Goal: Information Seeking & Learning: Learn about a topic

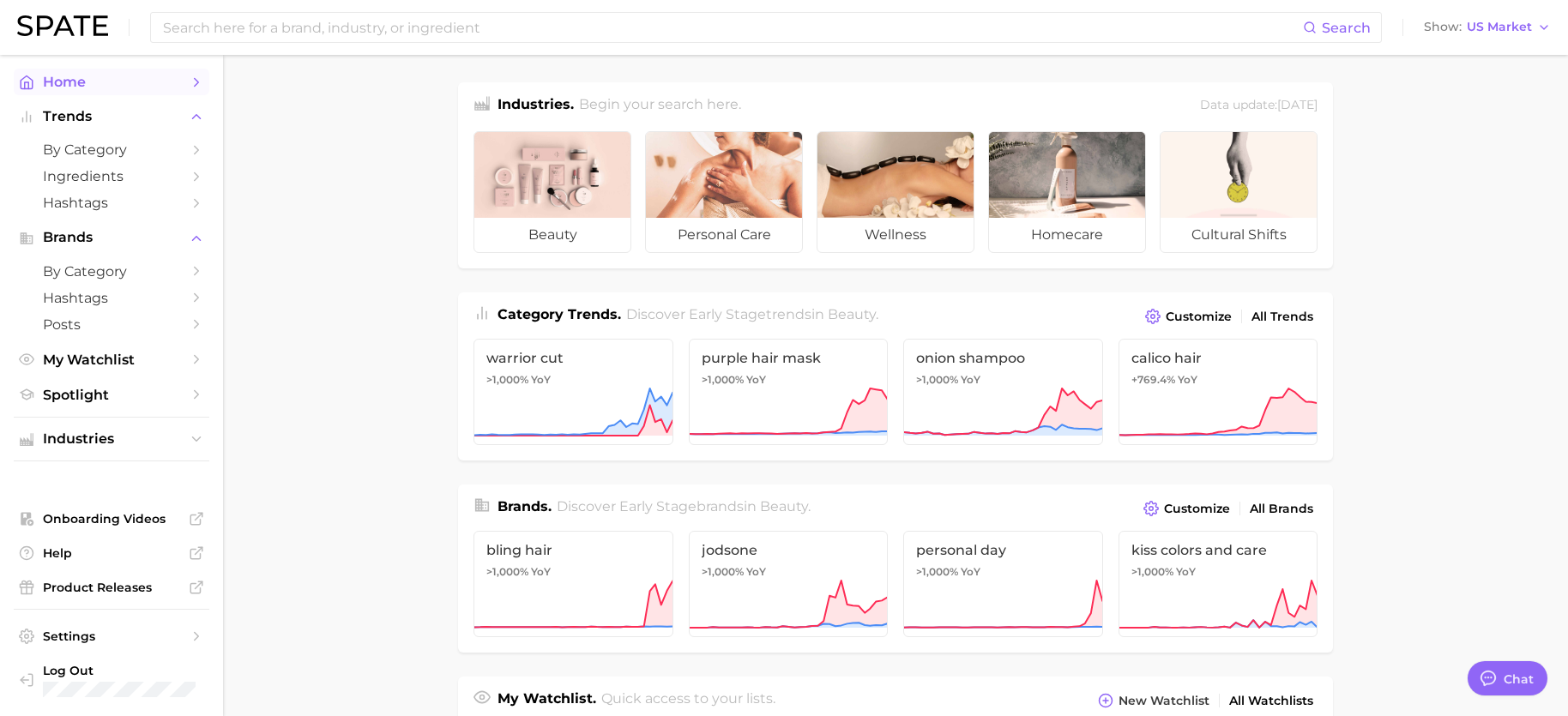
click at [71, 73] on link "Home" at bounding box center [111, 81] width 196 height 26
click at [131, 271] on span "by Category" at bounding box center [112, 271] width 137 height 16
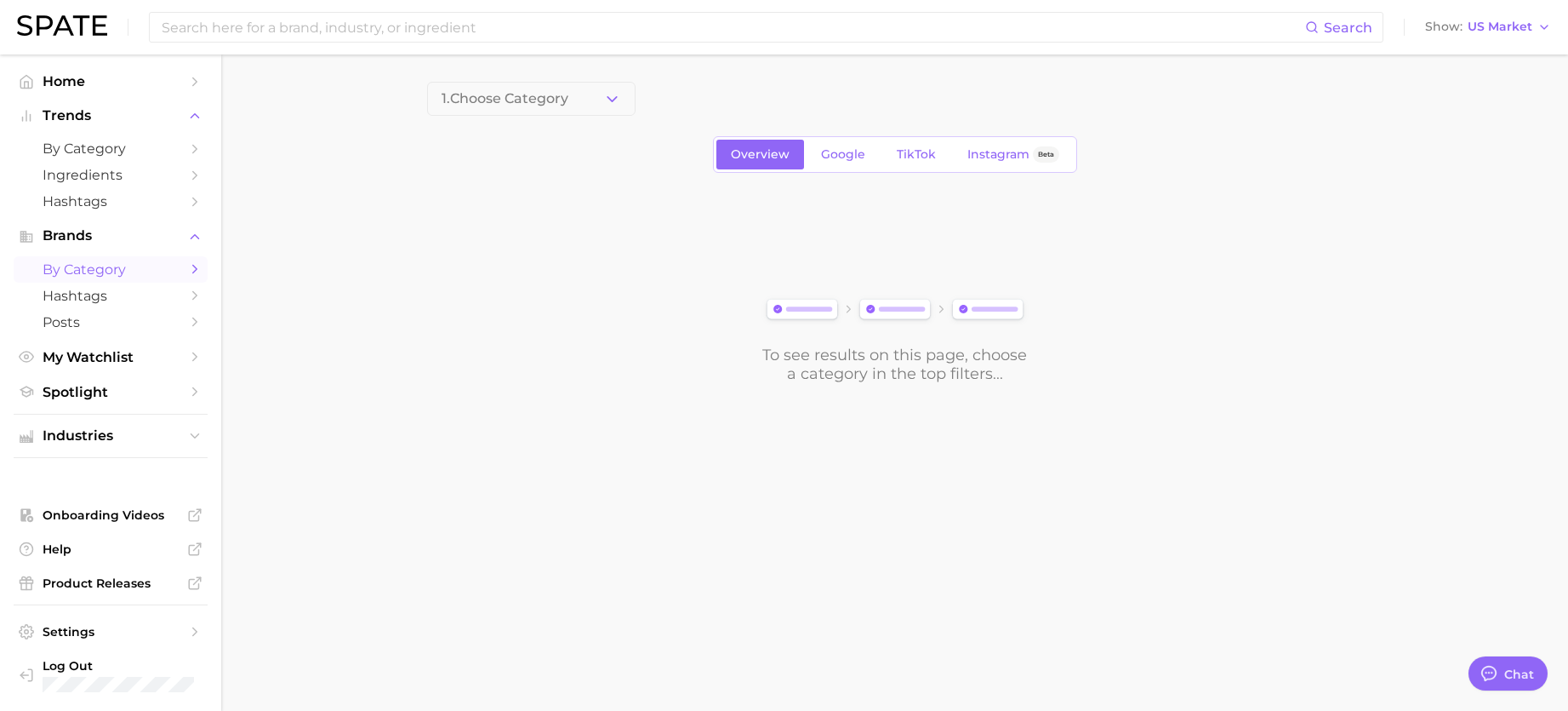
click at [584, 108] on button "1. Choose Category" at bounding box center [531, 99] width 209 height 34
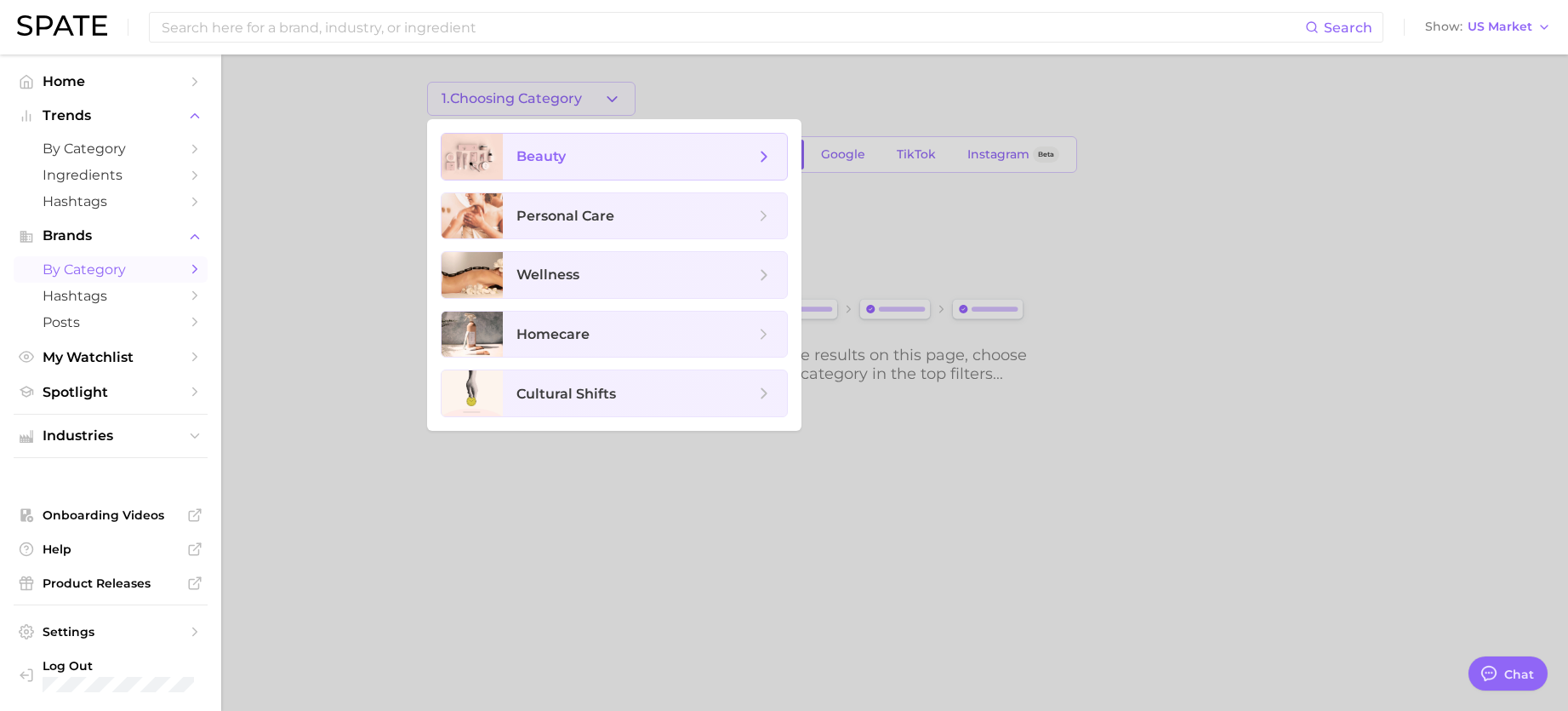
click at [562, 174] on span "beauty" at bounding box center [645, 156] width 285 height 46
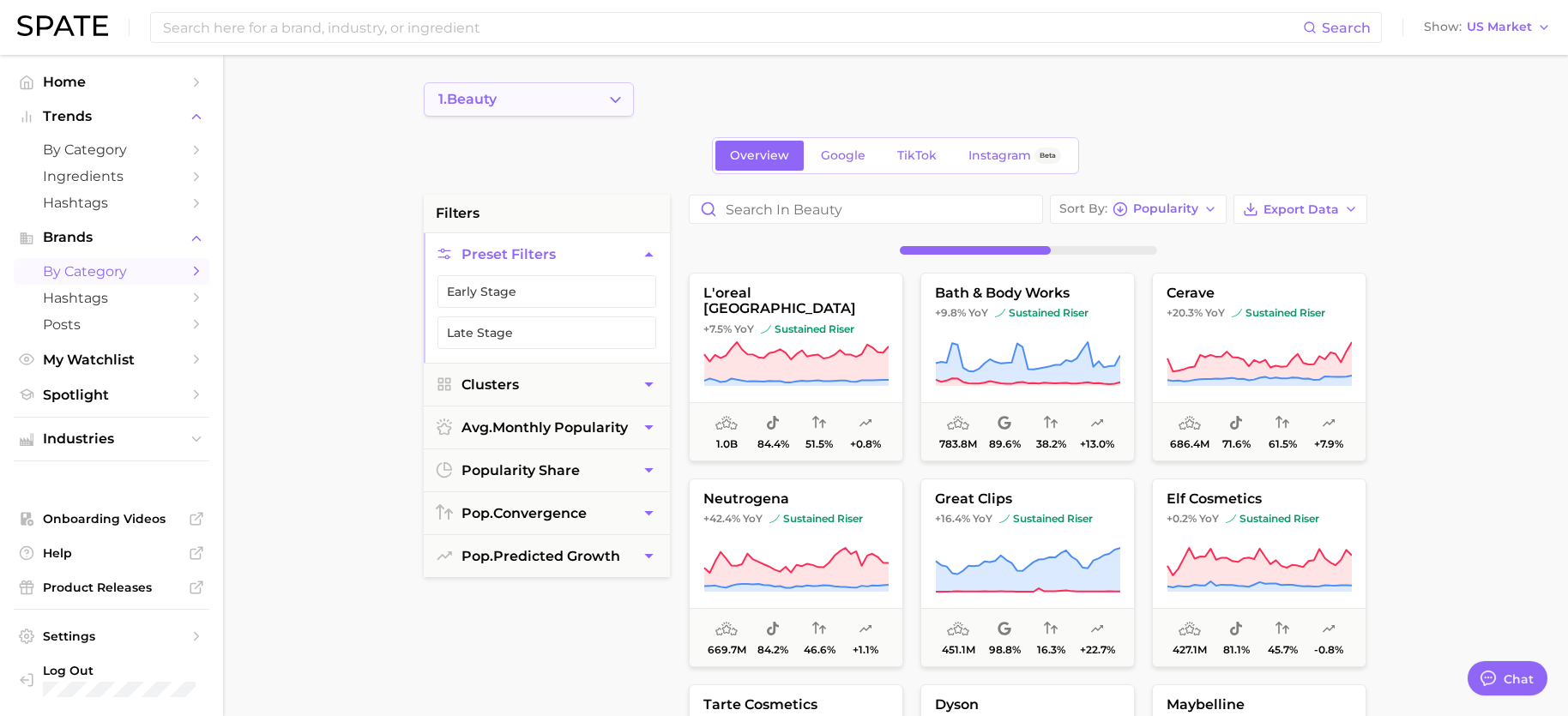
click at [608, 104] on icon "Change Category" at bounding box center [615, 100] width 18 height 18
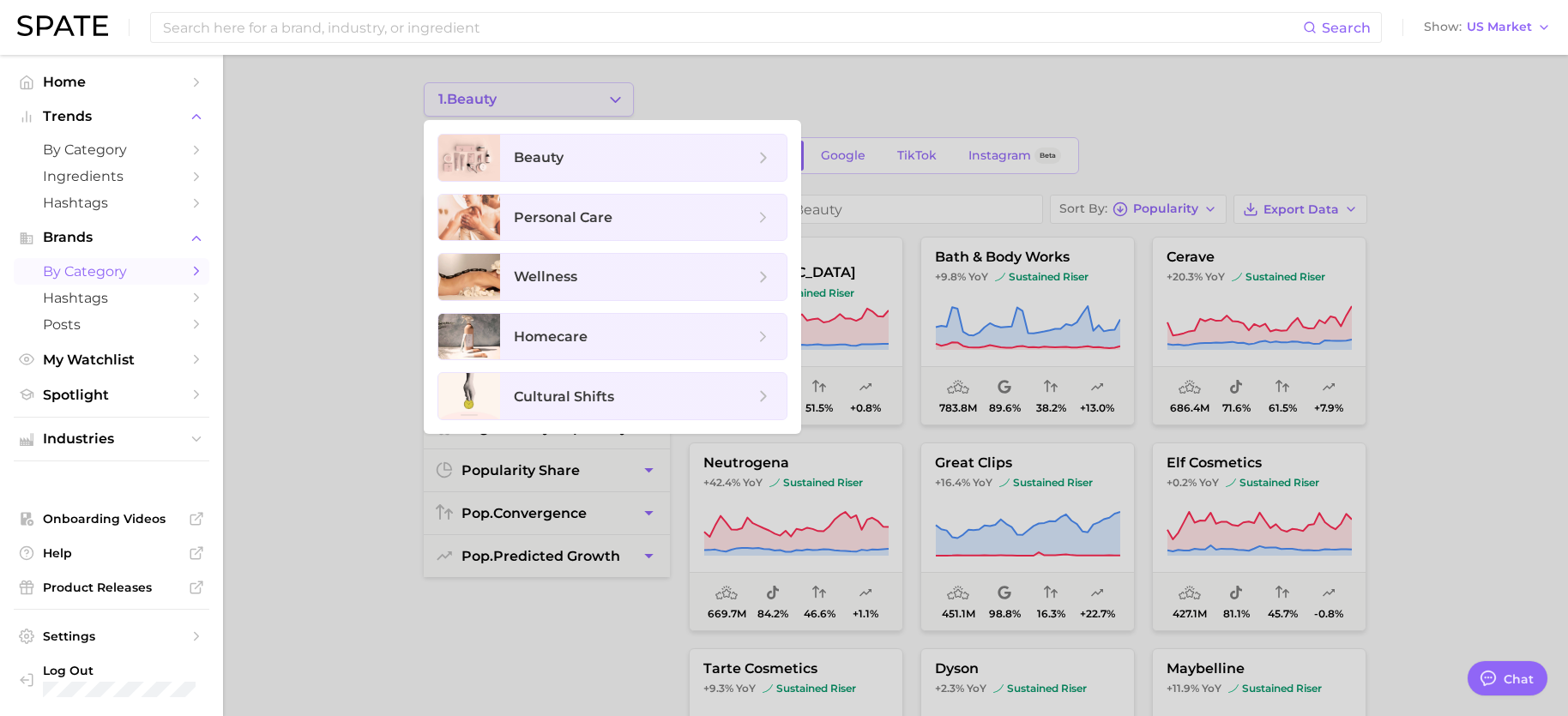
click at [608, 104] on div at bounding box center [784, 358] width 1568 height 716
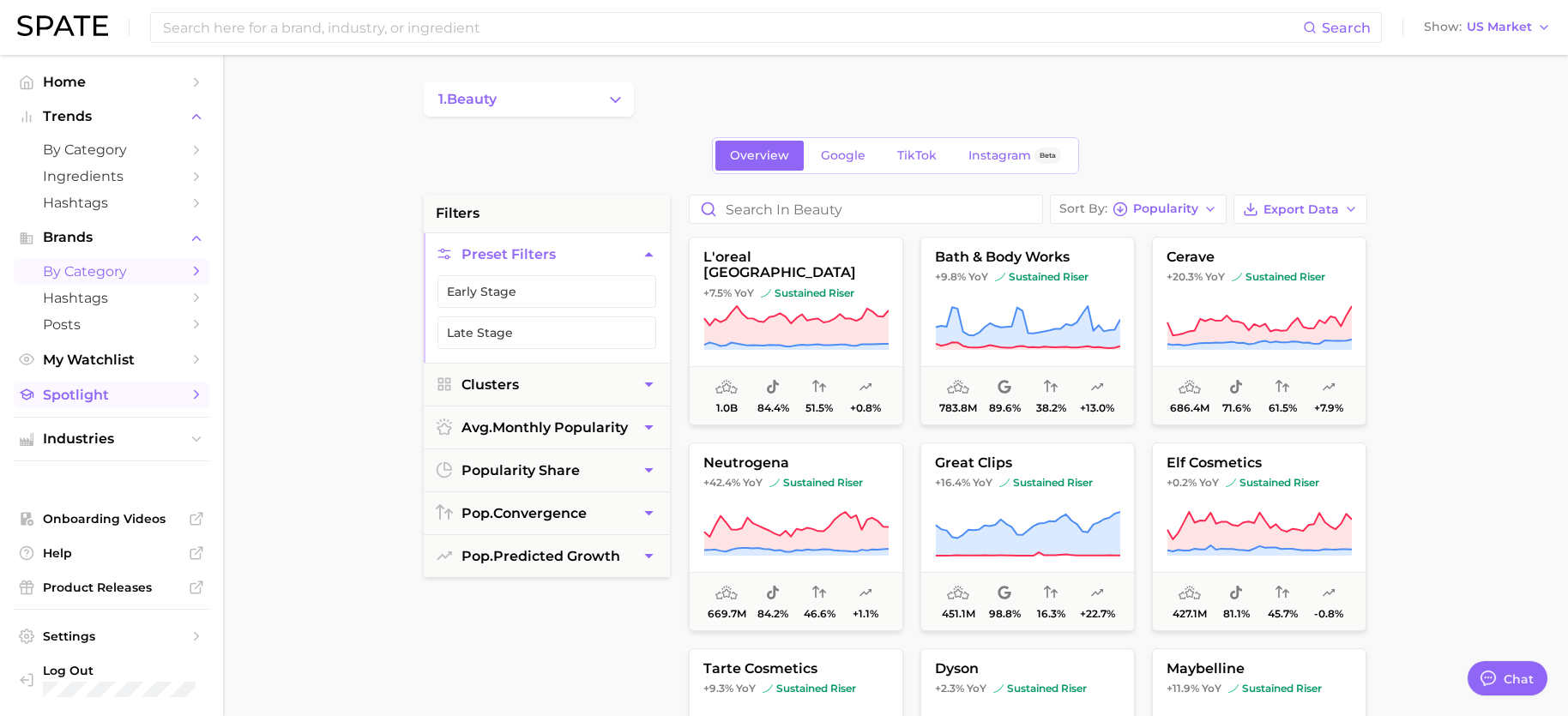
click at [88, 382] on link "Spotlight" at bounding box center [111, 394] width 196 height 26
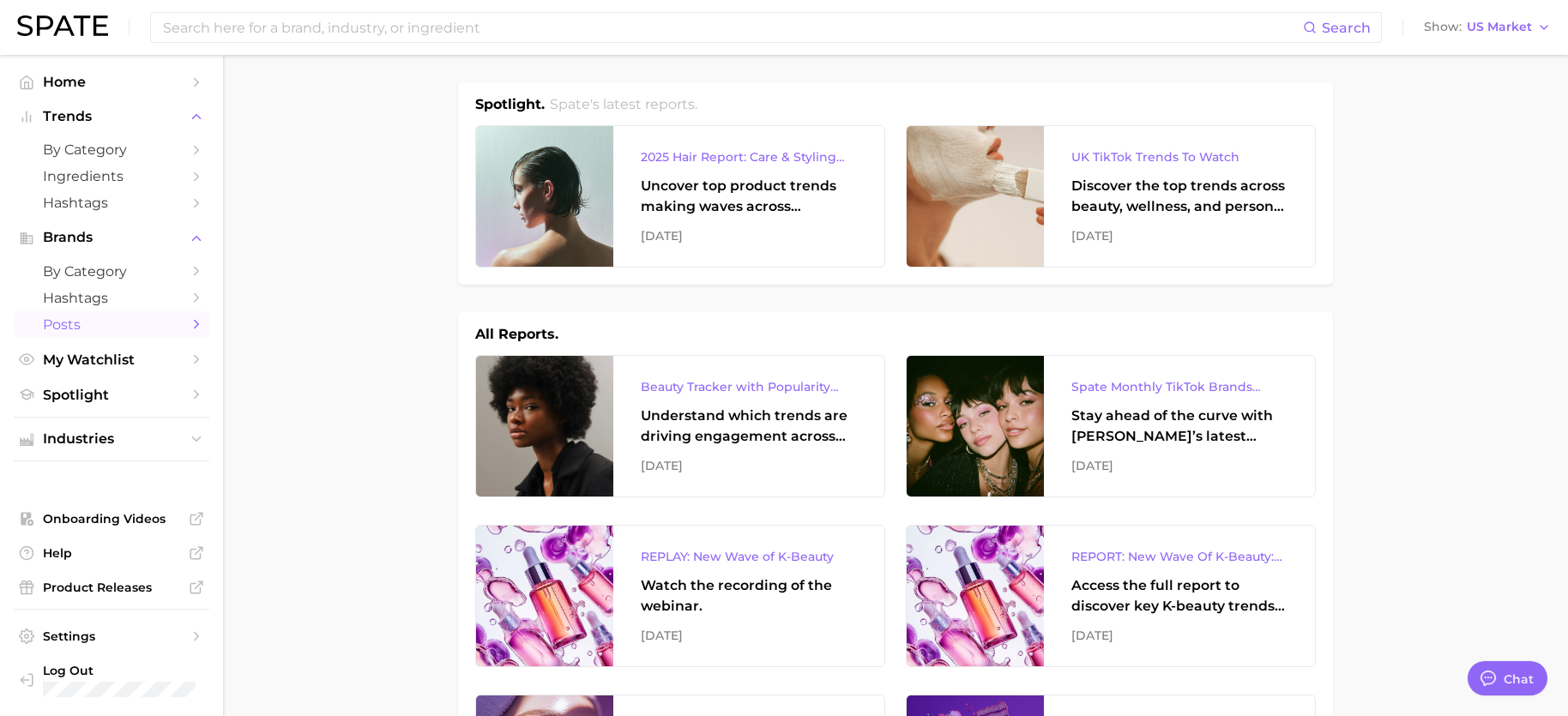
click at [102, 318] on span "Posts" at bounding box center [112, 325] width 137 height 16
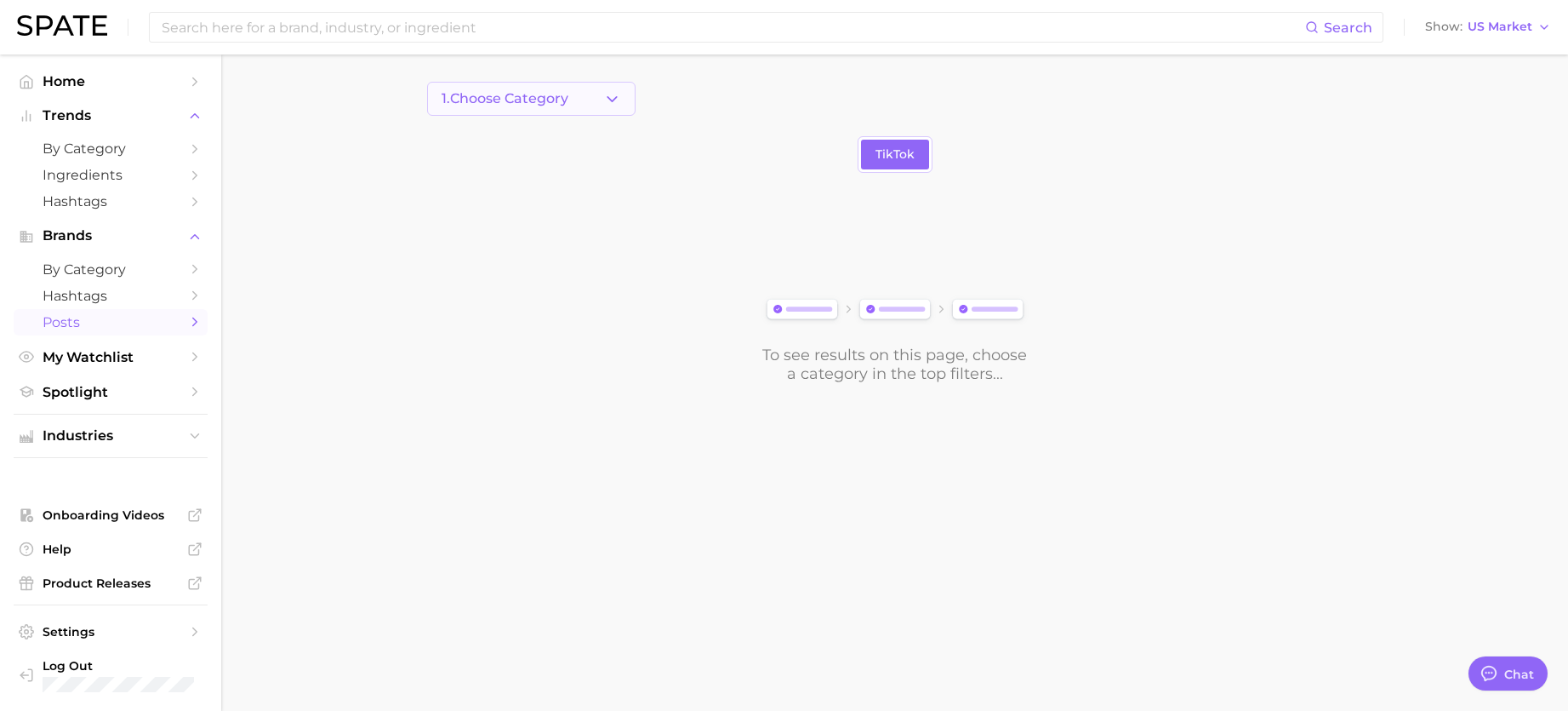
click at [579, 100] on button "1. Choose Category" at bounding box center [531, 99] width 209 height 34
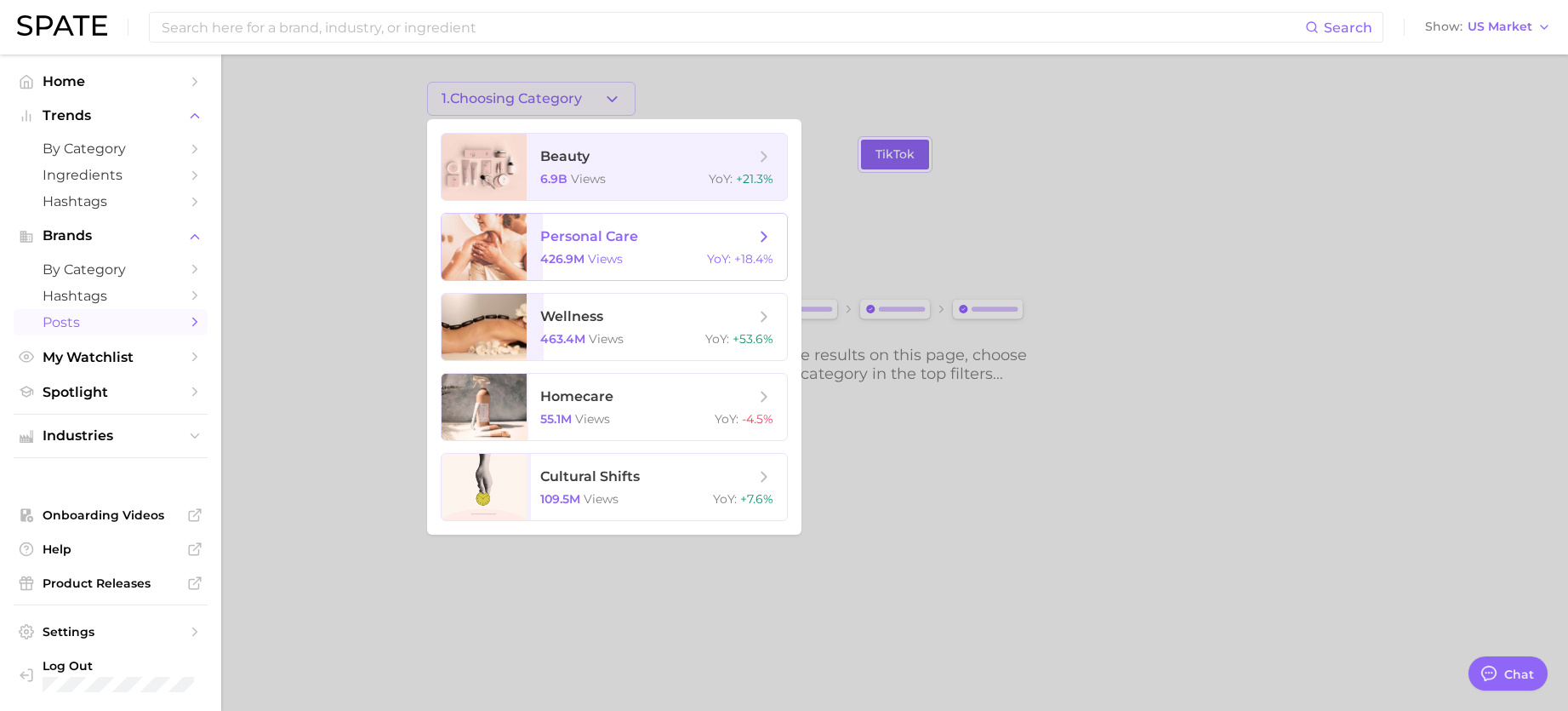
click at [578, 270] on span "personal care 426.9m views YoY : +18.4%" at bounding box center [656, 247] width 260 height 66
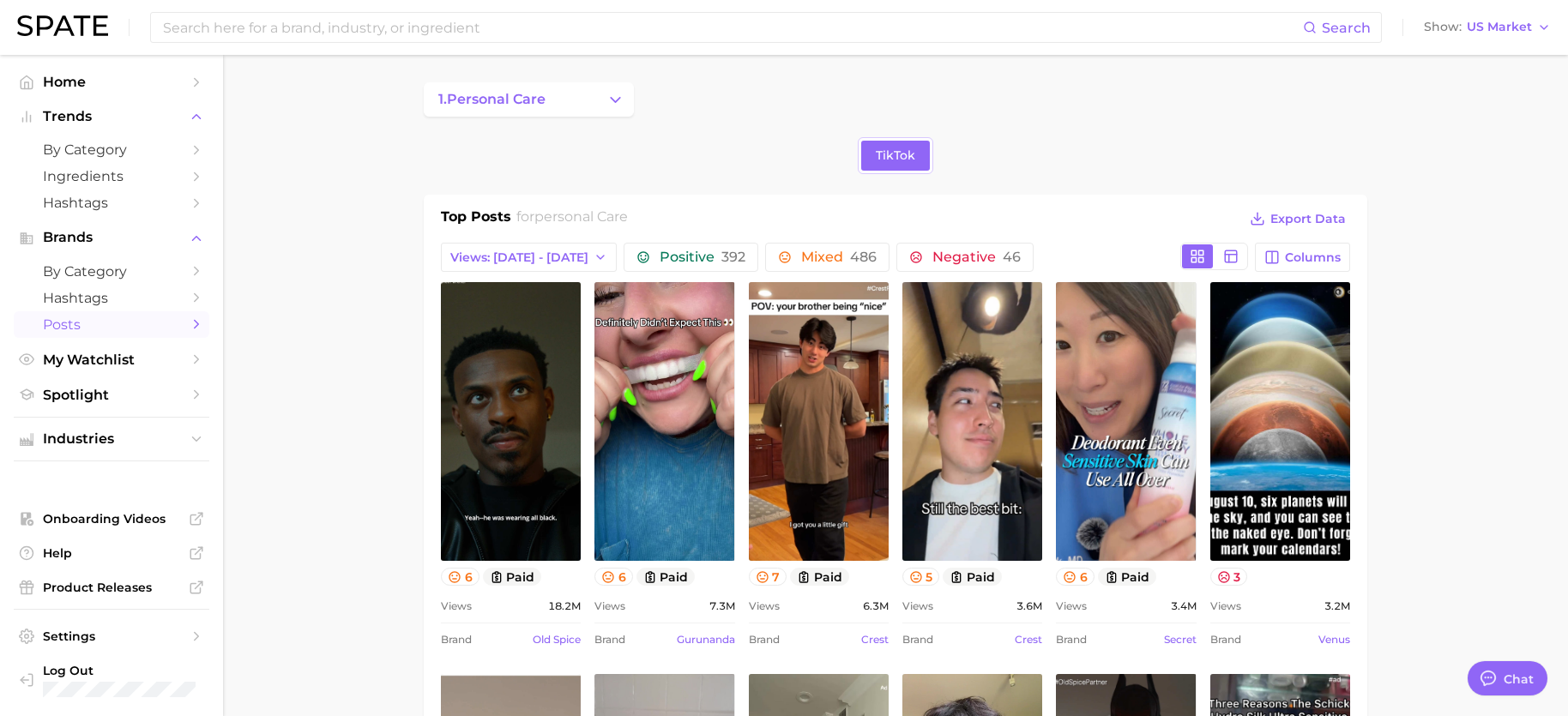
click at [518, 96] on span "1. personal care" at bounding box center [492, 99] width 107 height 15
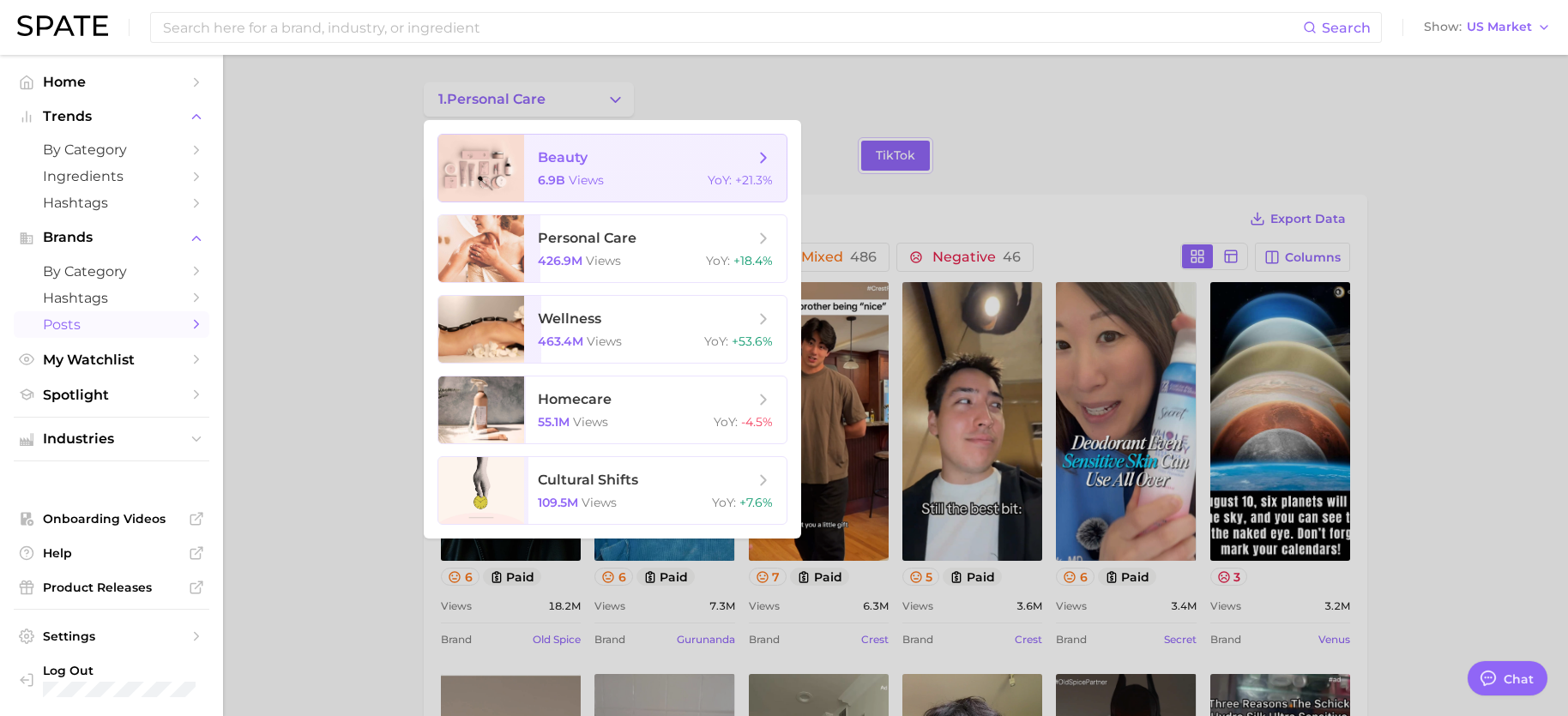
click at [549, 160] on span "beauty" at bounding box center [562, 157] width 50 height 16
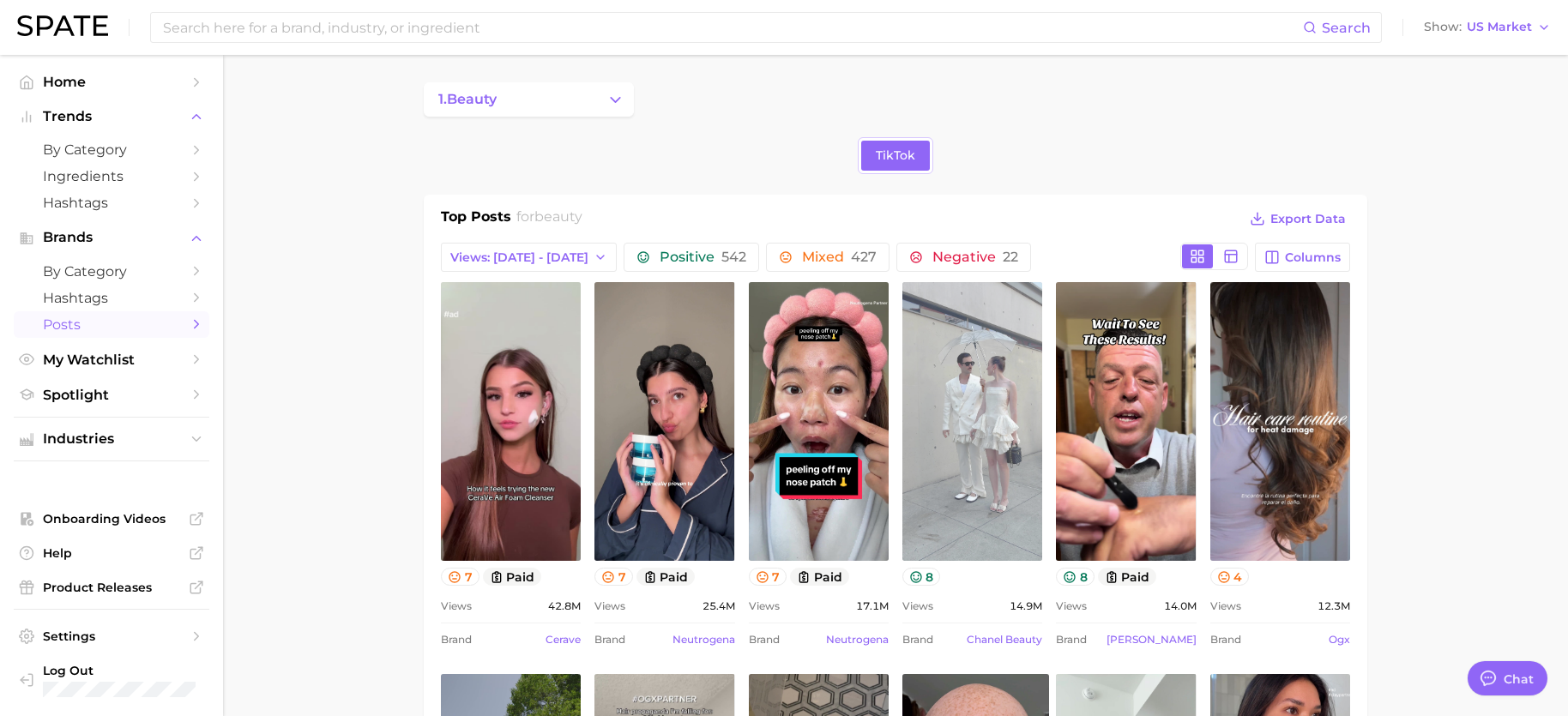
click at [993, 475] on link "view post on TikTok" at bounding box center [972, 421] width 140 height 279
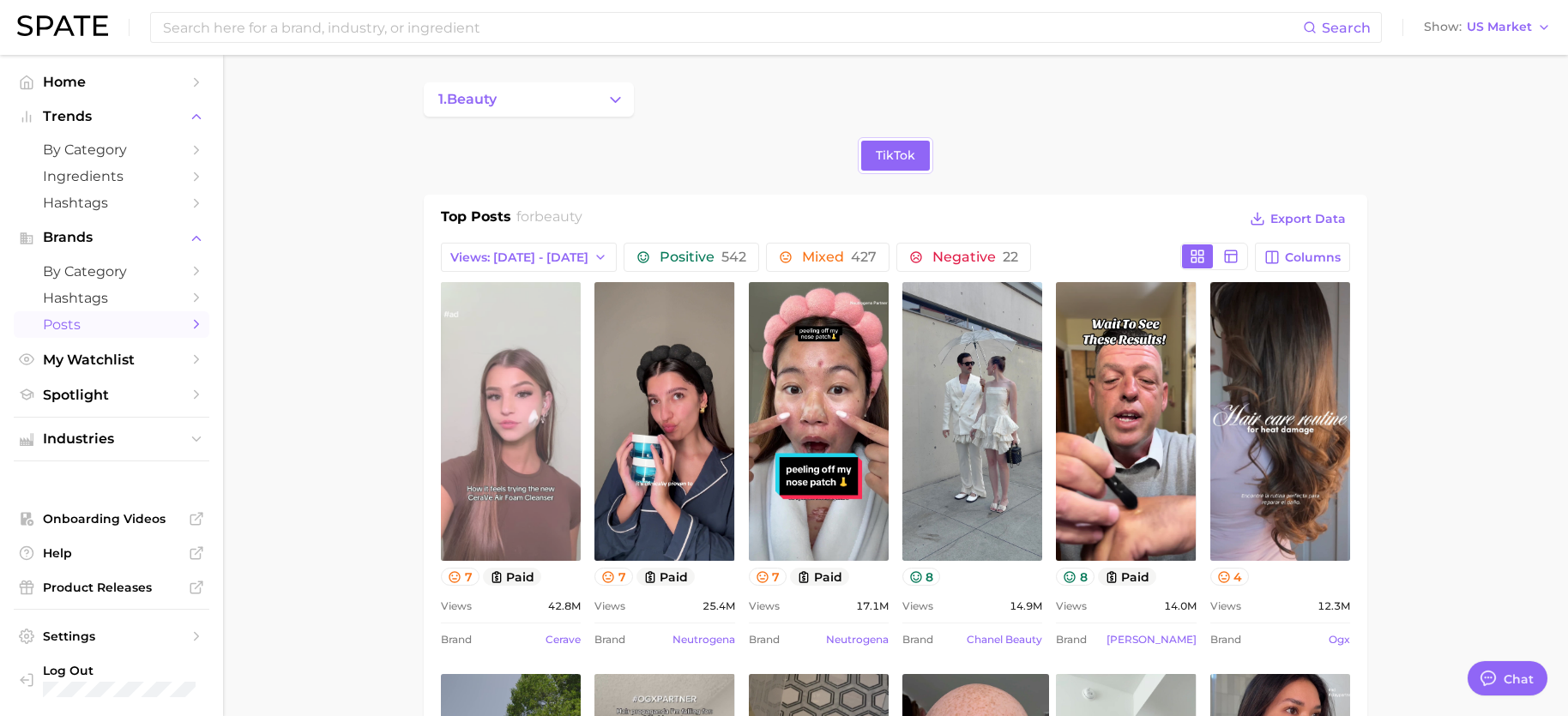
click at [490, 434] on link "view post on TikTok" at bounding box center [511, 421] width 140 height 279
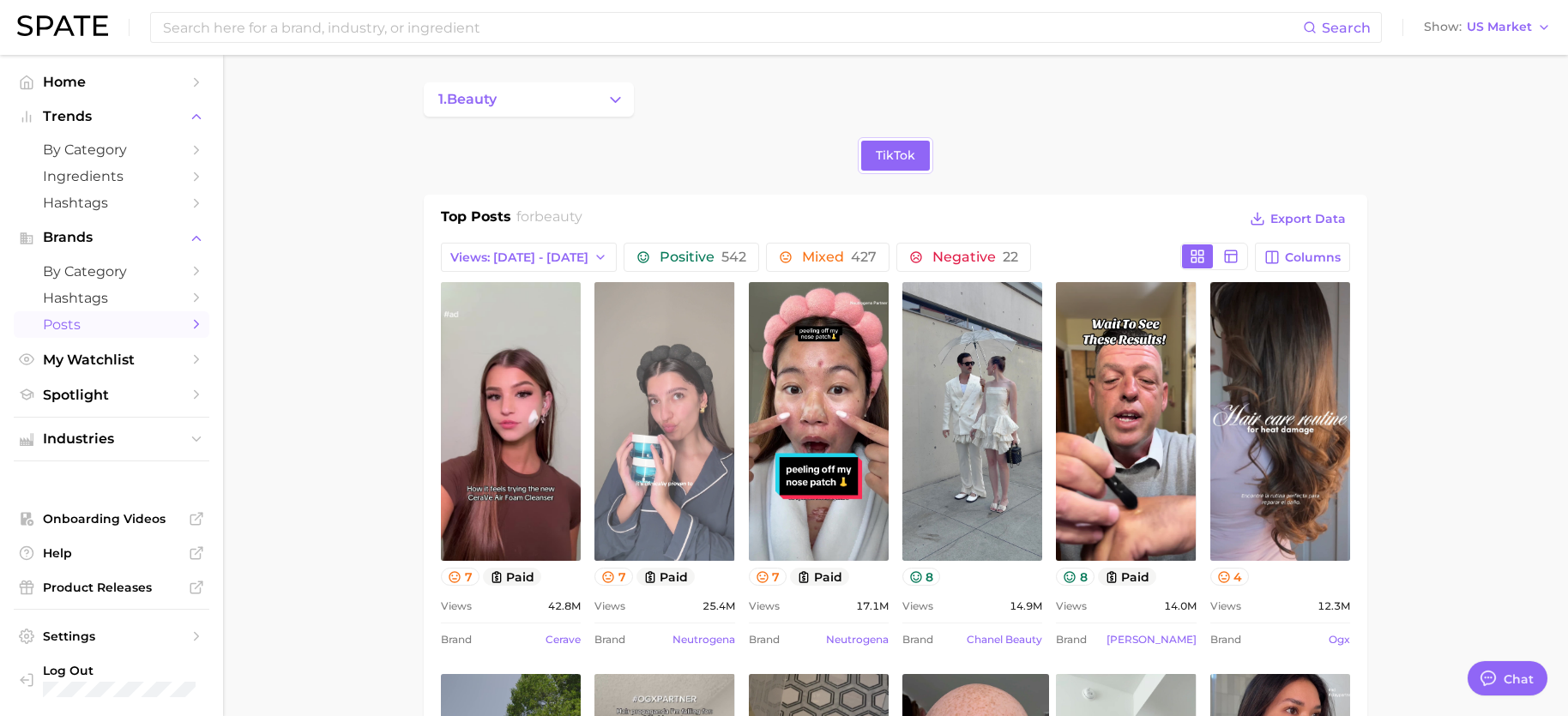
click at [674, 445] on link "view post on TikTok" at bounding box center [664, 421] width 140 height 279
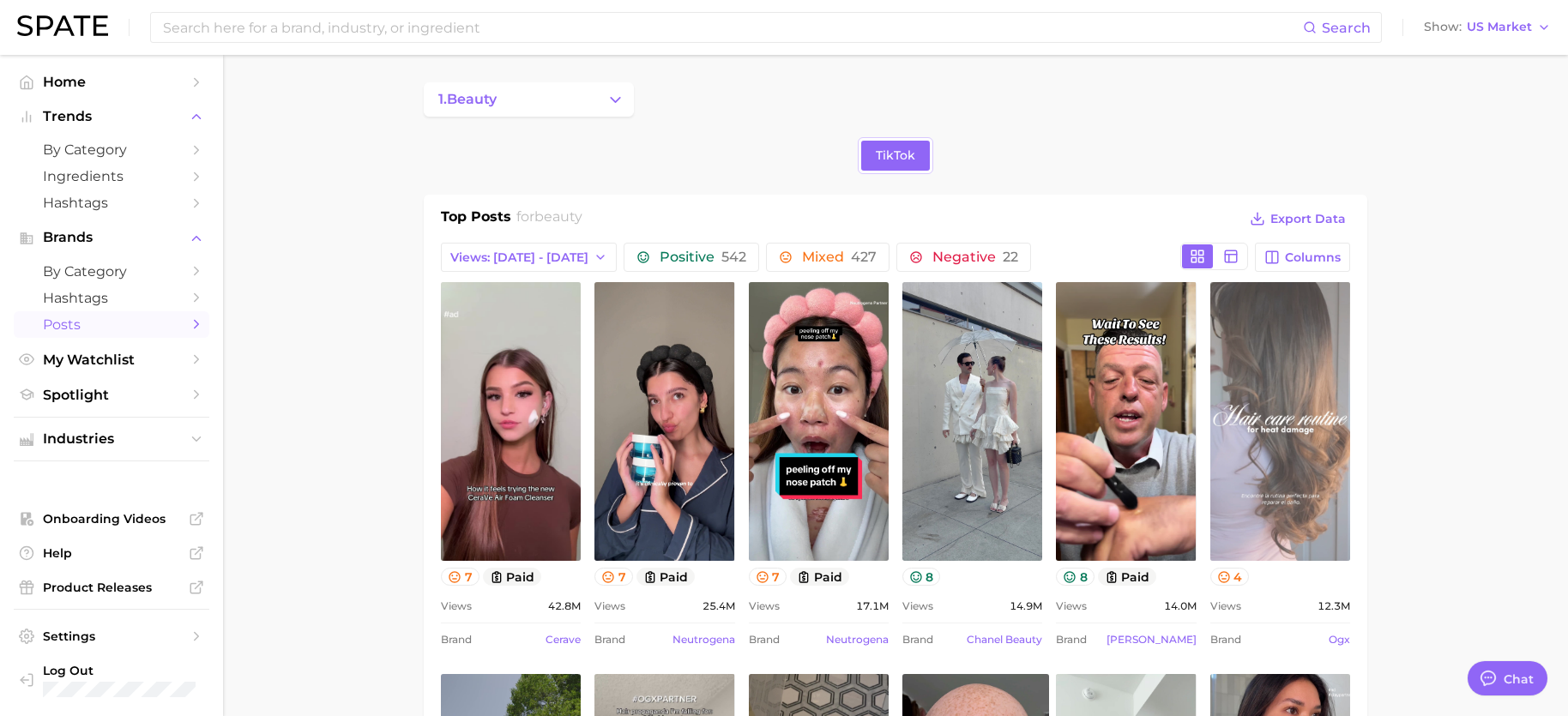
click at [1277, 423] on link "view post on TikTok" at bounding box center [1279, 421] width 140 height 279
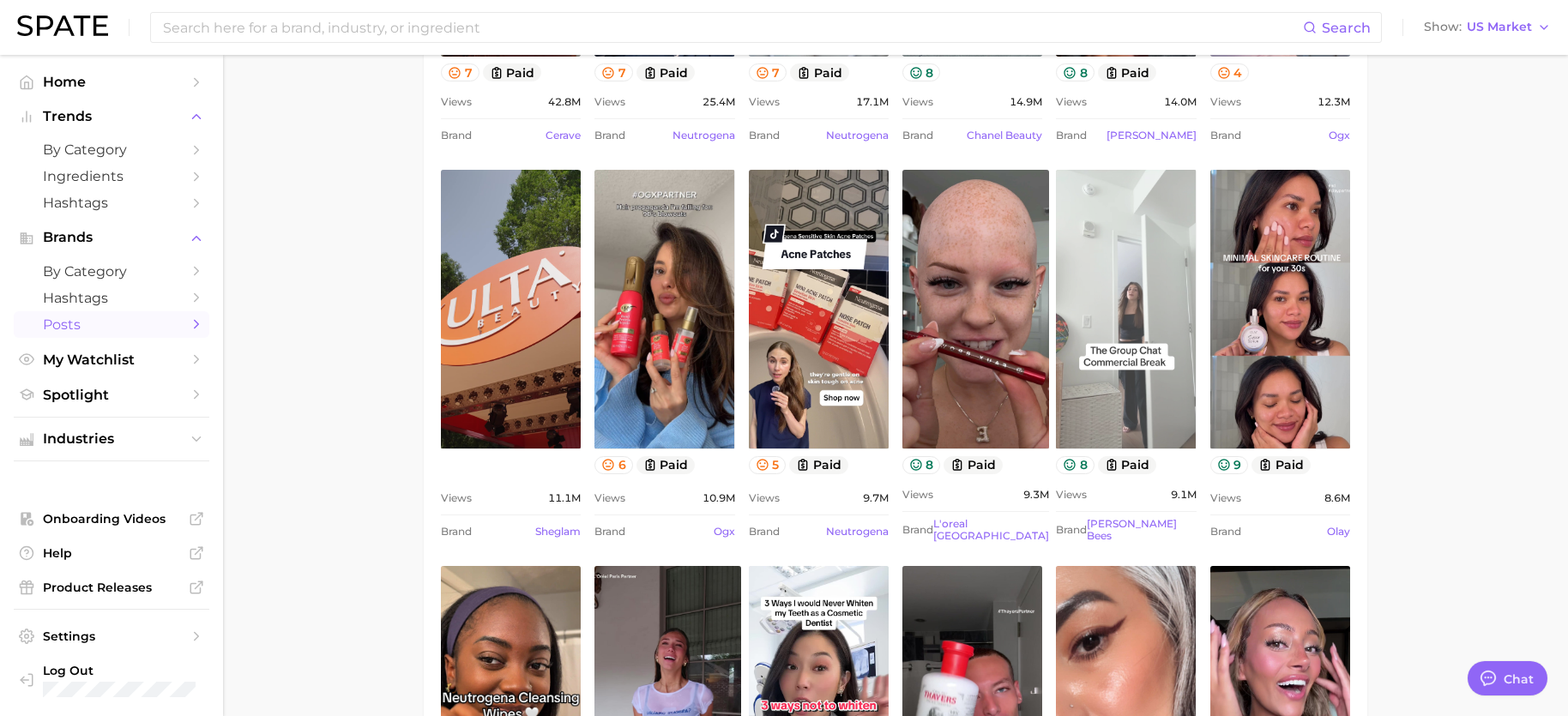
scroll to position [514, 0]
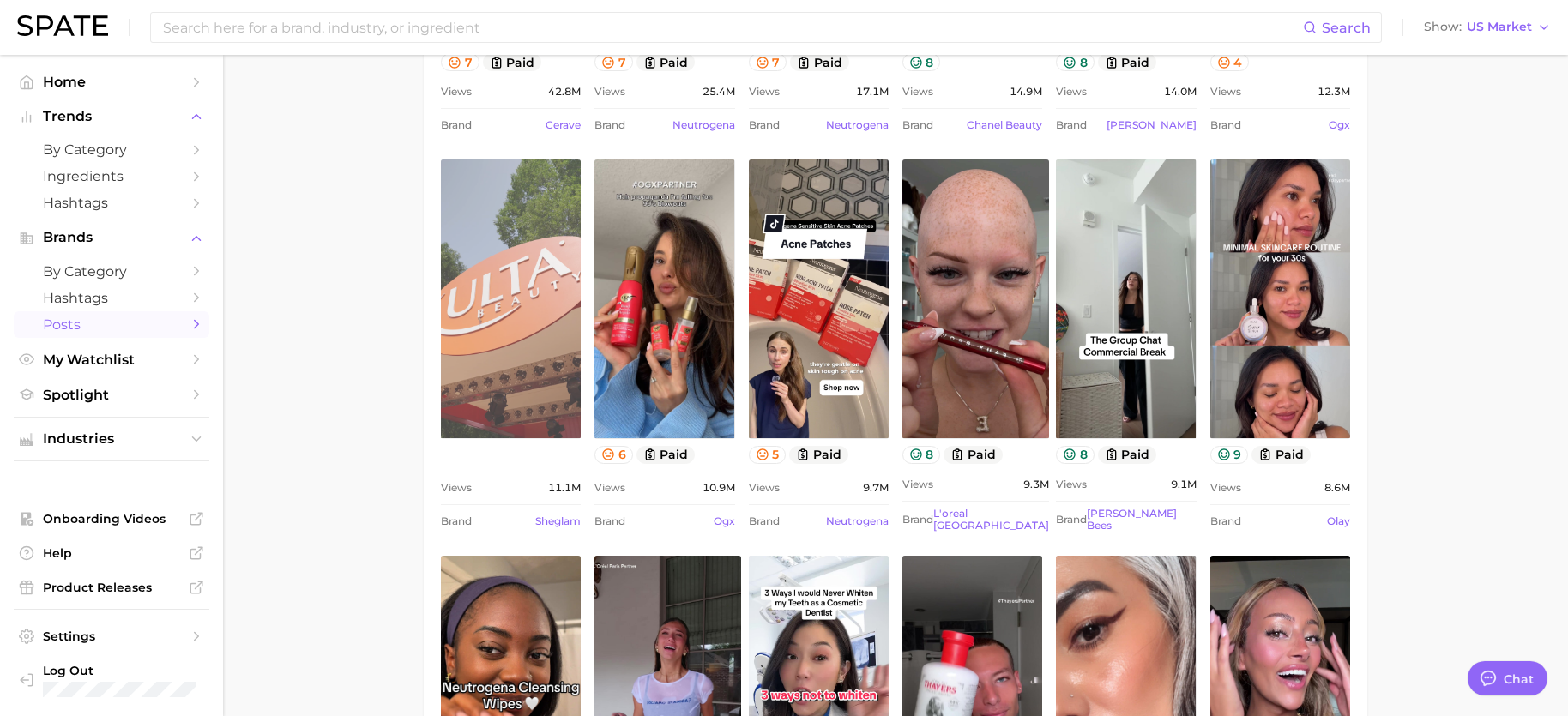
click at [506, 305] on link "view post on TikTok" at bounding box center [511, 298] width 140 height 279
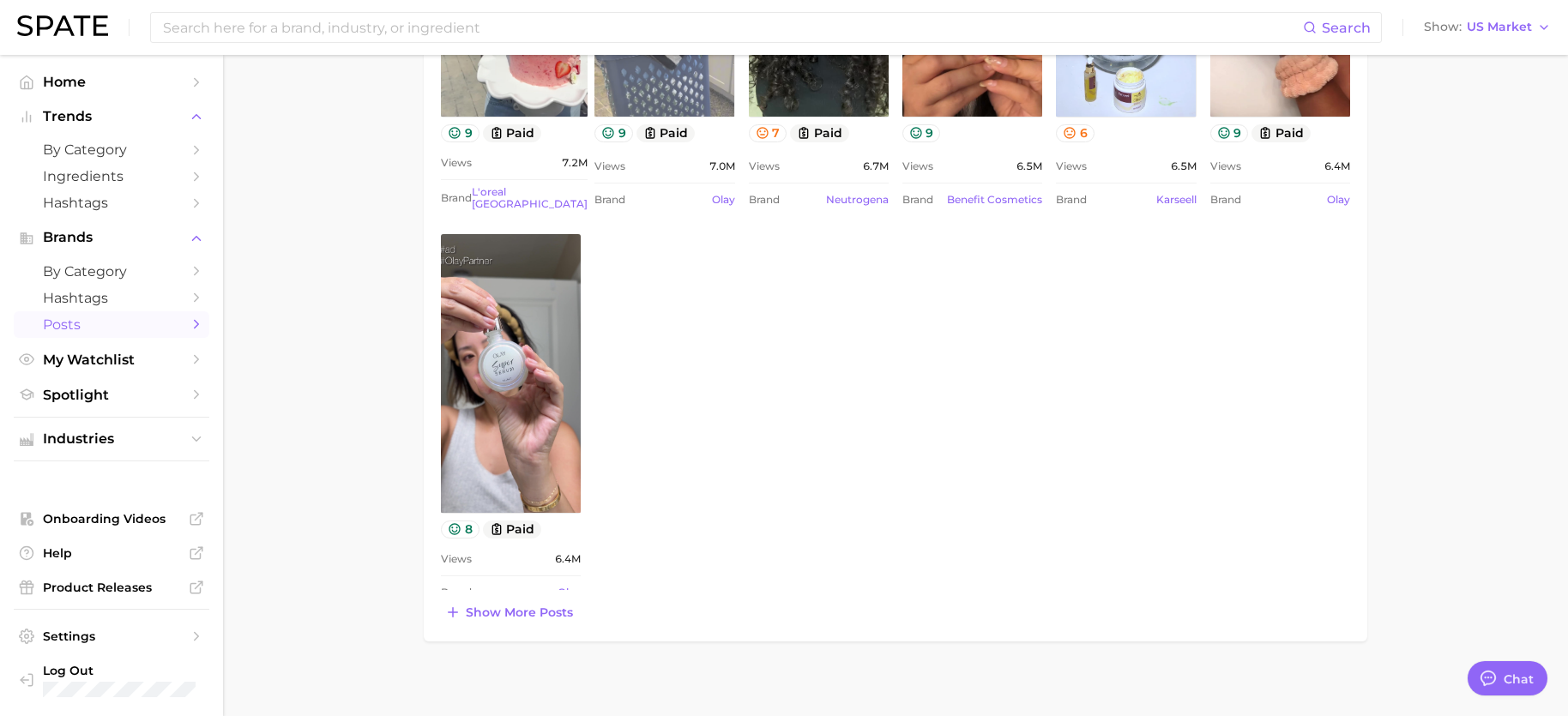
scroll to position [1629, 0]
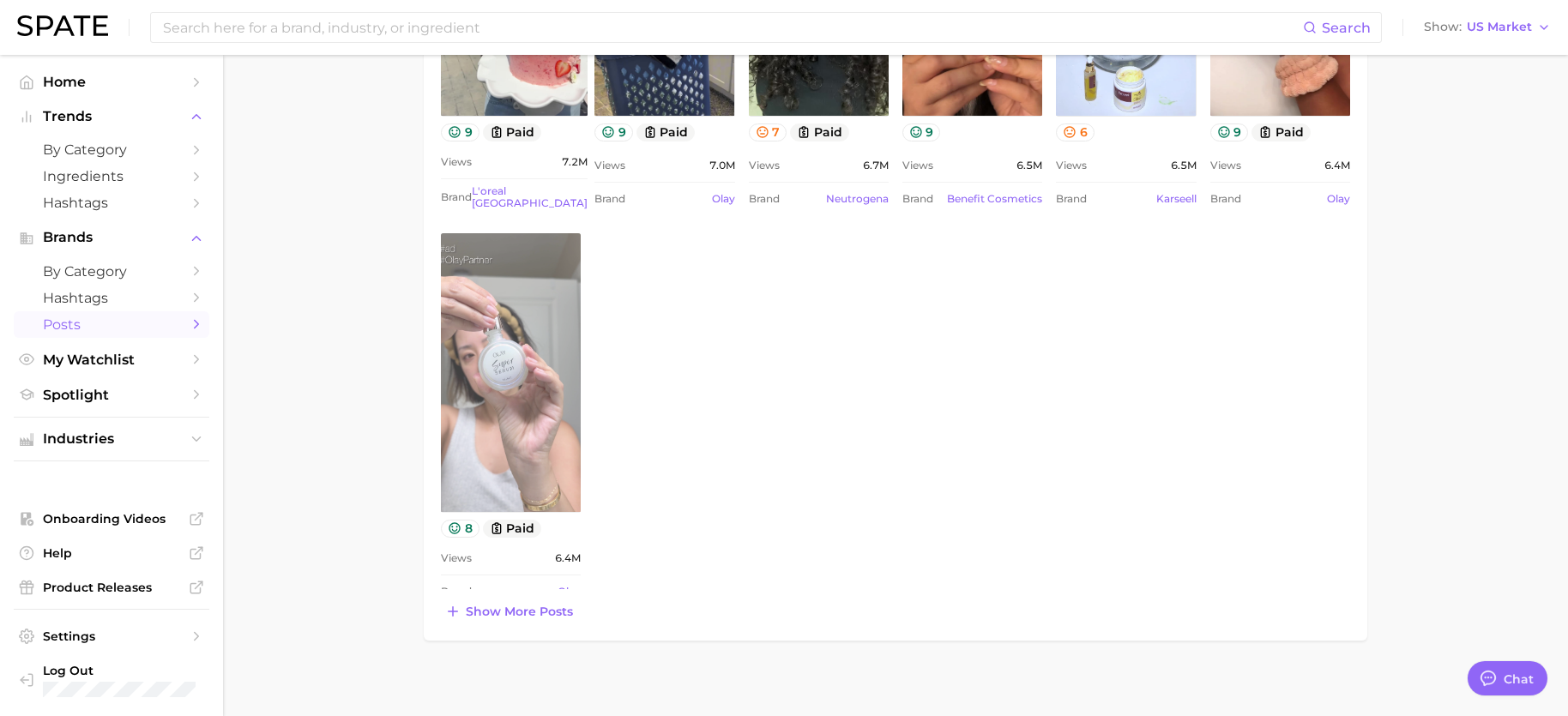
click at [544, 444] on link "view post on TikTok" at bounding box center [511, 372] width 140 height 279
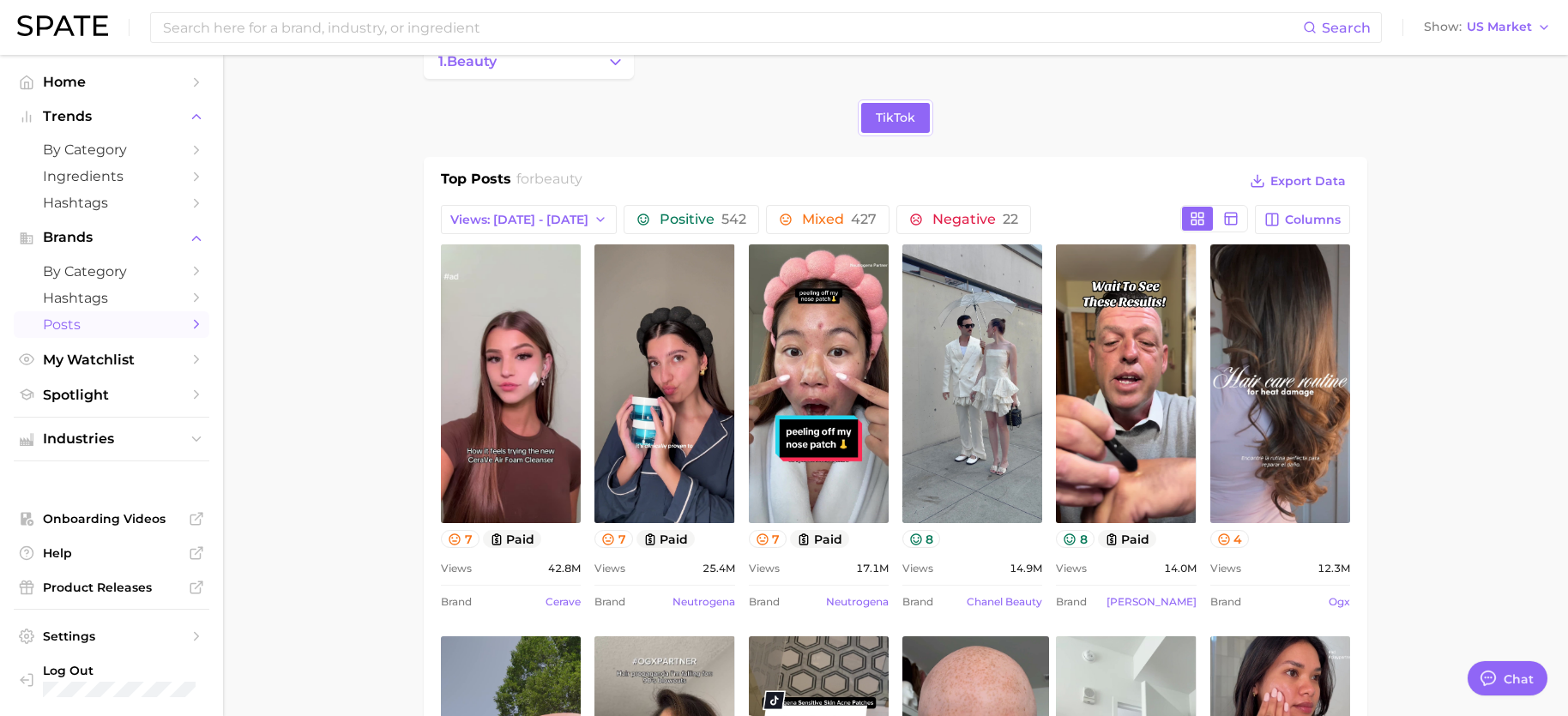
scroll to position [0, 0]
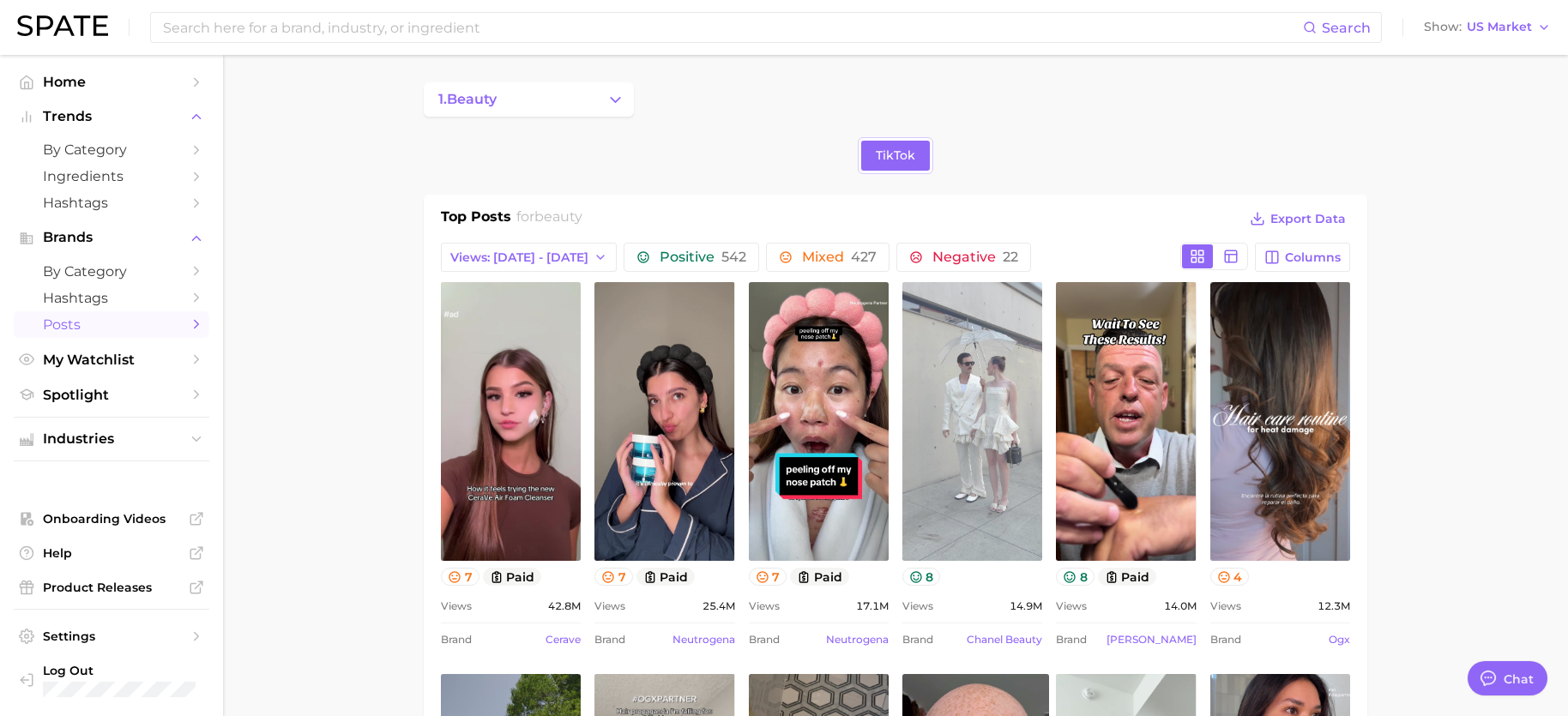
click at [980, 460] on link "view post on TikTok" at bounding box center [972, 421] width 140 height 279
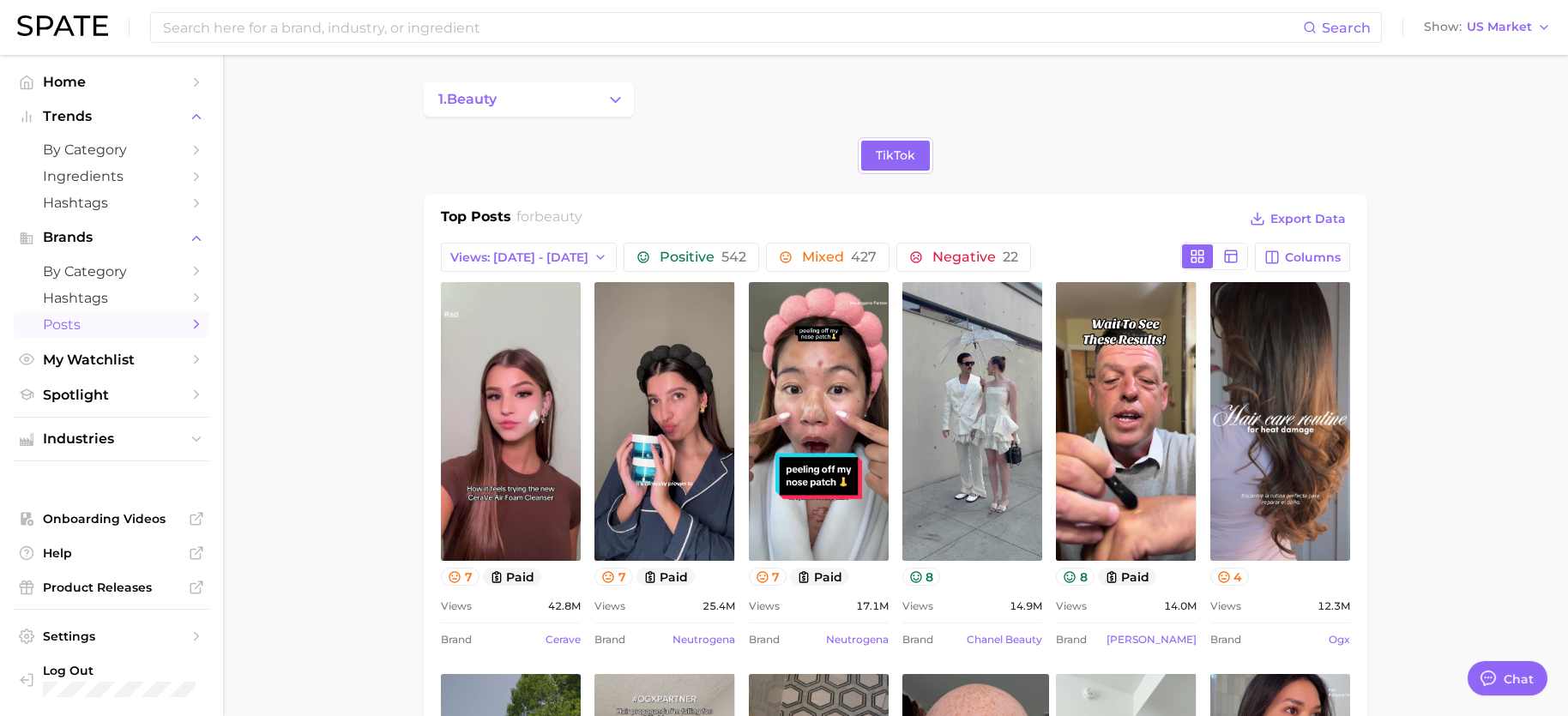
click at [608, 110] on button "1. beauty" at bounding box center [529, 99] width 210 height 34
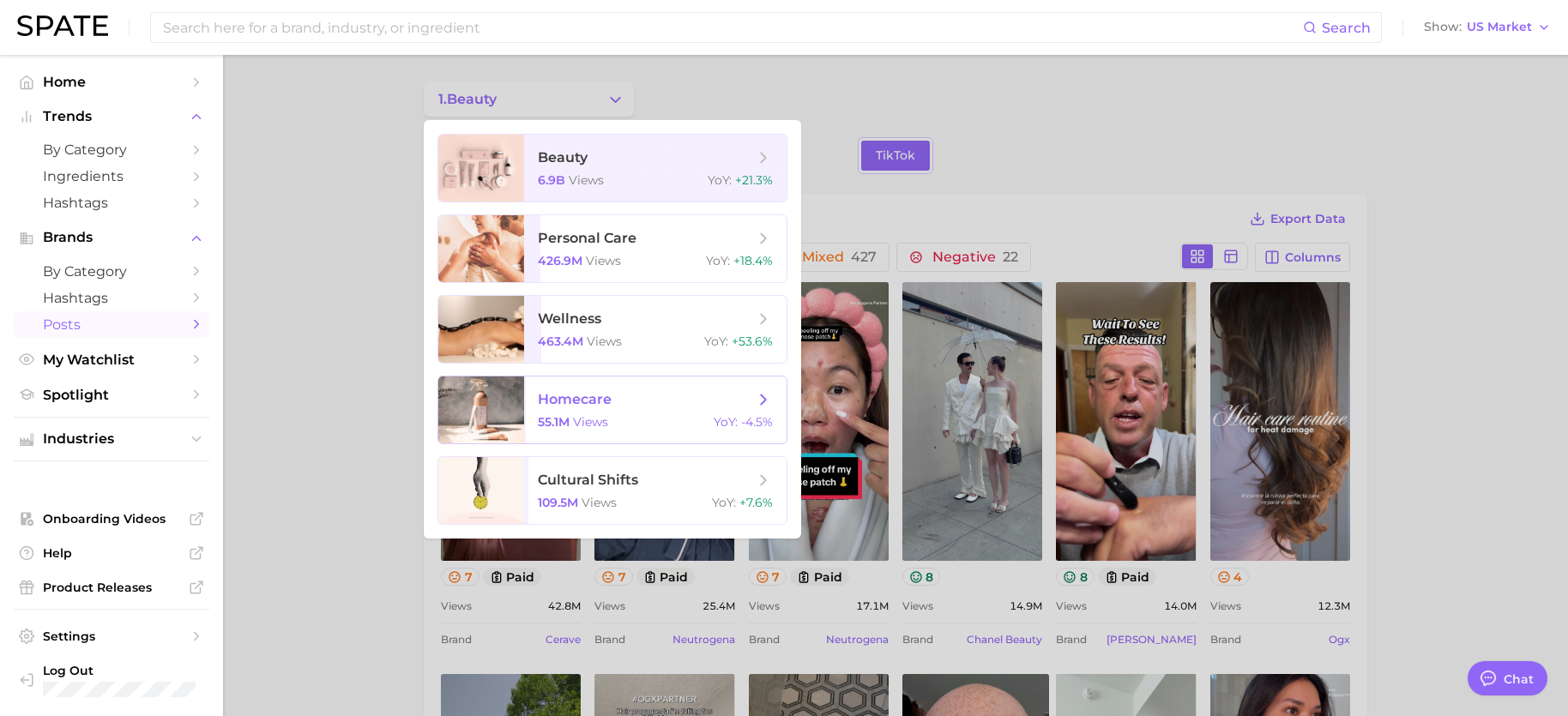
click at [555, 399] on span "homecare" at bounding box center [575, 399] width 74 height 16
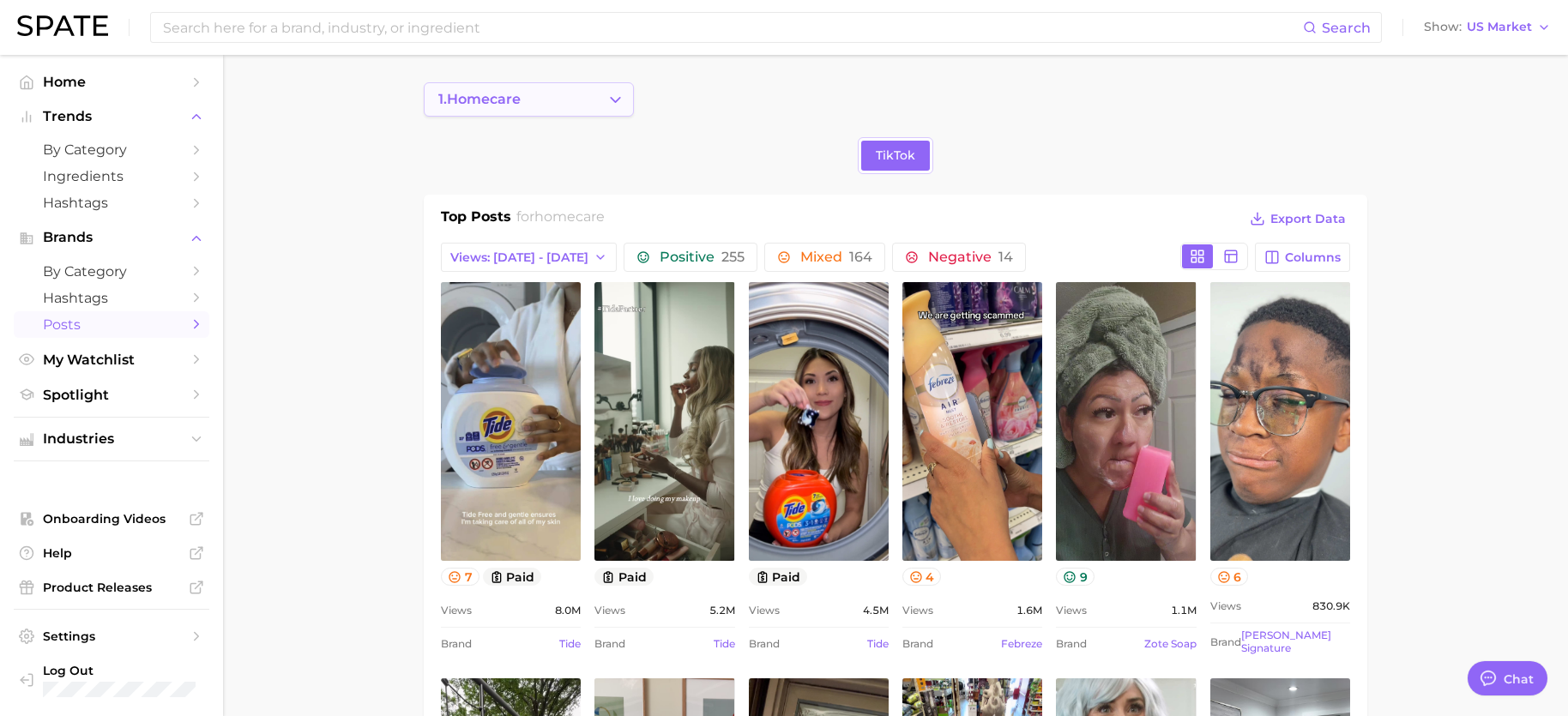
click at [597, 88] on button "1. homecare" at bounding box center [529, 99] width 210 height 34
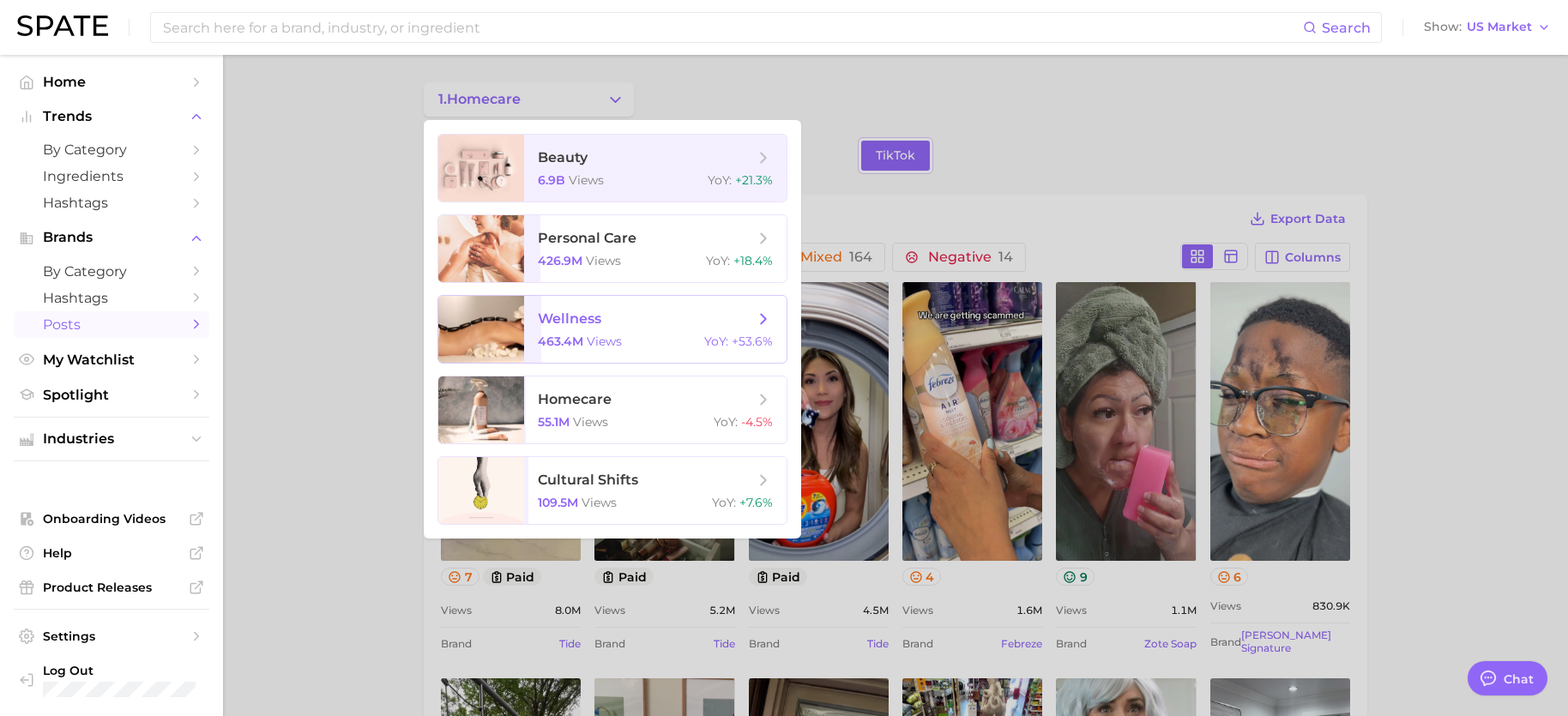
click at [561, 341] on span "463.4m" at bounding box center [560, 341] width 45 height 15
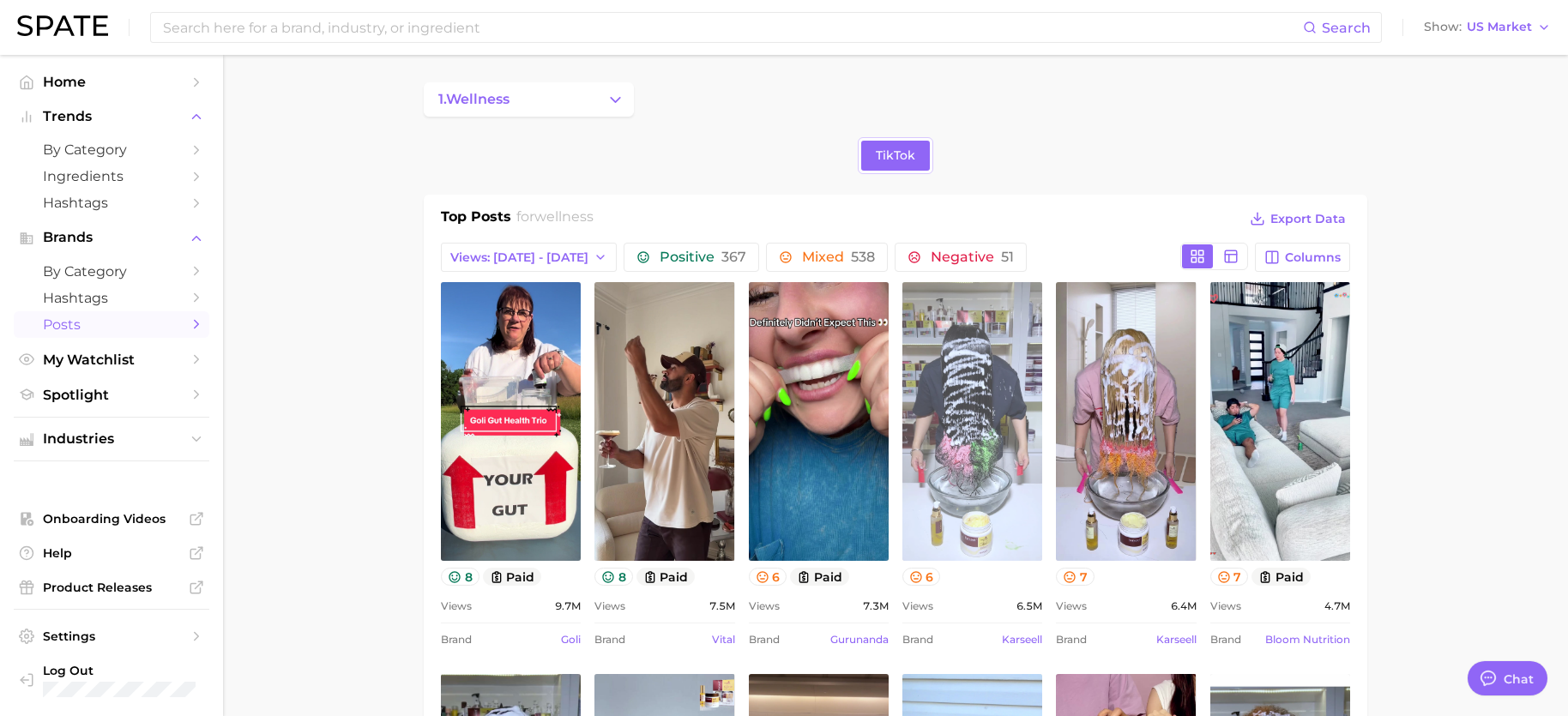
click at [983, 372] on link "view post on TikTok" at bounding box center [972, 421] width 140 height 279
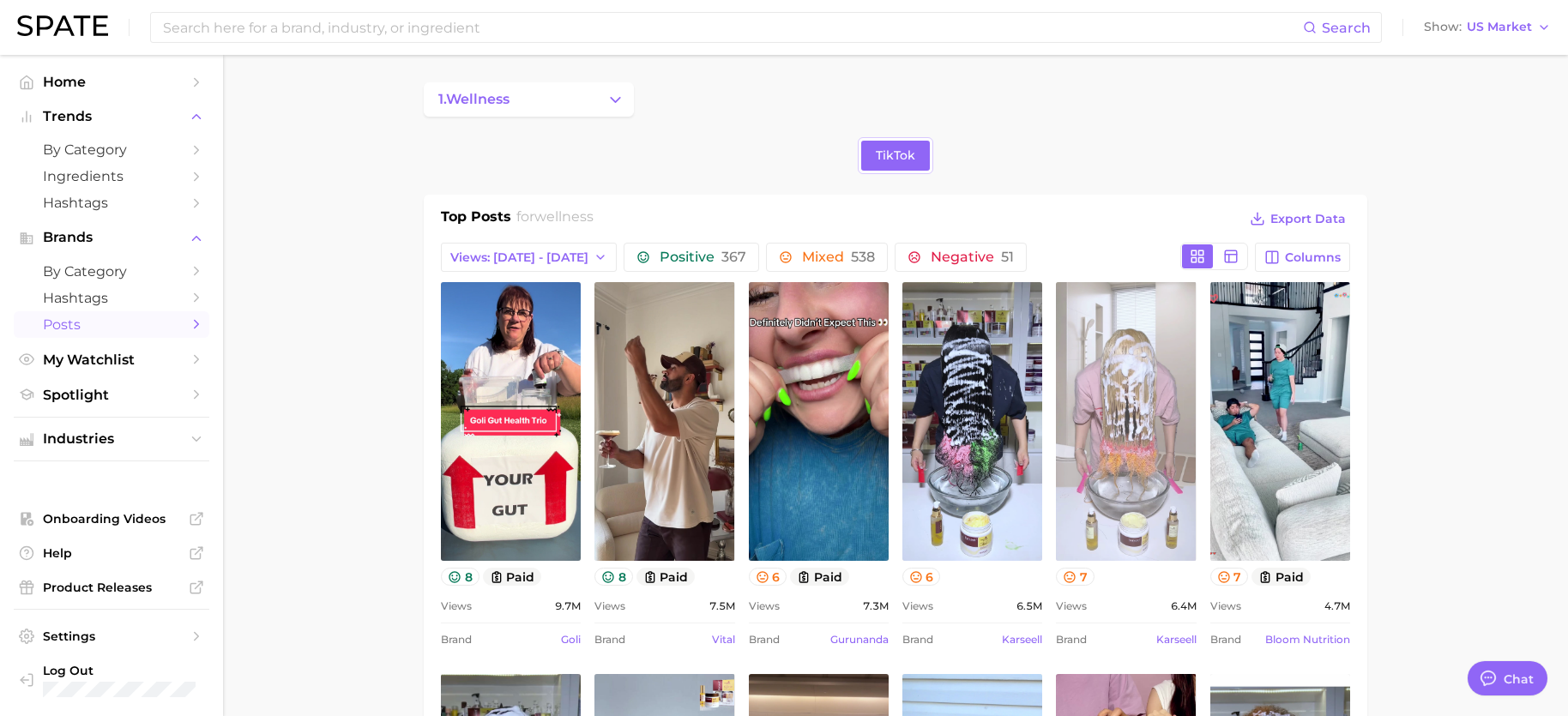
click at [1121, 381] on link "view post on TikTok" at bounding box center [1125, 421] width 140 height 279
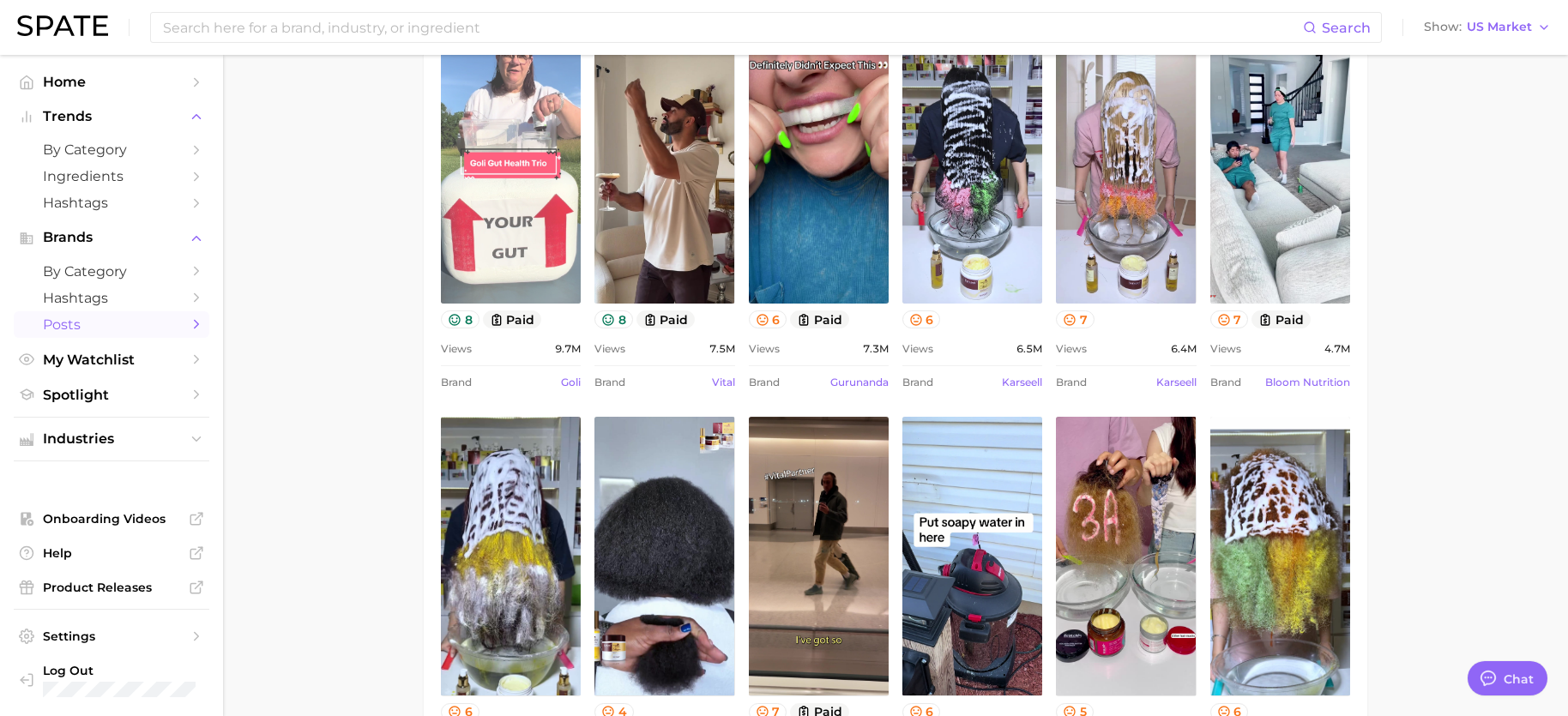
click at [487, 216] on link "view post on TikTok" at bounding box center [511, 164] width 140 height 279
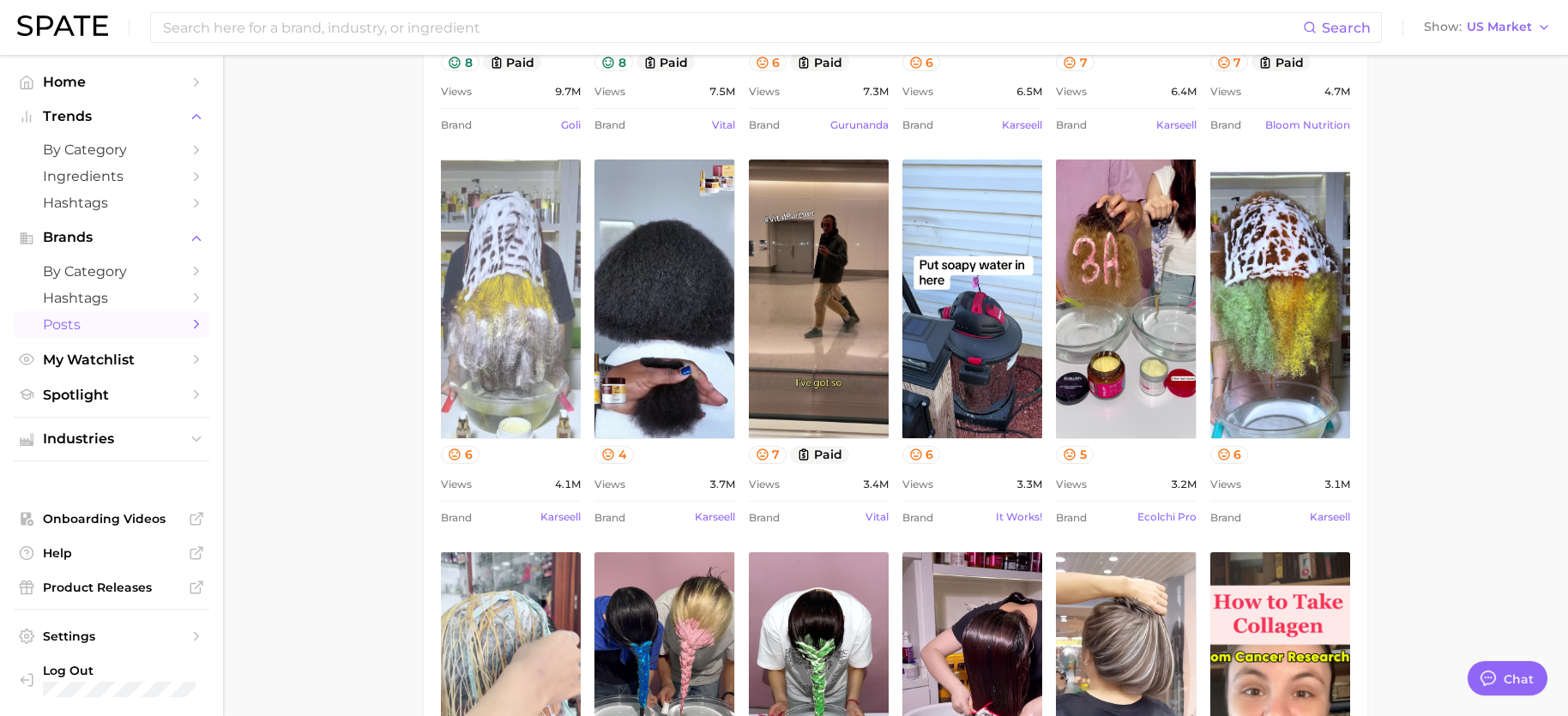
click at [501, 341] on link "view post on TikTok" at bounding box center [511, 298] width 140 height 279
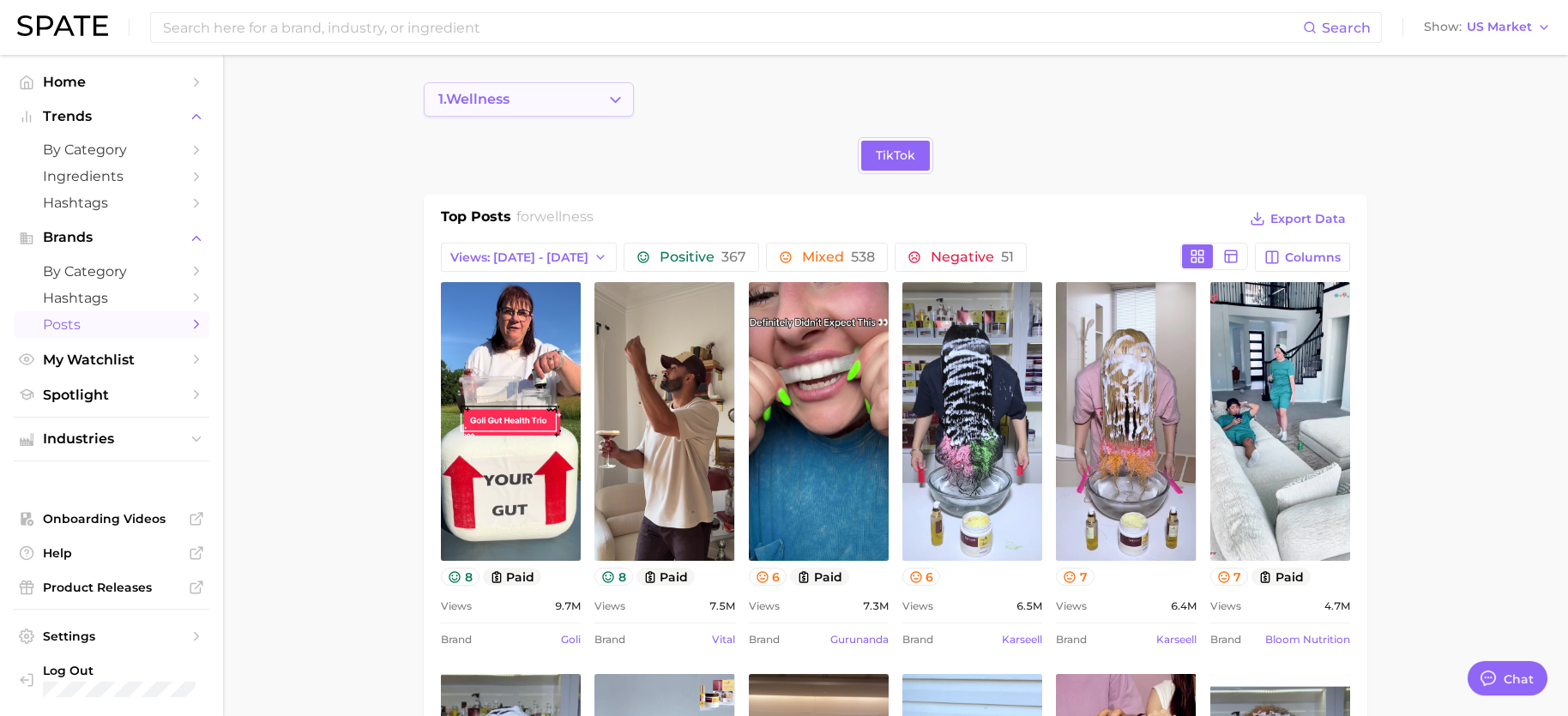
click at [527, 102] on button "1. wellness" at bounding box center [529, 99] width 210 height 34
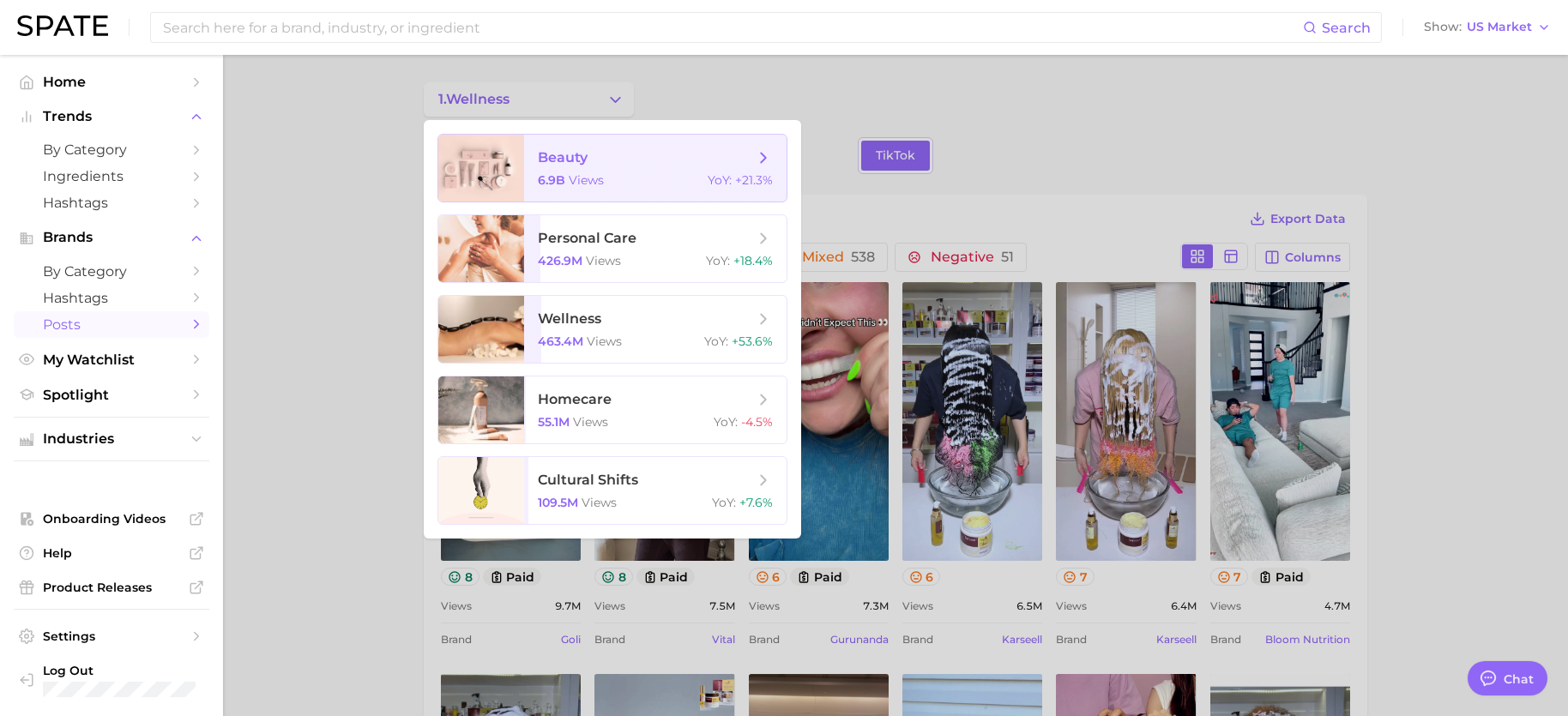
click at [544, 159] on span "beauty" at bounding box center [562, 157] width 50 height 16
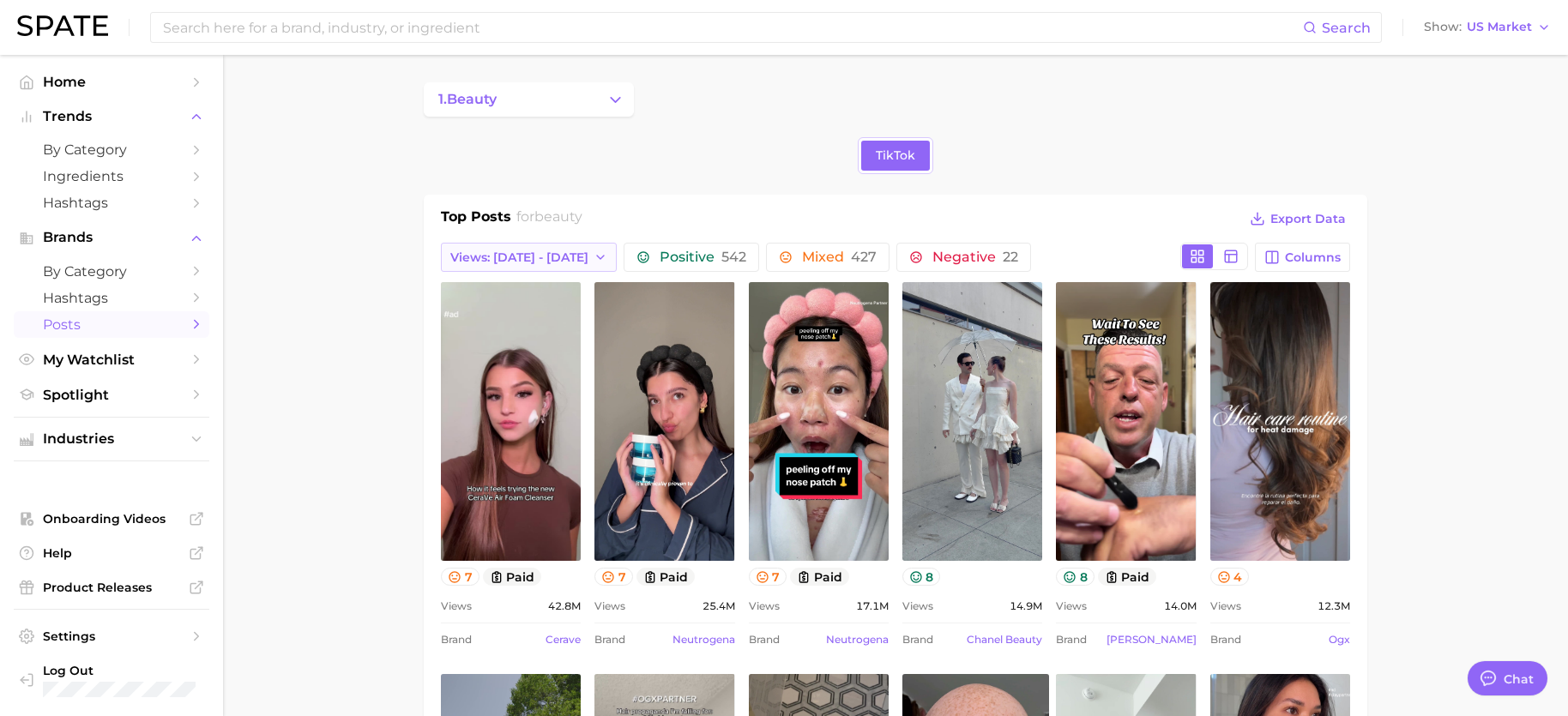
click at [594, 262] on icon "button" at bounding box center [600, 257] width 14 height 14
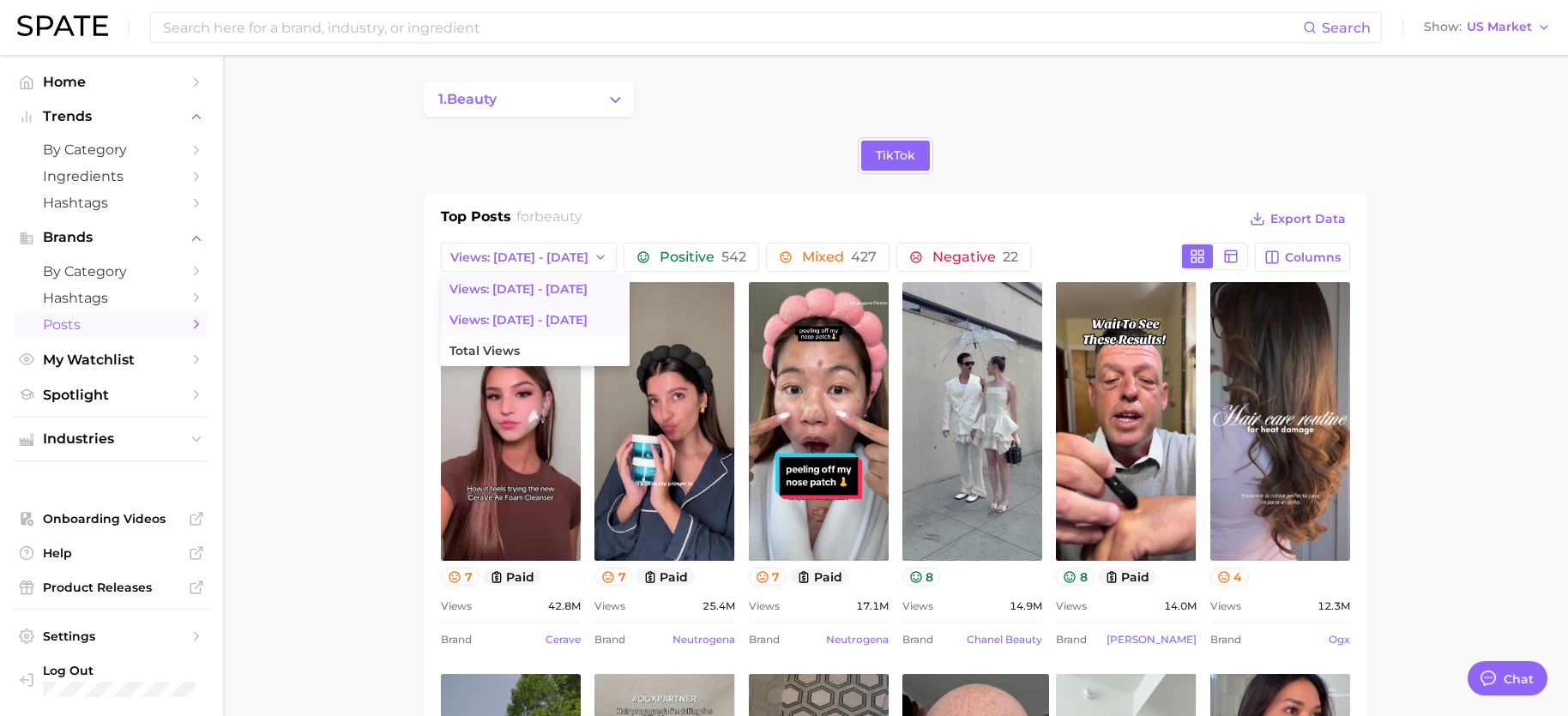
click at [541, 321] on span "Views: Jul 27 - Aug 3" at bounding box center [518, 320] width 138 height 14
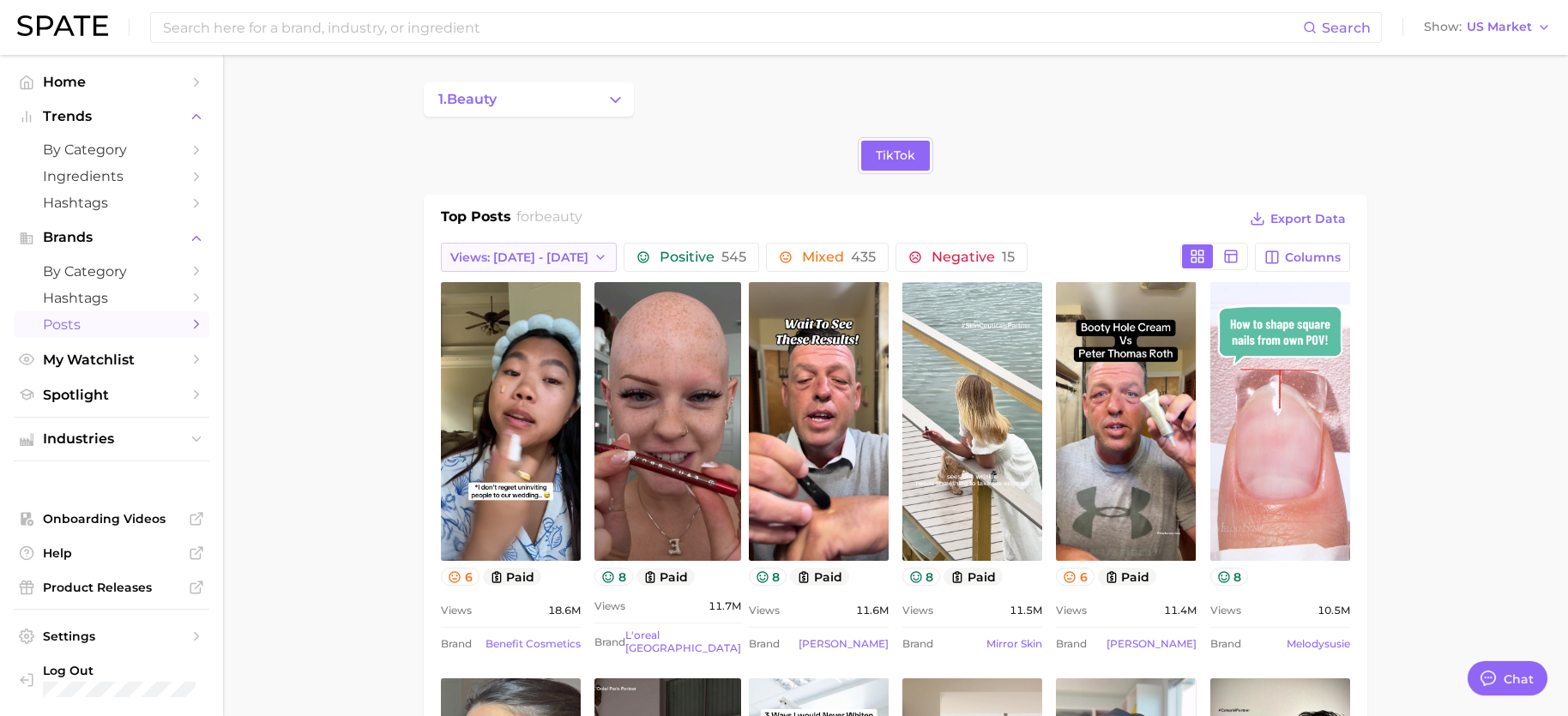
click at [512, 258] on span "Views: Jul 27 - Aug 3" at bounding box center [519, 258] width 138 height 14
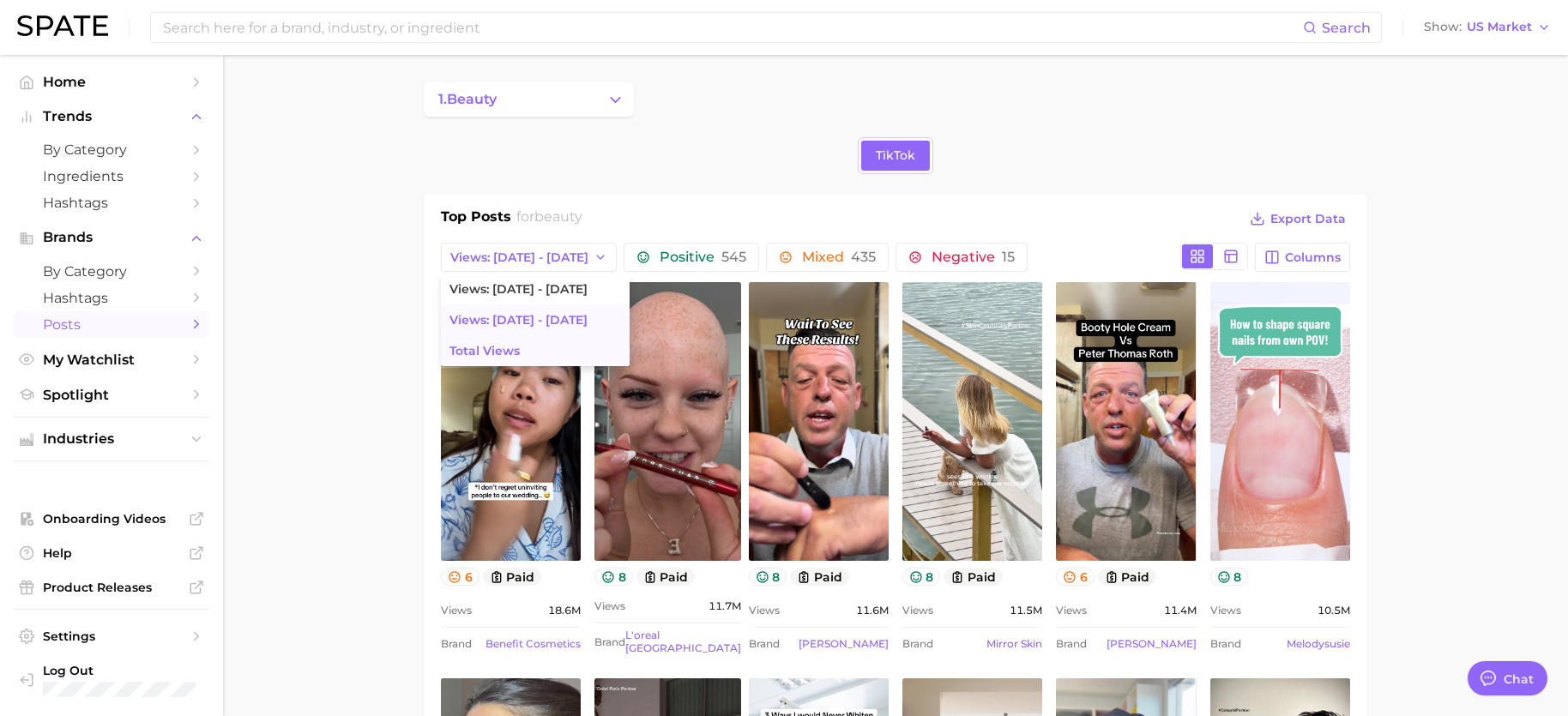
click at [502, 350] on span "Total Views" at bounding box center [484, 351] width 70 height 14
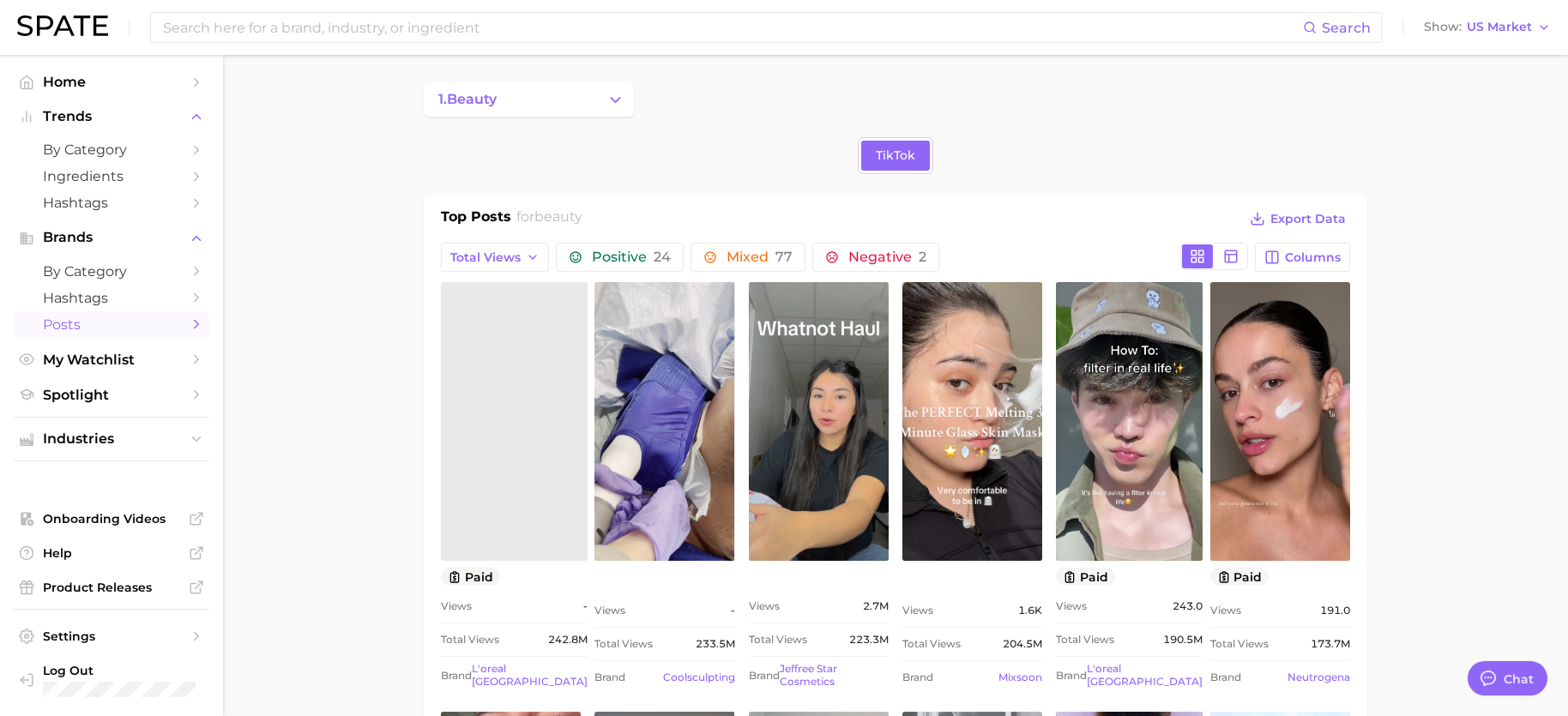
click at [545, 399] on link at bounding box center [514, 421] width 147 height 279
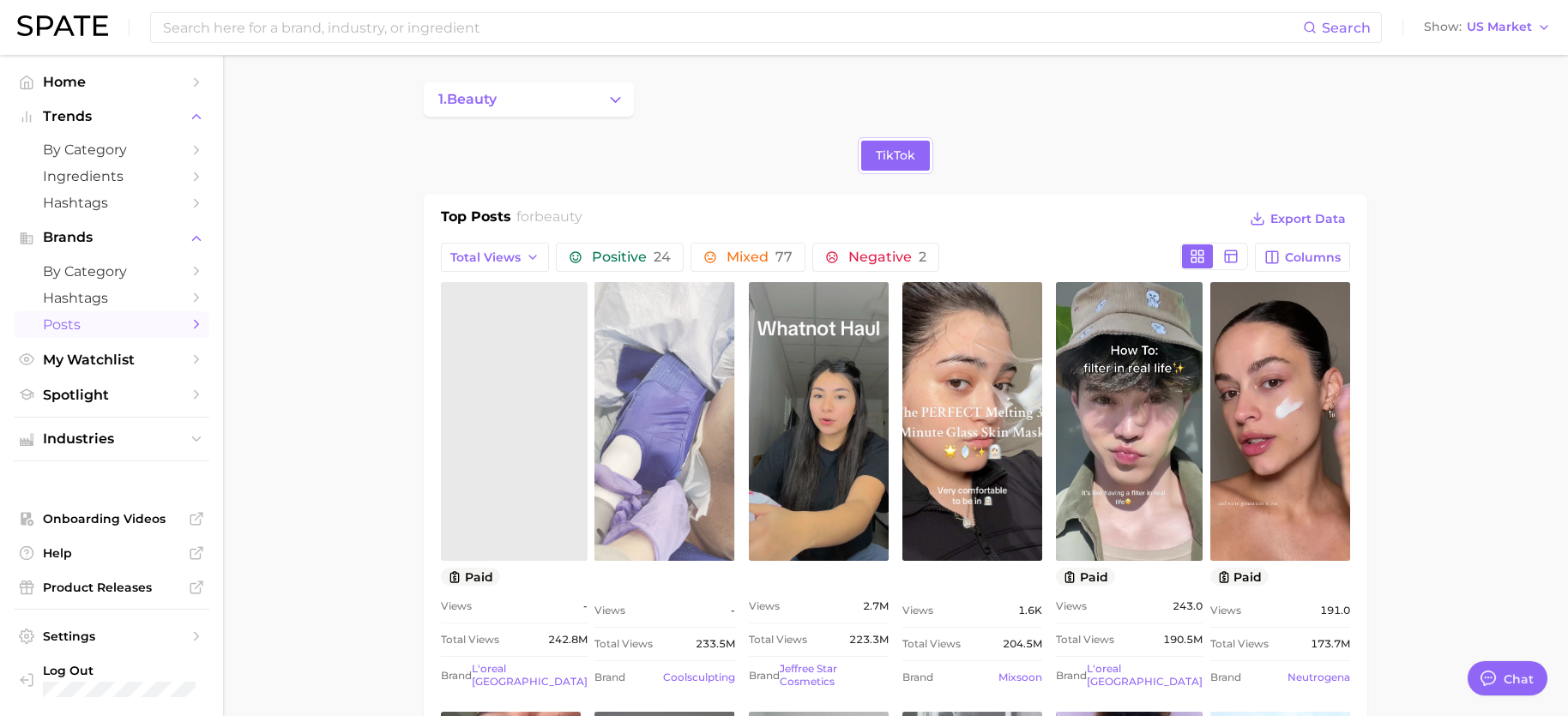
click at [659, 464] on link "view post on TikTok" at bounding box center [664, 421] width 140 height 279
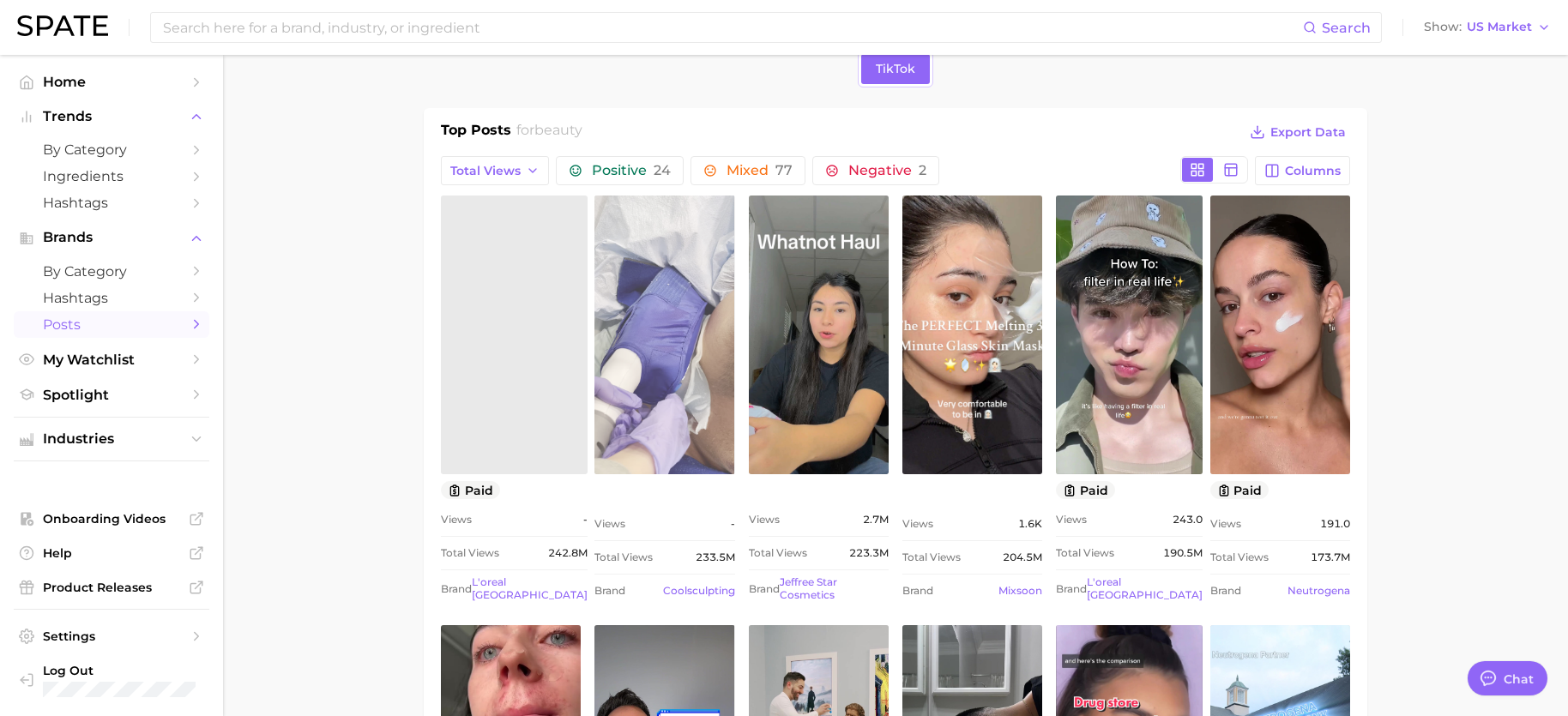
scroll to position [86, 0]
click at [704, 333] on link "view post on TikTok" at bounding box center [664, 335] width 140 height 279
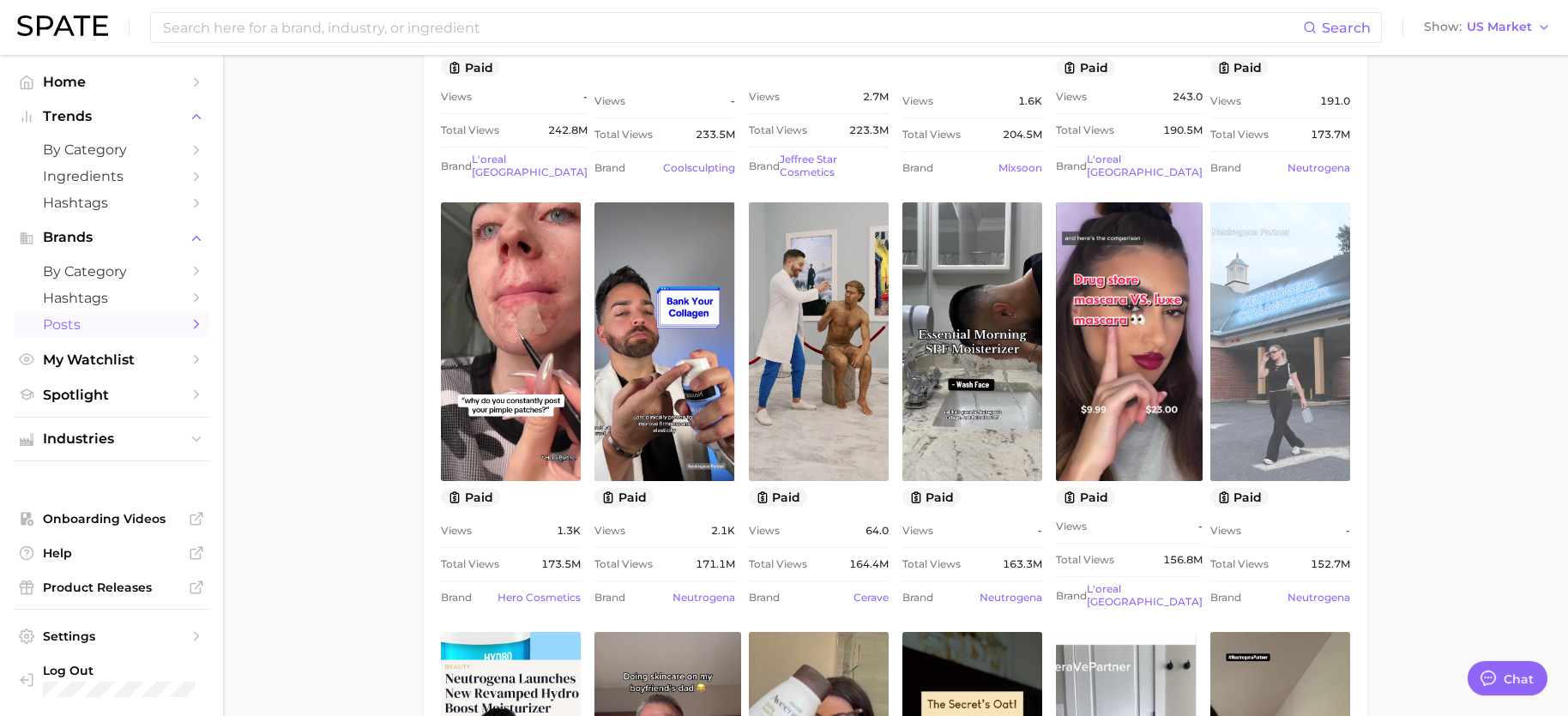
scroll to position [514, 0]
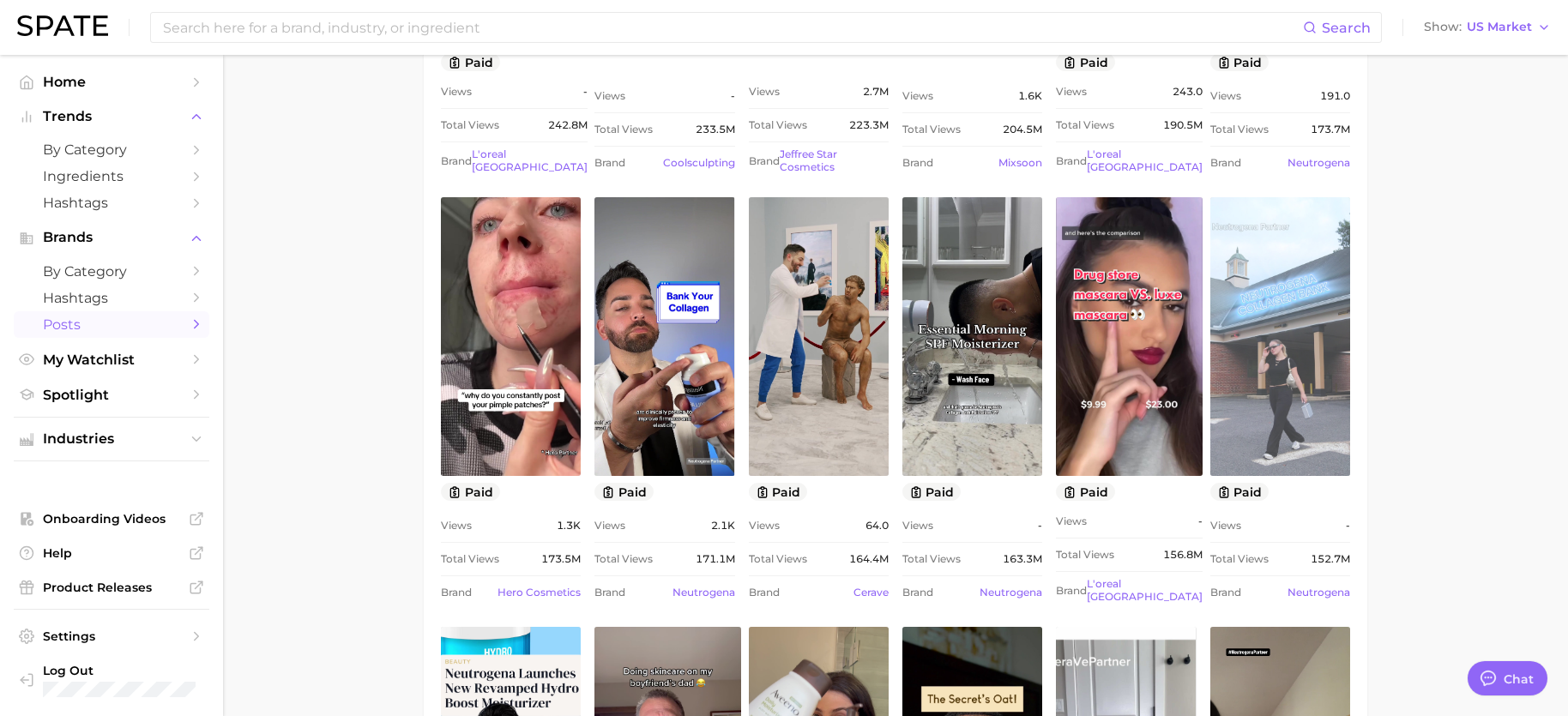
click at [1228, 408] on link "view post on TikTok" at bounding box center [1279, 336] width 140 height 279
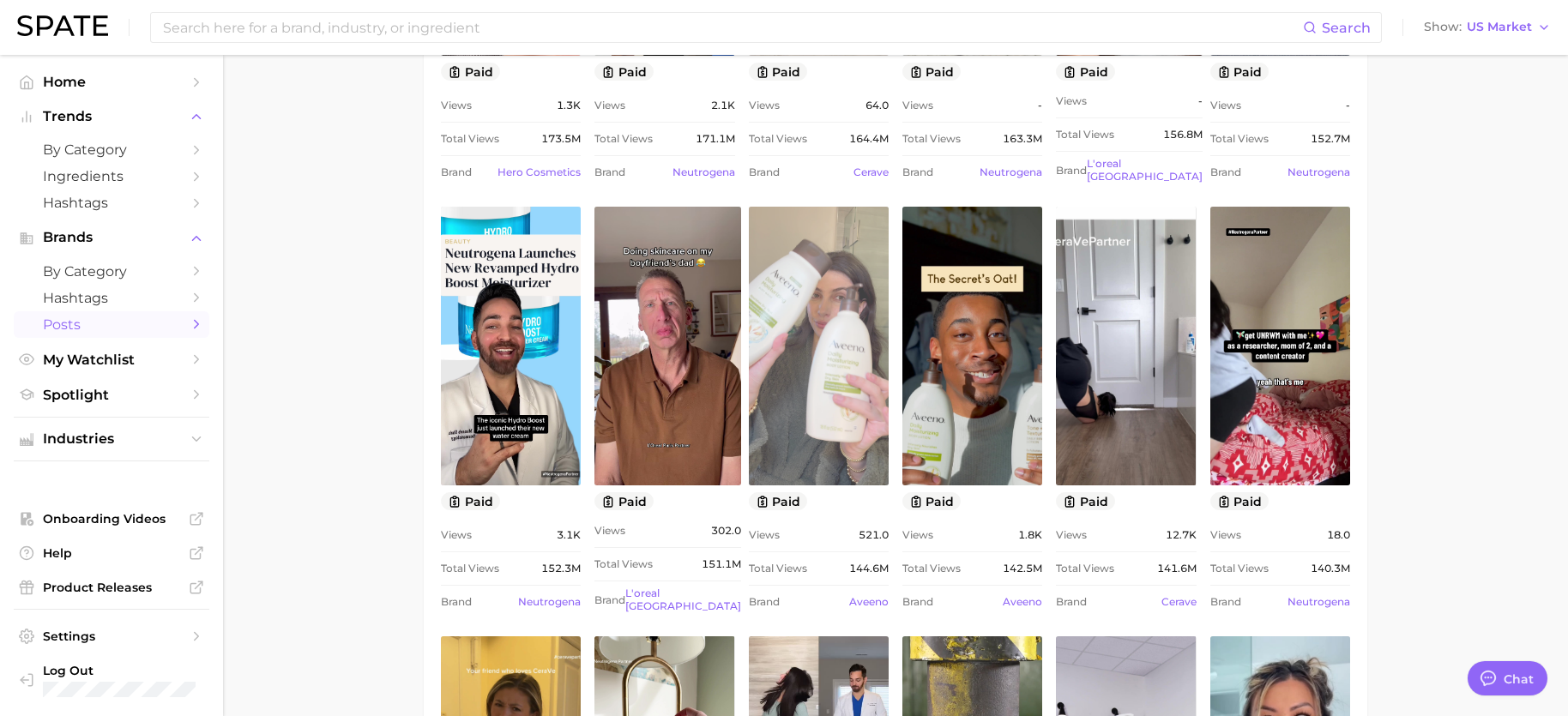
scroll to position [1029, 0]
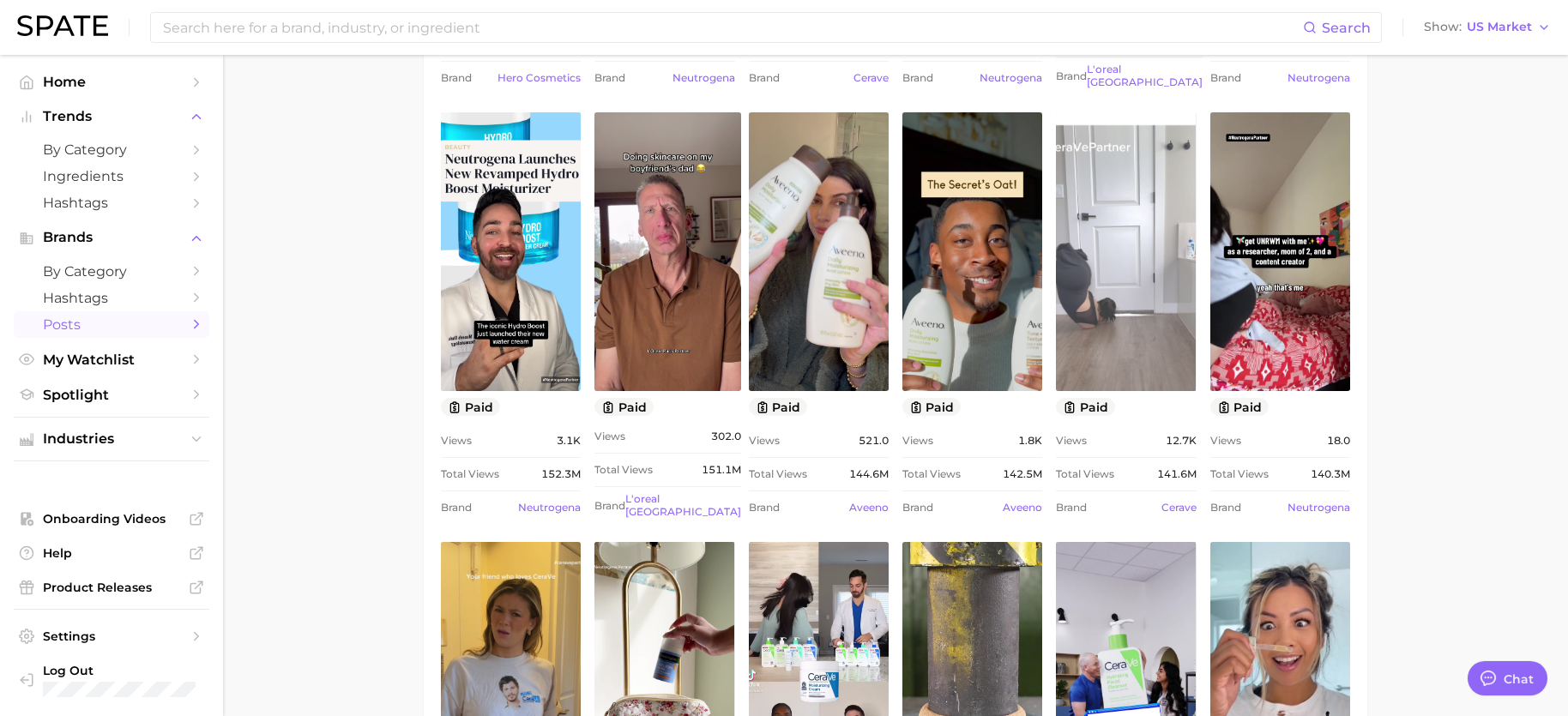
click at [1164, 280] on link "view post on TikTok" at bounding box center [1125, 252] width 140 height 279
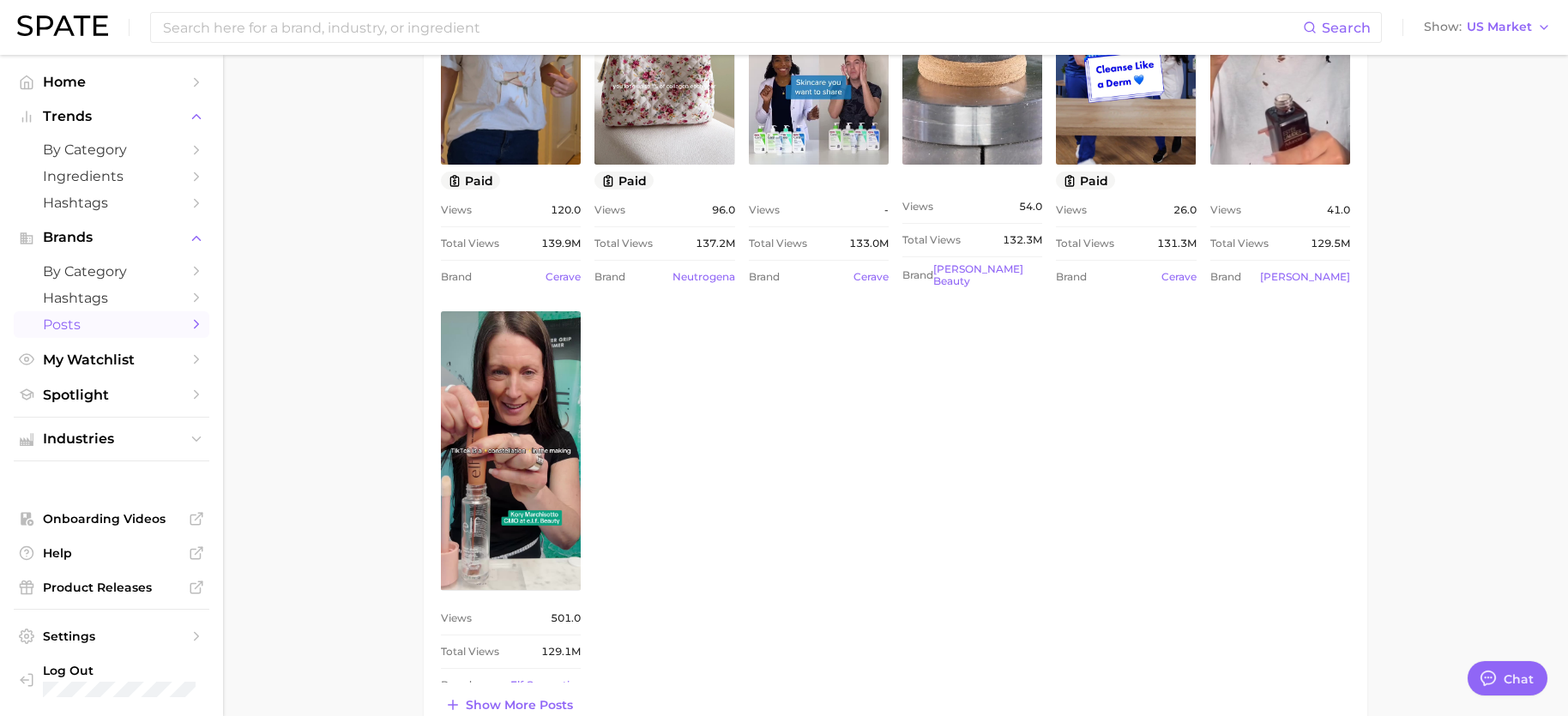
scroll to position [1714, 0]
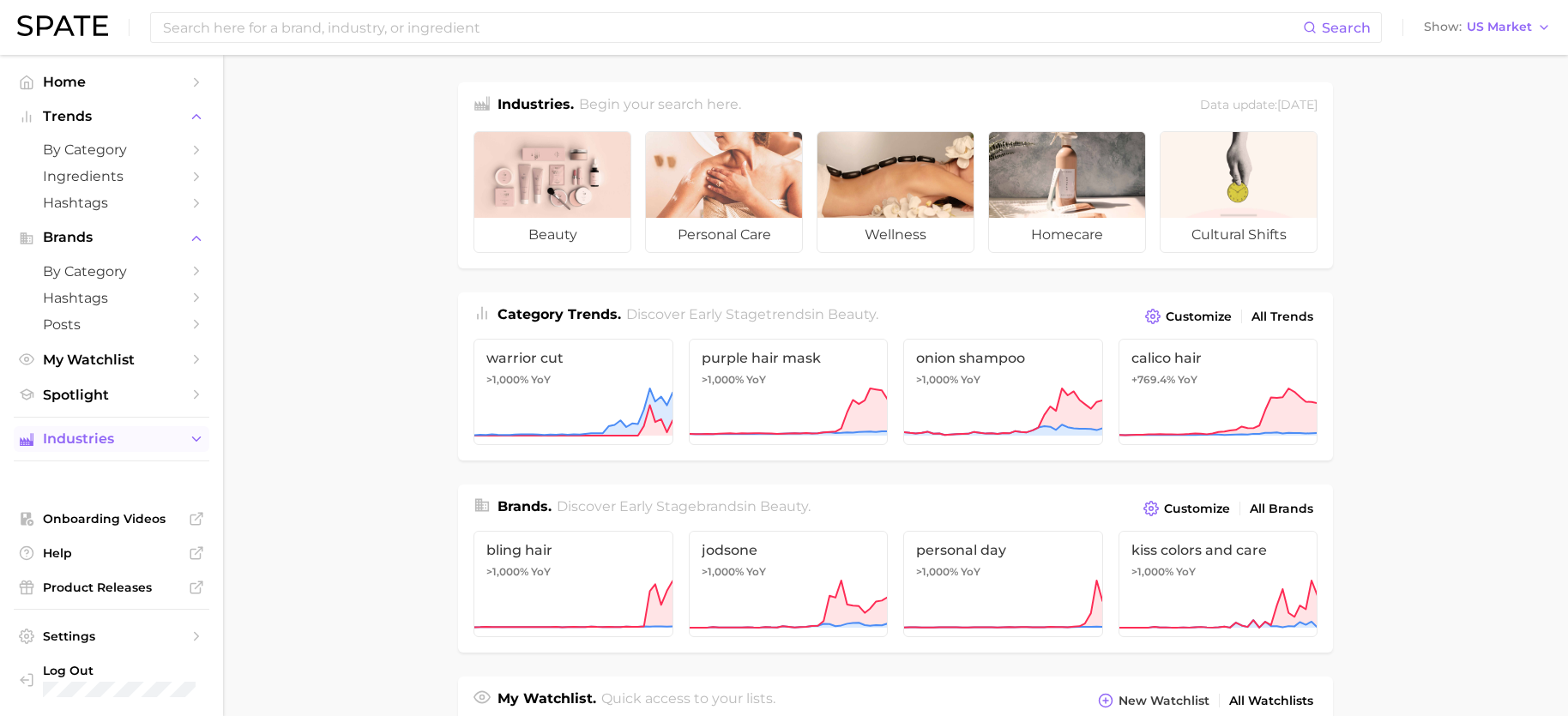
click at [86, 429] on button "Industries" at bounding box center [111, 439] width 196 height 26
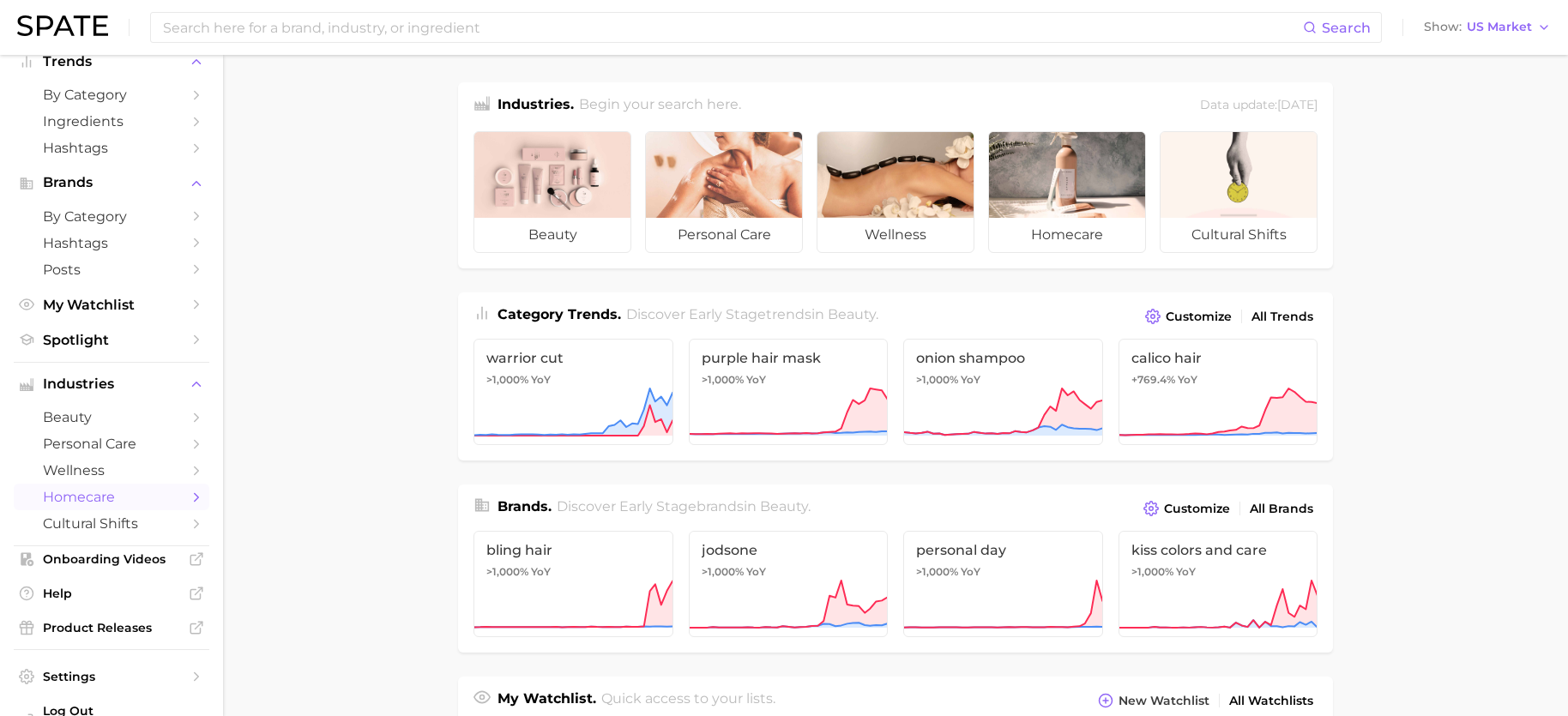
scroll to position [86, 0]
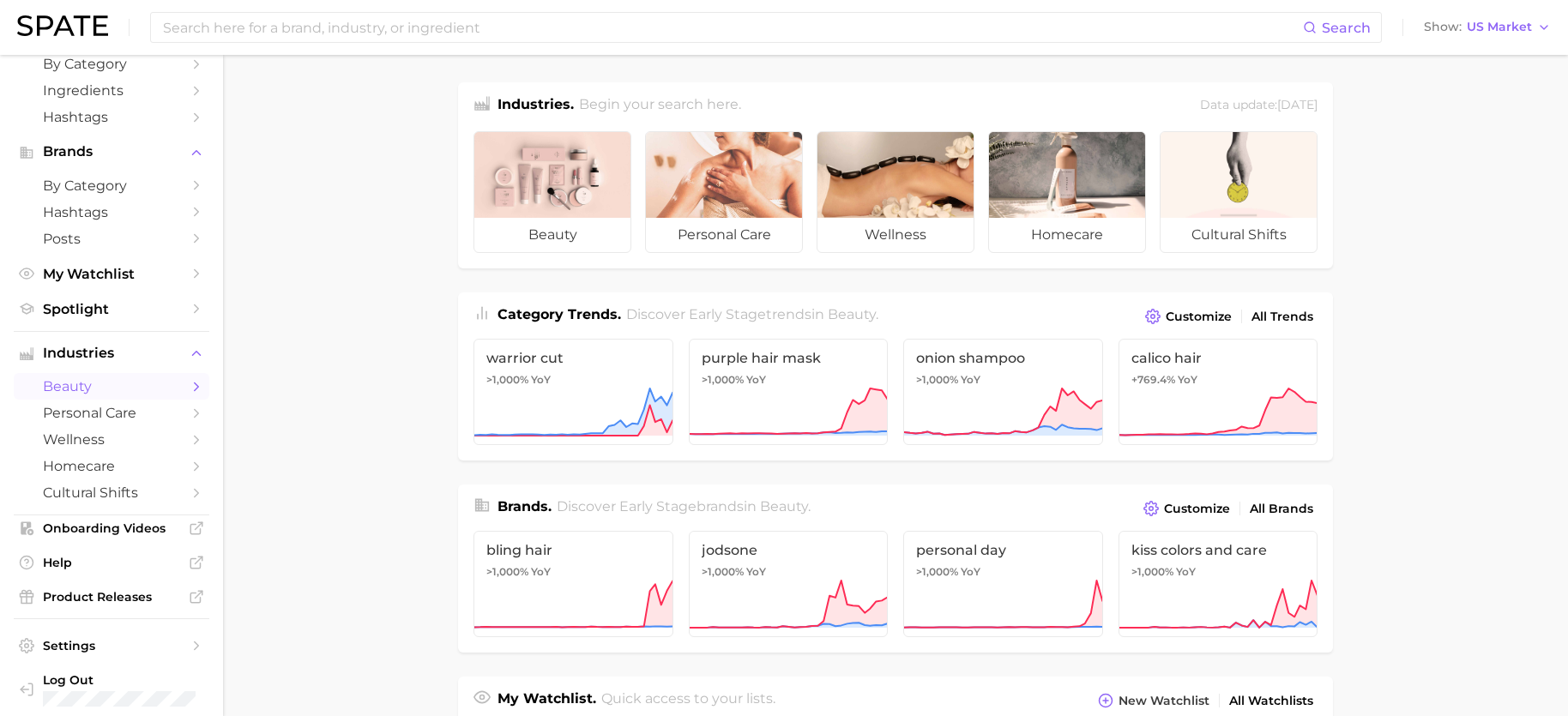
click at [91, 391] on span "beauty" at bounding box center [112, 386] width 137 height 16
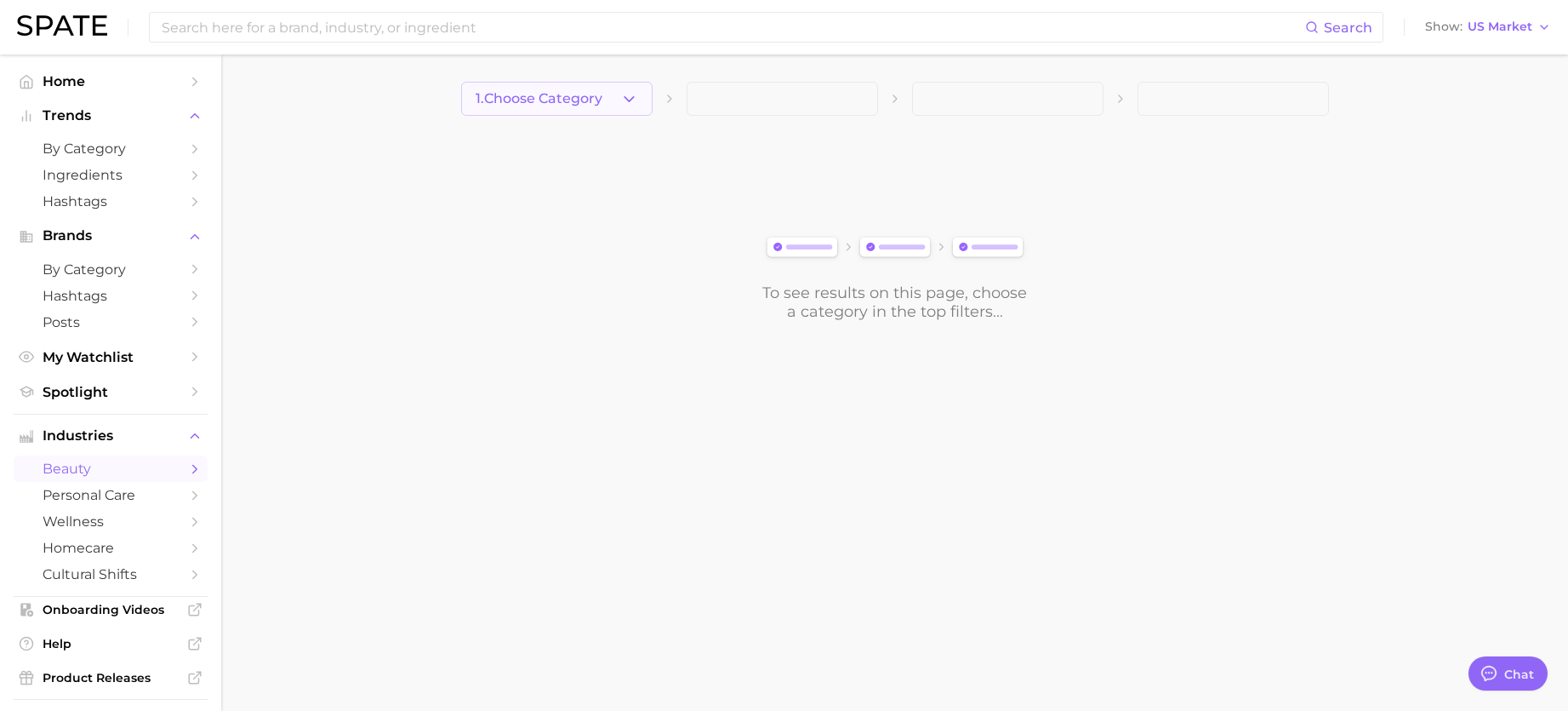
click at [620, 99] on icon "button" at bounding box center [629, 99] width 18 height 18
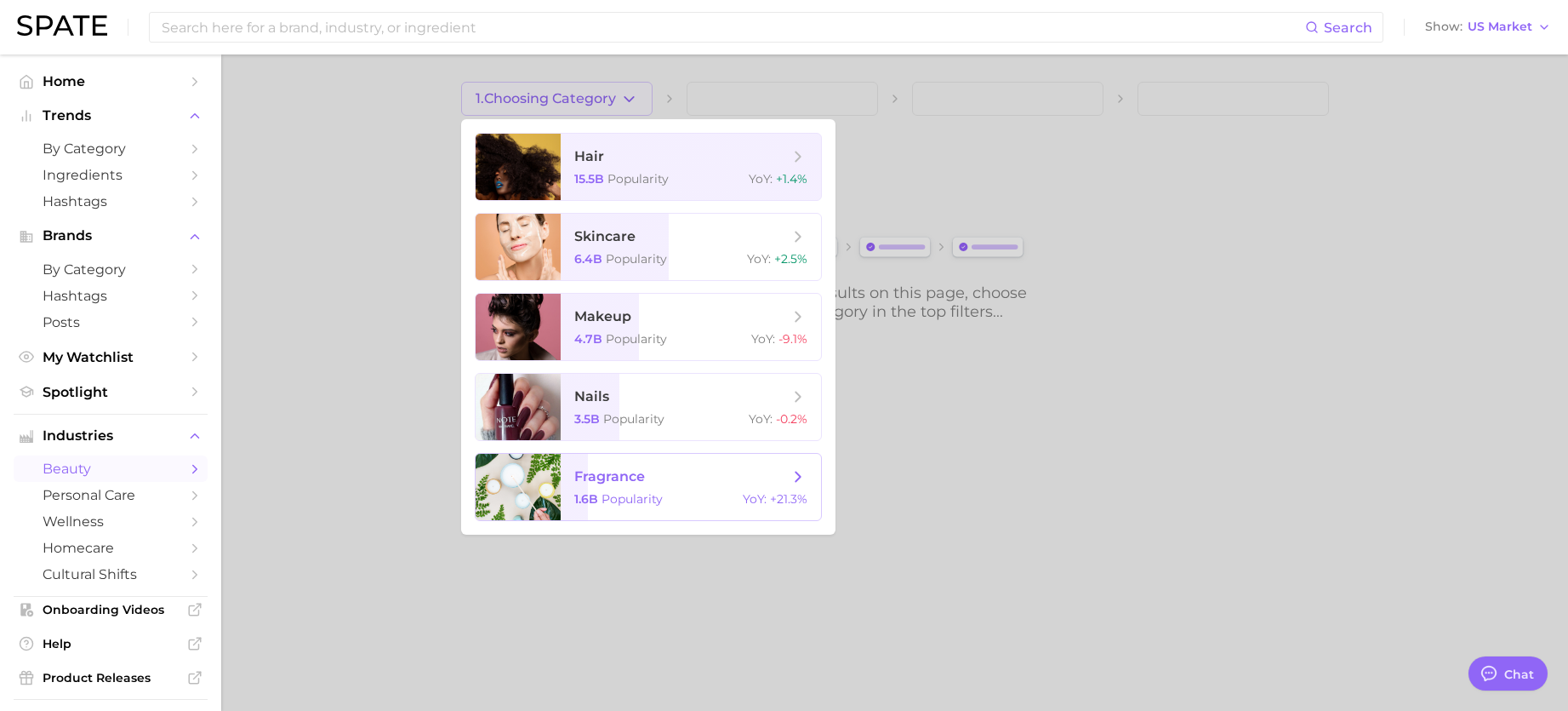
click at [621, 473] on span "fragrance" at bounding box center [609, 476] width 71 height 16
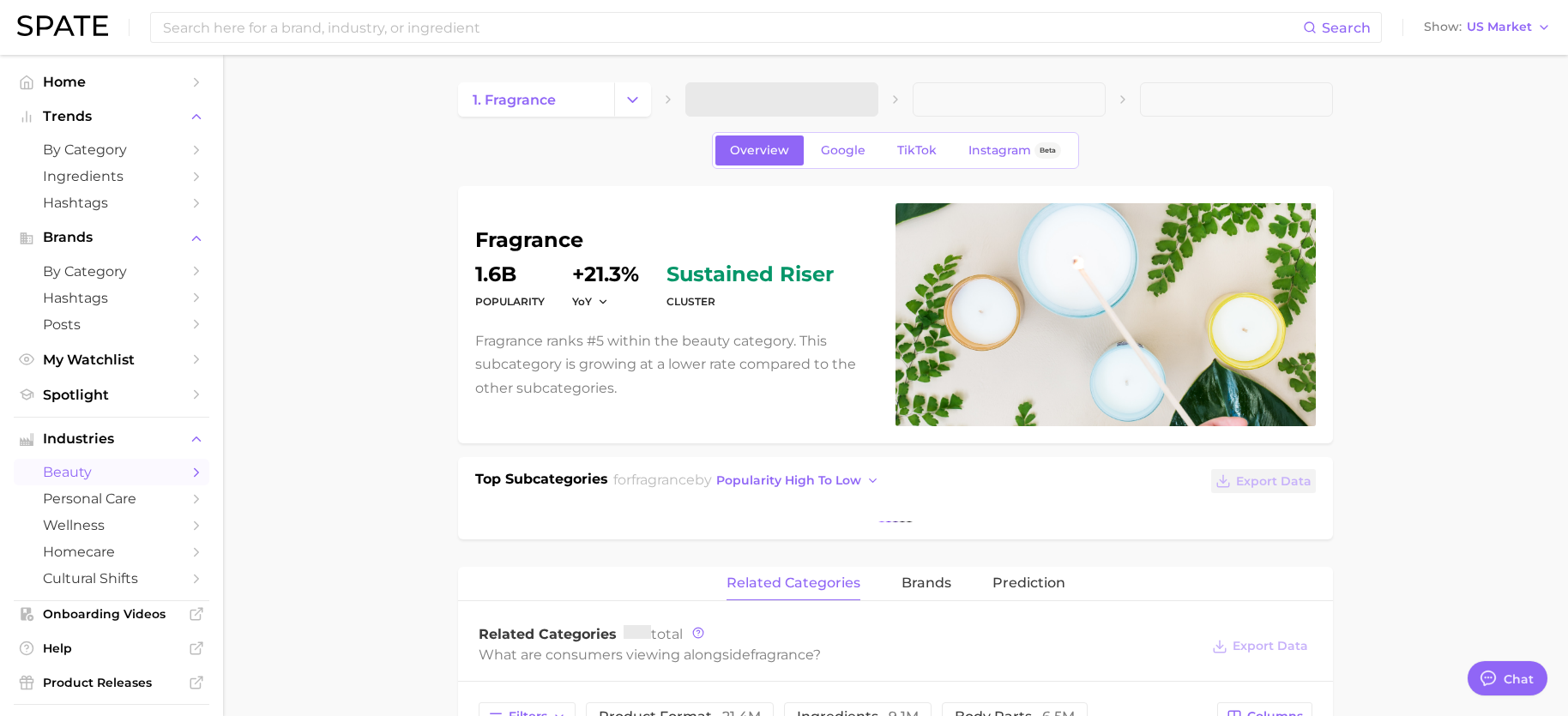
type textarea "x"
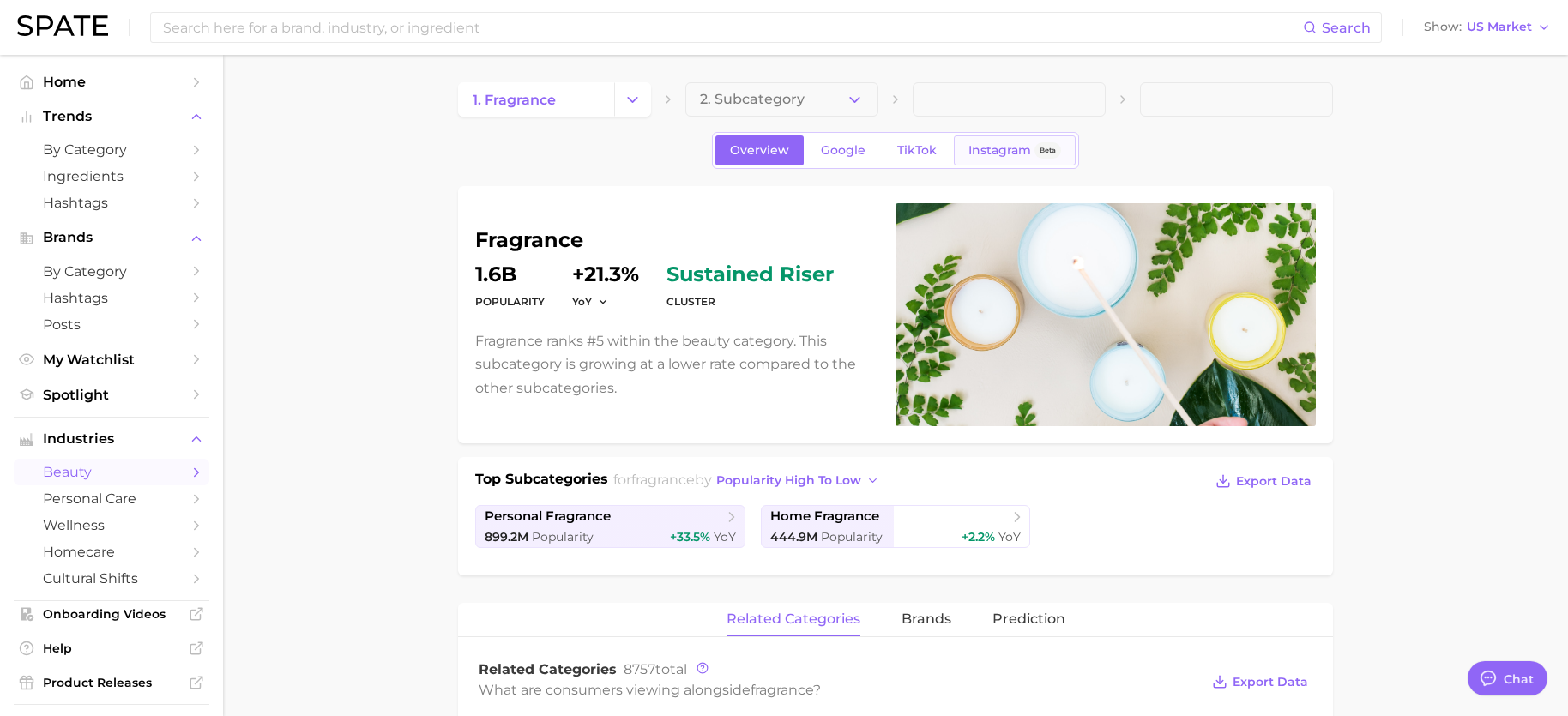
click at [1001, 147] on span "Instagram" at bounding box center [999, 151] width 62 height 14
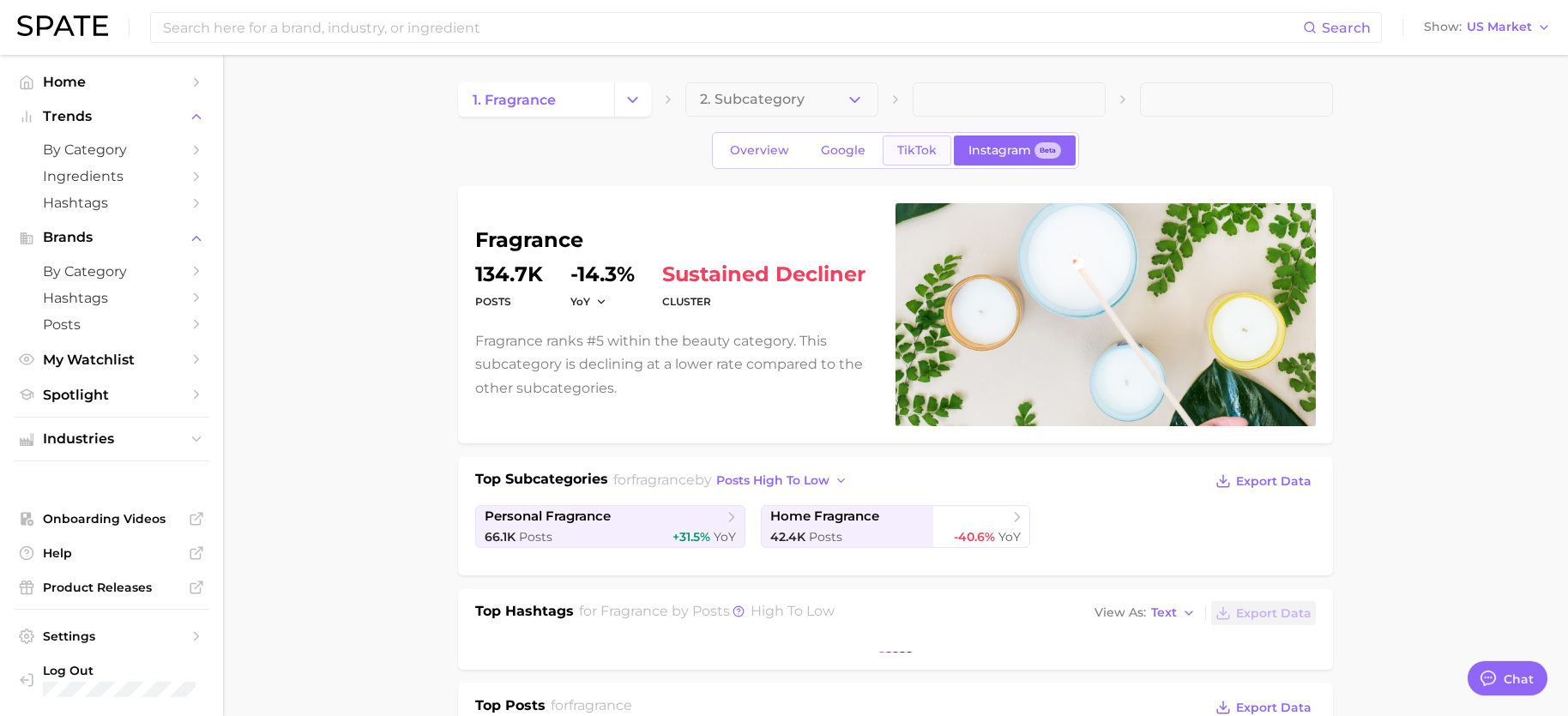
click at [927, 146] on span "TikTok" at bounding box center [917, 151] width 40 height 14
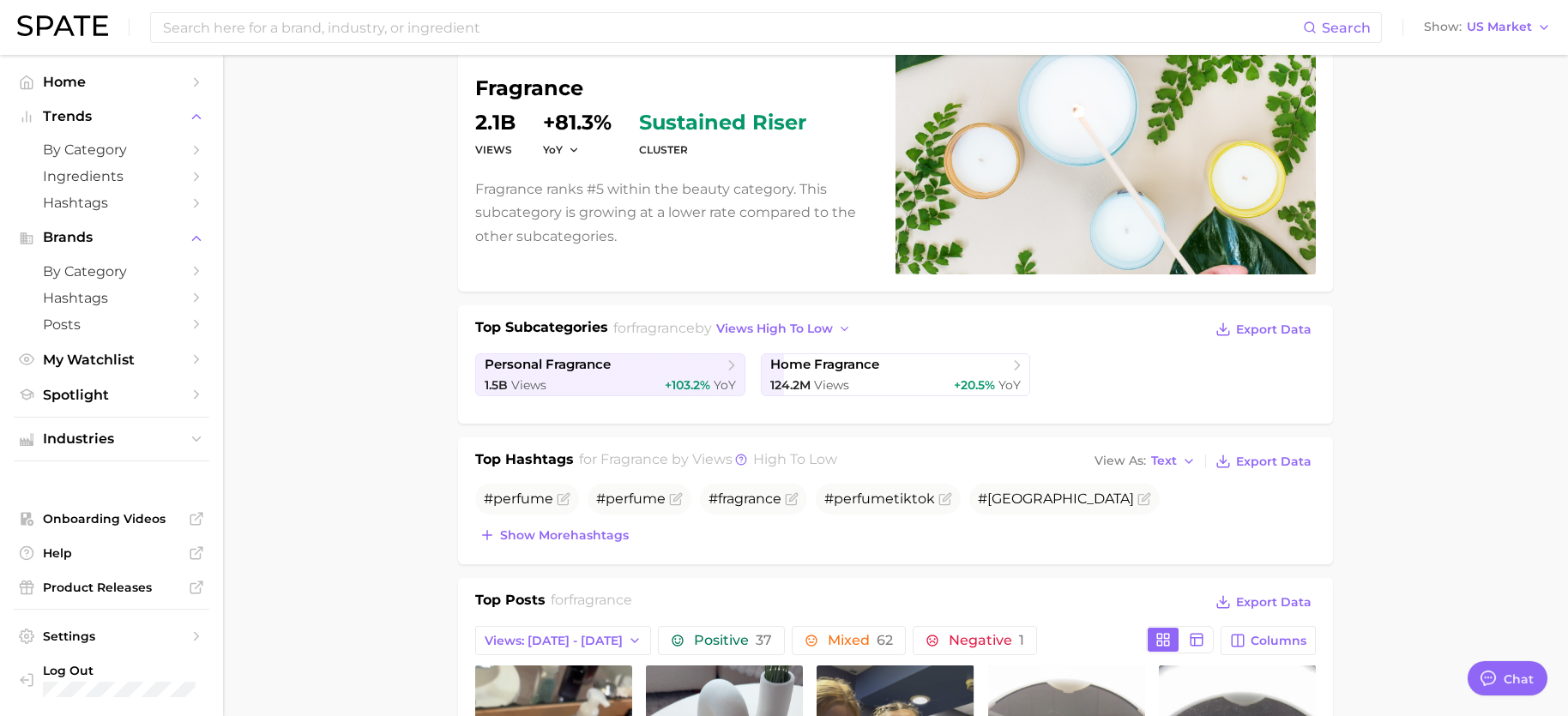
scroll to position [171, 0]
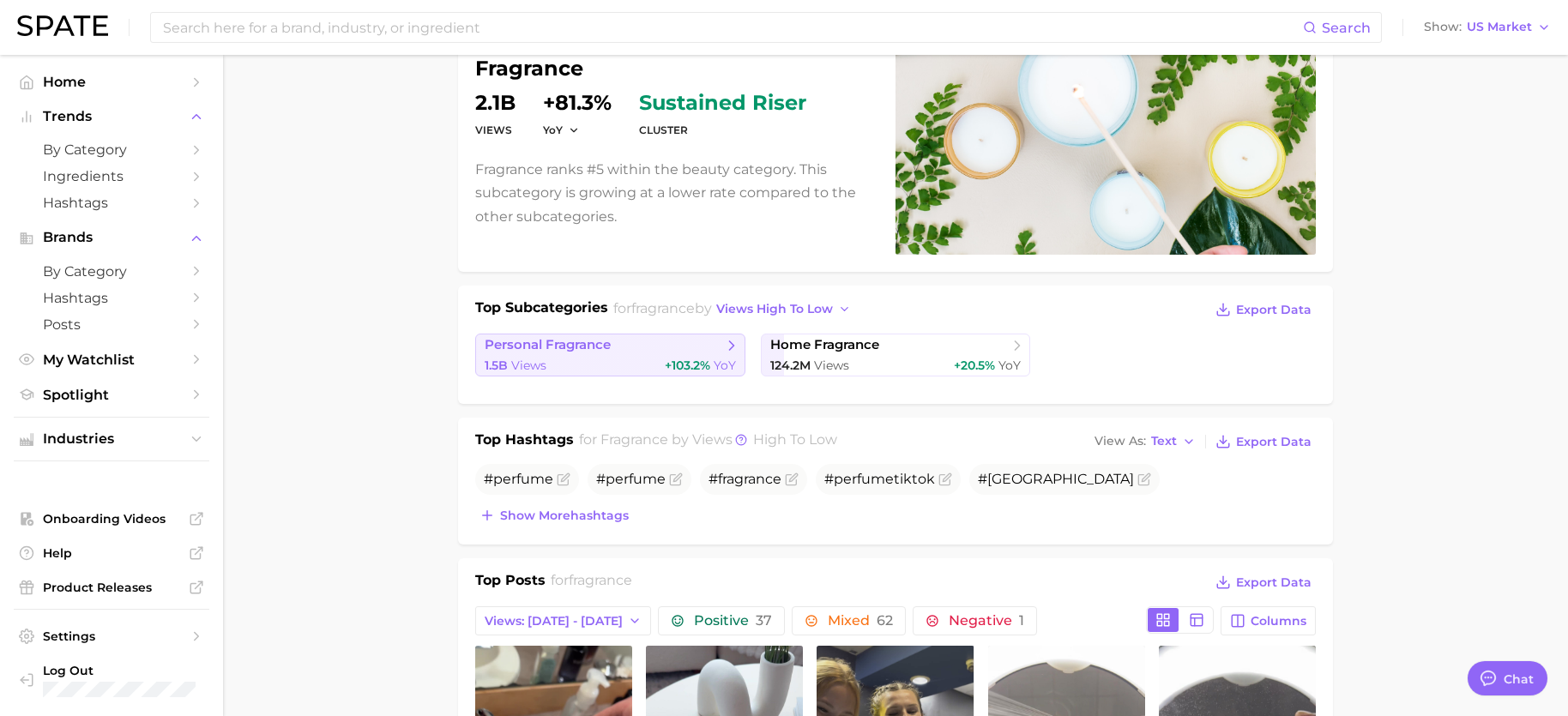
click at [704, 350] on span "personal fragrance" at bounding box center [604, 345] width 238 height 17
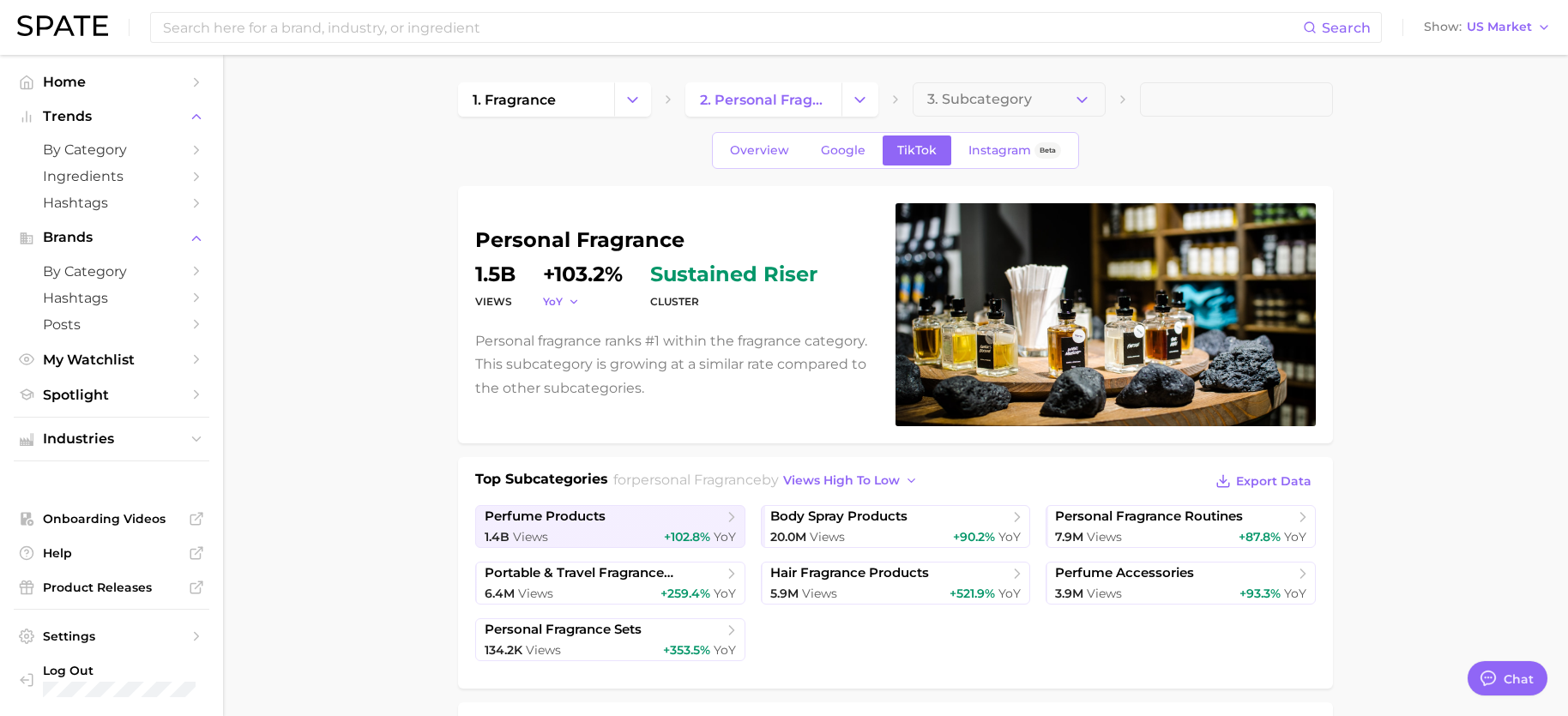
click at [563, 304] on span "YoY" at bounding box center [553, 301] width 20 height 14
click at [561, 385] on span "MoM" at bounding box center [566, 388] width 30 height 14
click at [563, 296] on span "MoM" at bounding box center [556, 301] width 26 height 14
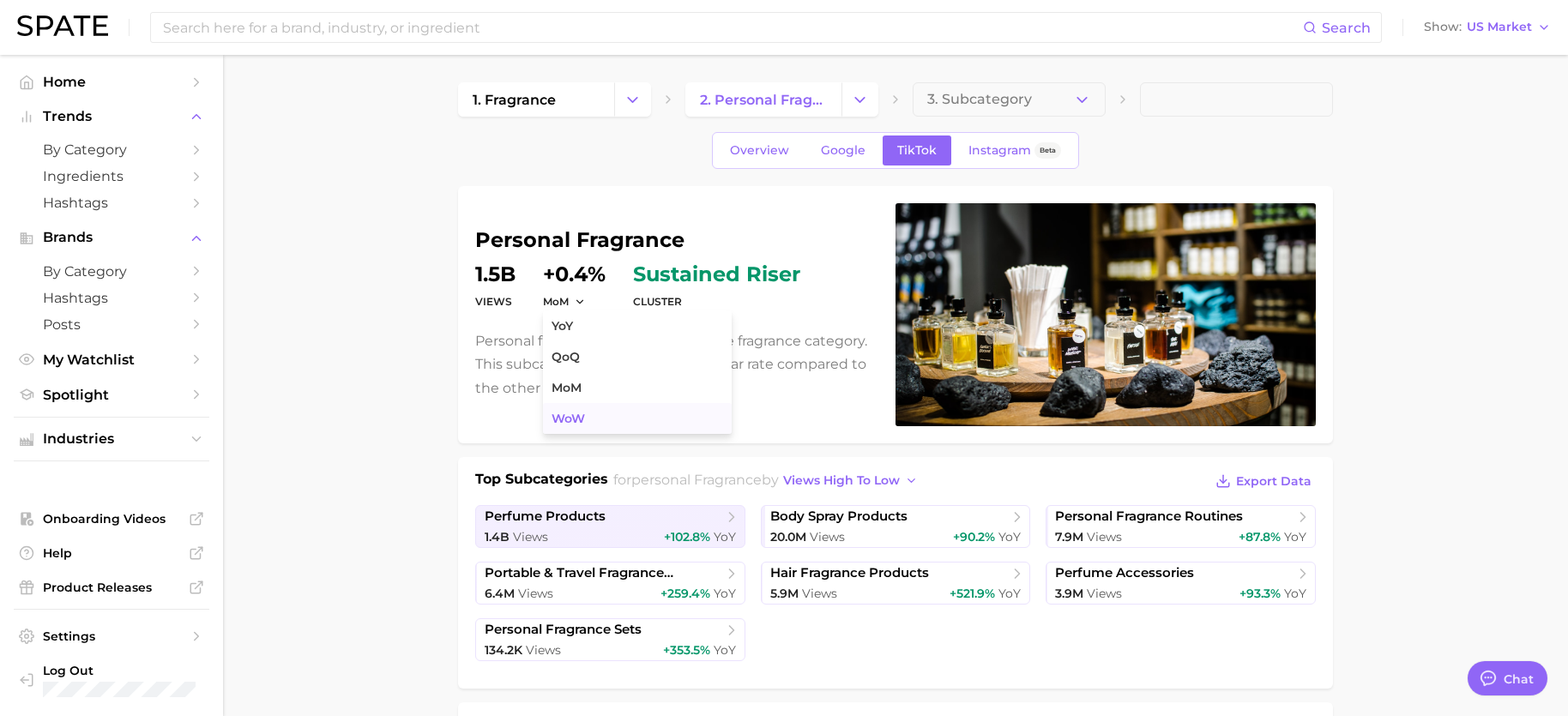
click at [569, 407] on button "WoW" at bounding box center [637, 418] width 189 height 31
click at [567, 299] on span "WoW" at bounding box center [558, 301] width 30 height 14
click at [573, 362] on span "QoQ" at bounding box center [565, 357] width 28 height 14
click at [567, 305] on span "QoQ" at bounding box center [555, 301] width 24 height 14
click at [573, 326] on span "YoY" at bounding box center [562, 326] width 22 height 14
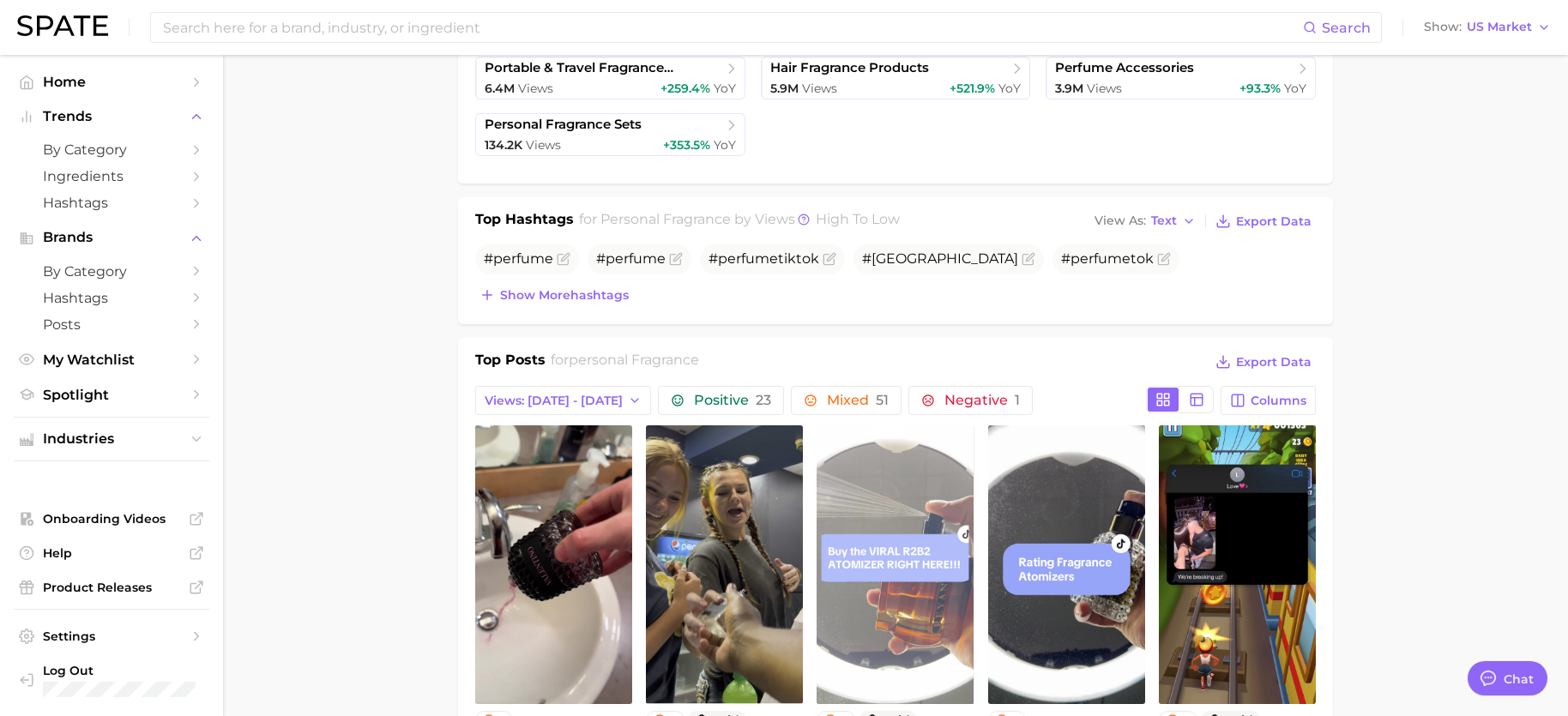
scroll to position [514, 0]
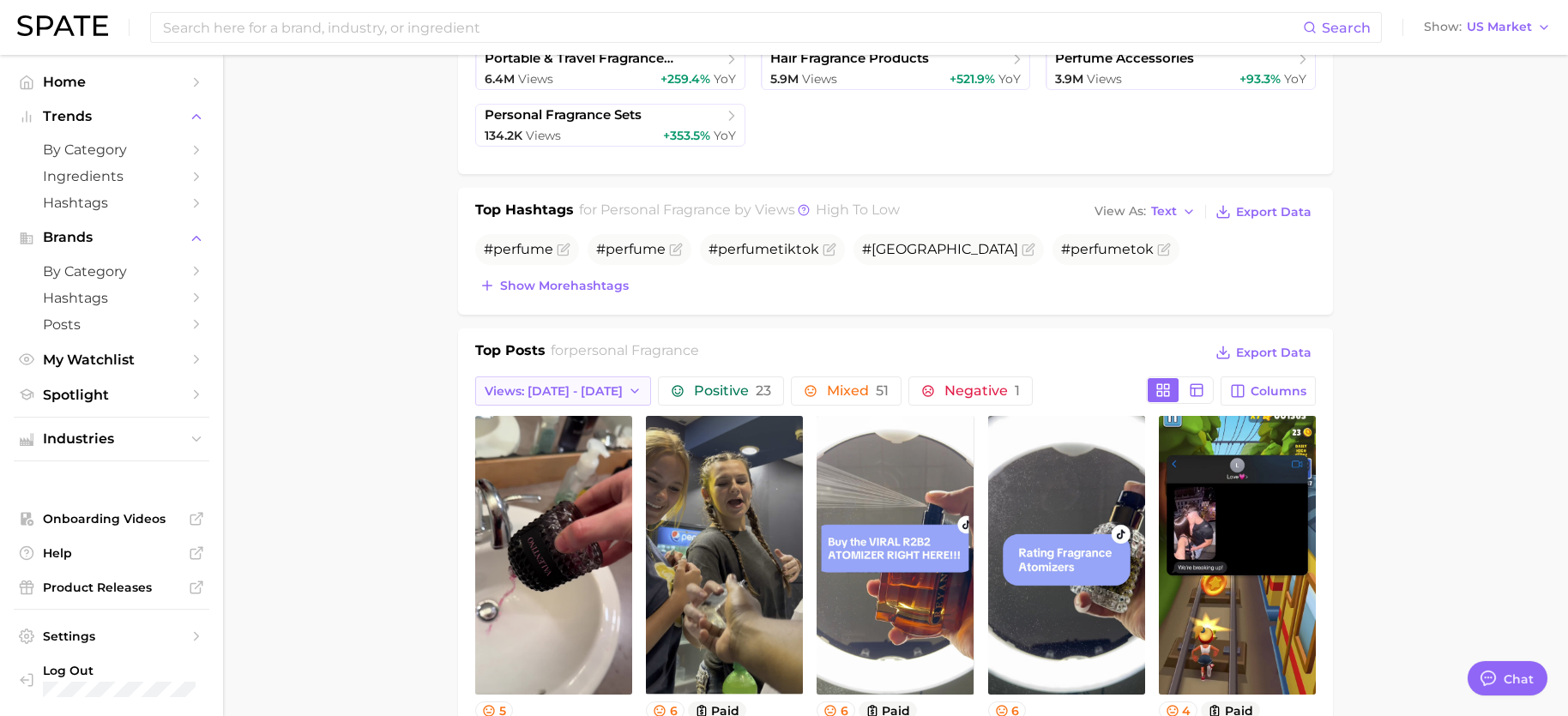
click at [628, 390] on icon "button" at bounding box center [634, 390] width 14 height 14
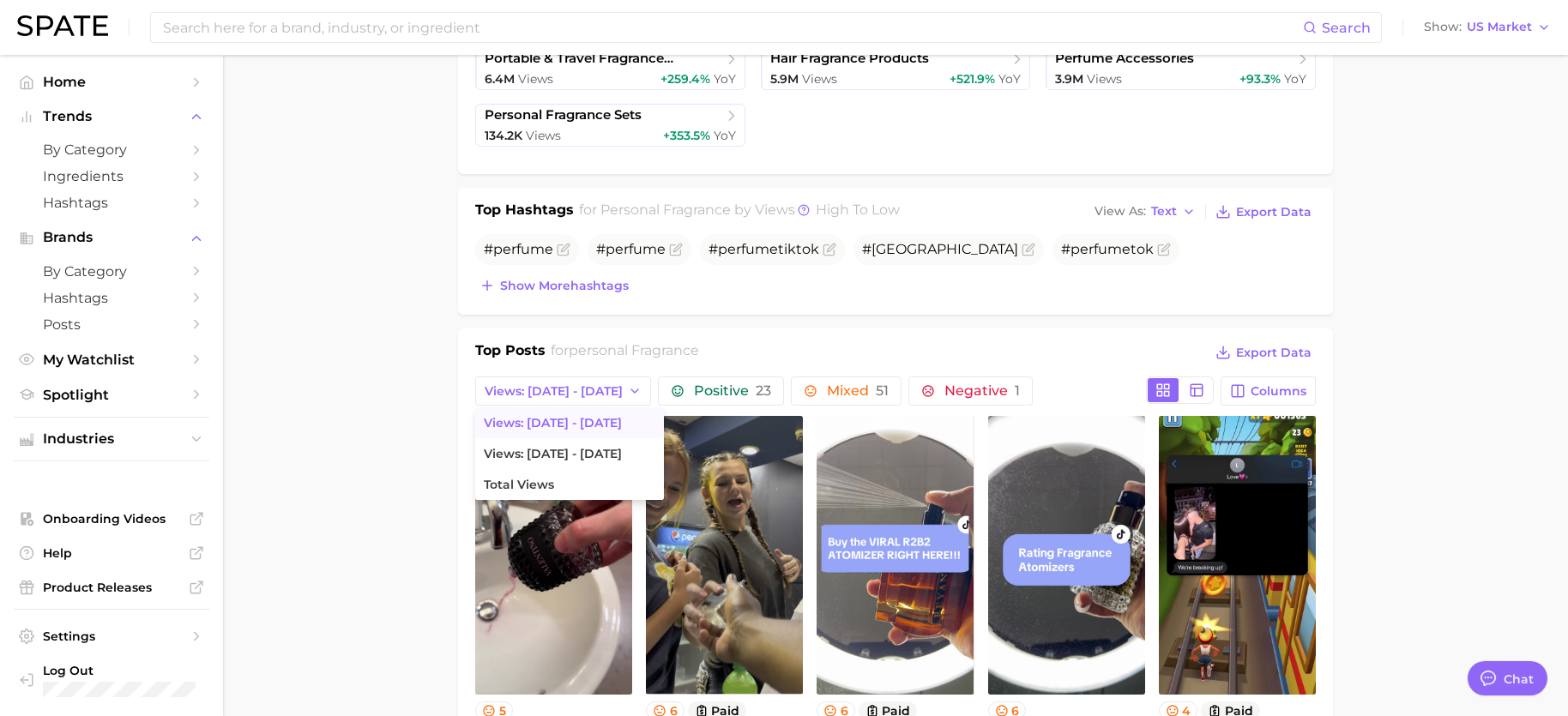
click at [1463, 403] on main "1. fragrance 2. personal fragrance 3. Subcategory Overview Google TikTok Instag…" at bounding box center [895, 705] width 1345 height 2331
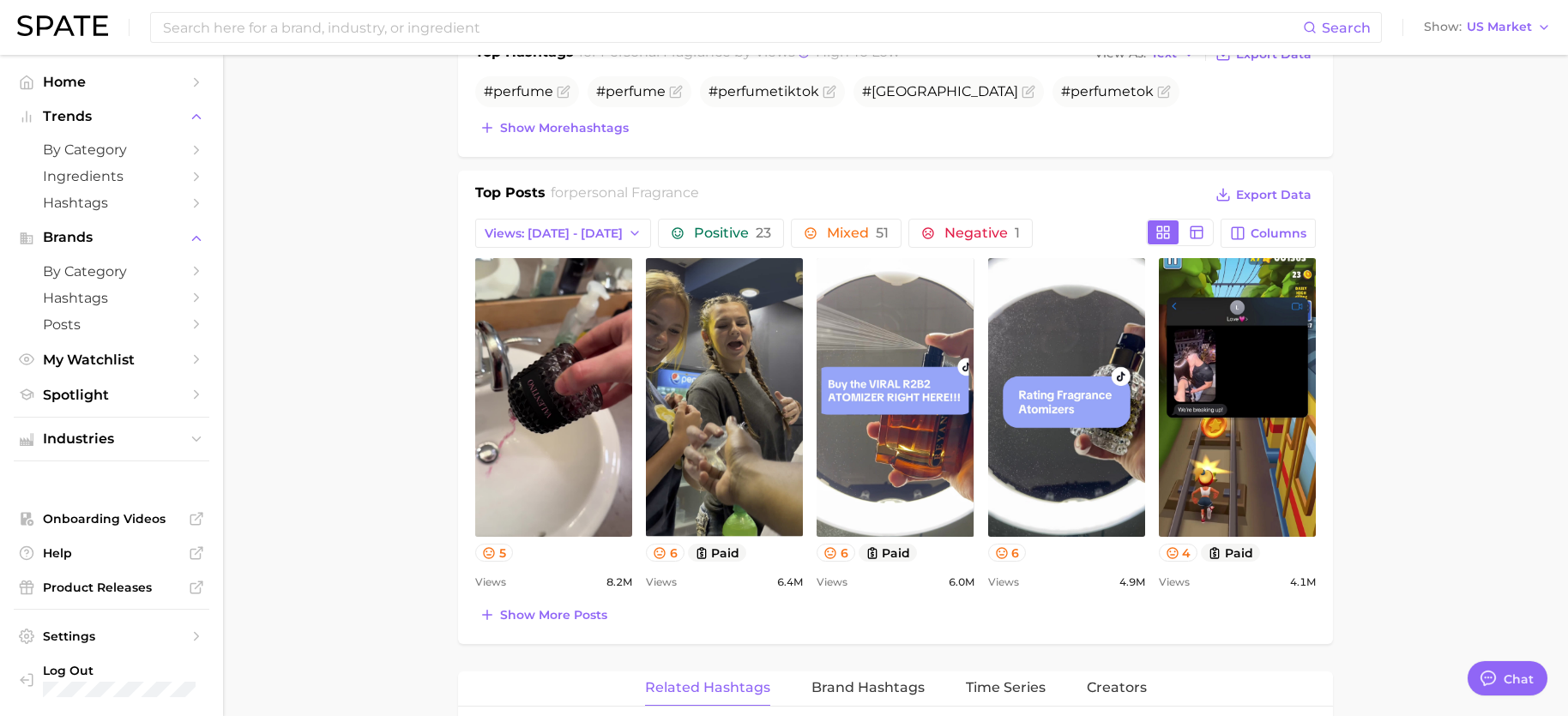
scroll to position [686, 0]
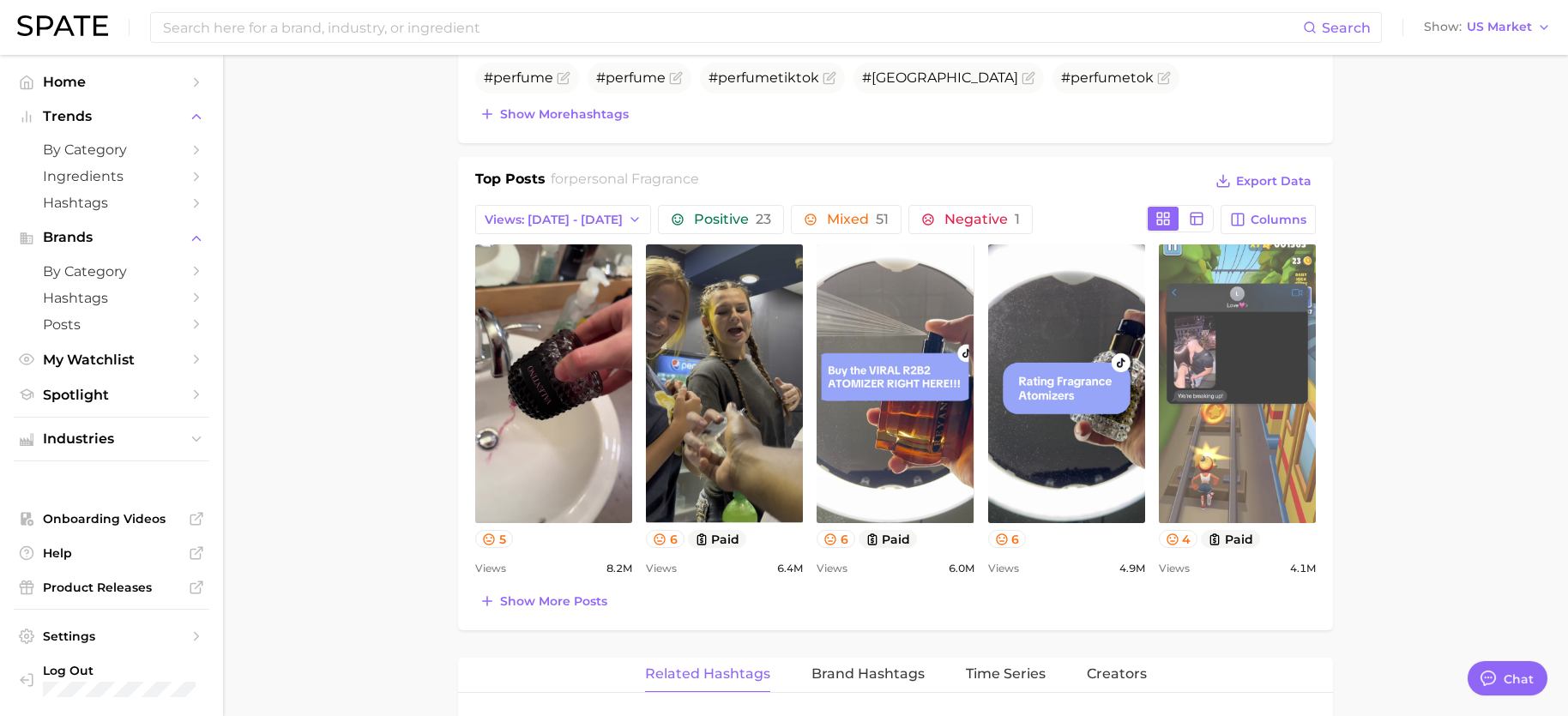
click at [1247, 422] on link "view post on TikTok" at bounding box center [1237, 383] width 157 height 279
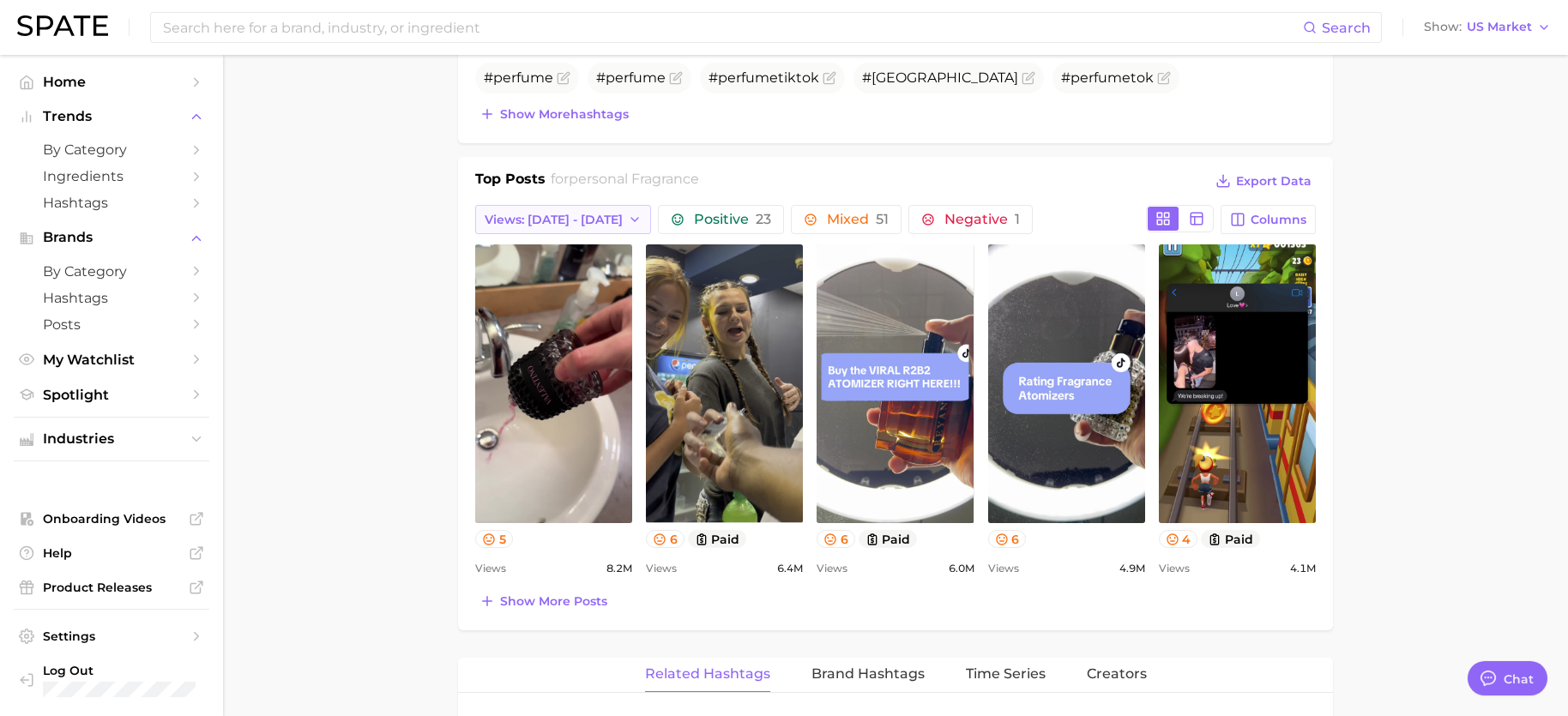
click at [550, 231] on button "Views: Aug 3 - 10" at bounding box center [563, 219] width 176 height 29
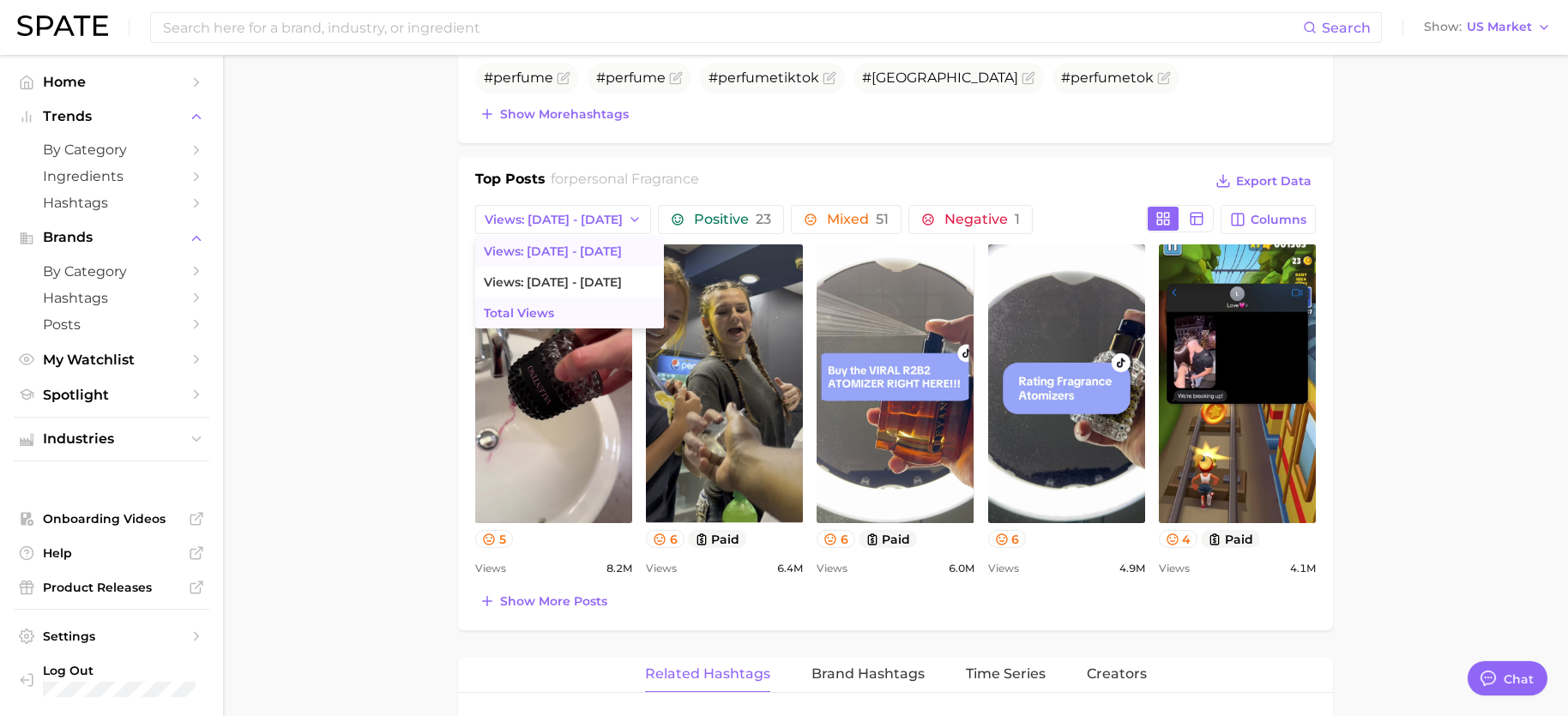
click at [544, 312] on span "Total Views" at bounding box center [519, 313] width 70 height 14
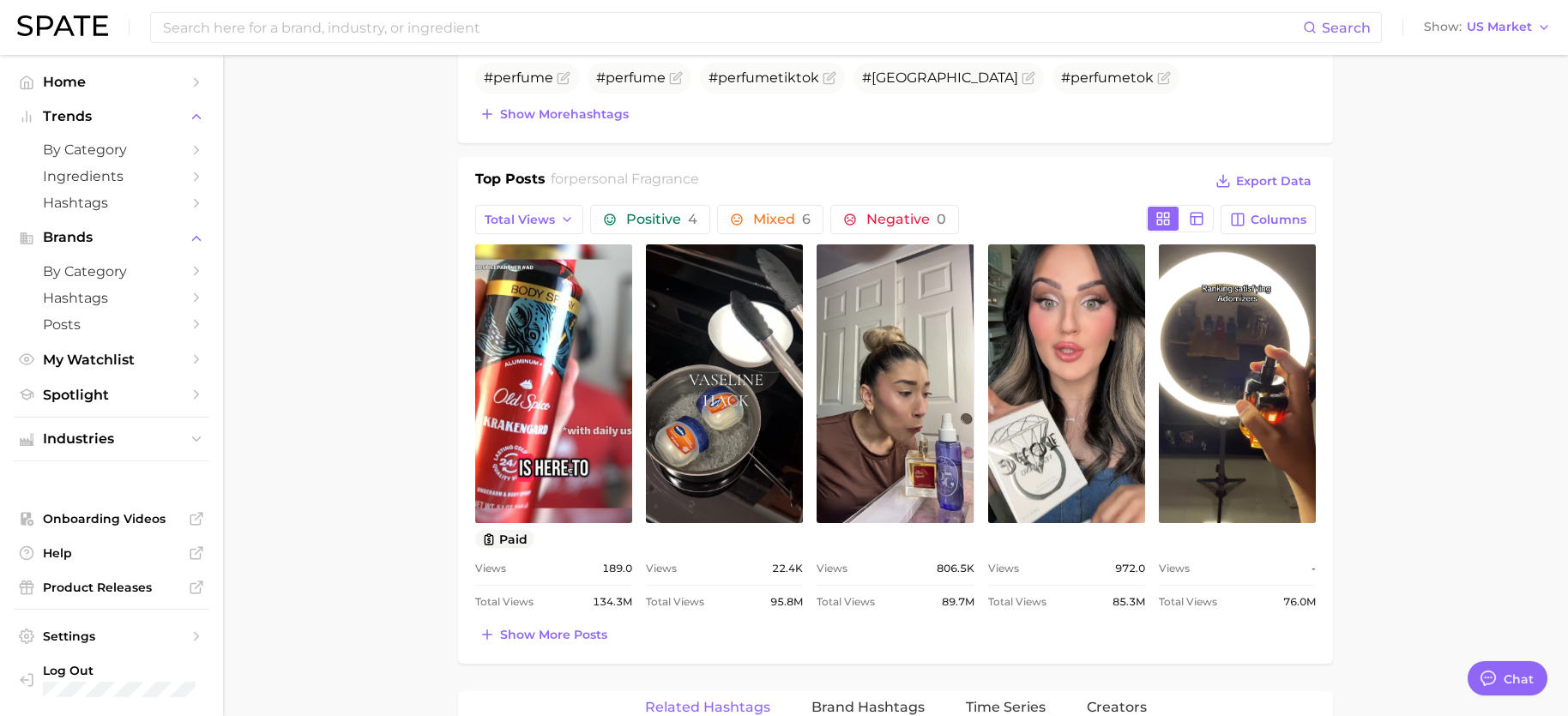
scroll to position [0, 0]
click at [551, 224] on span "Total Views" at bounding box center [520, 220] width 70 height 14
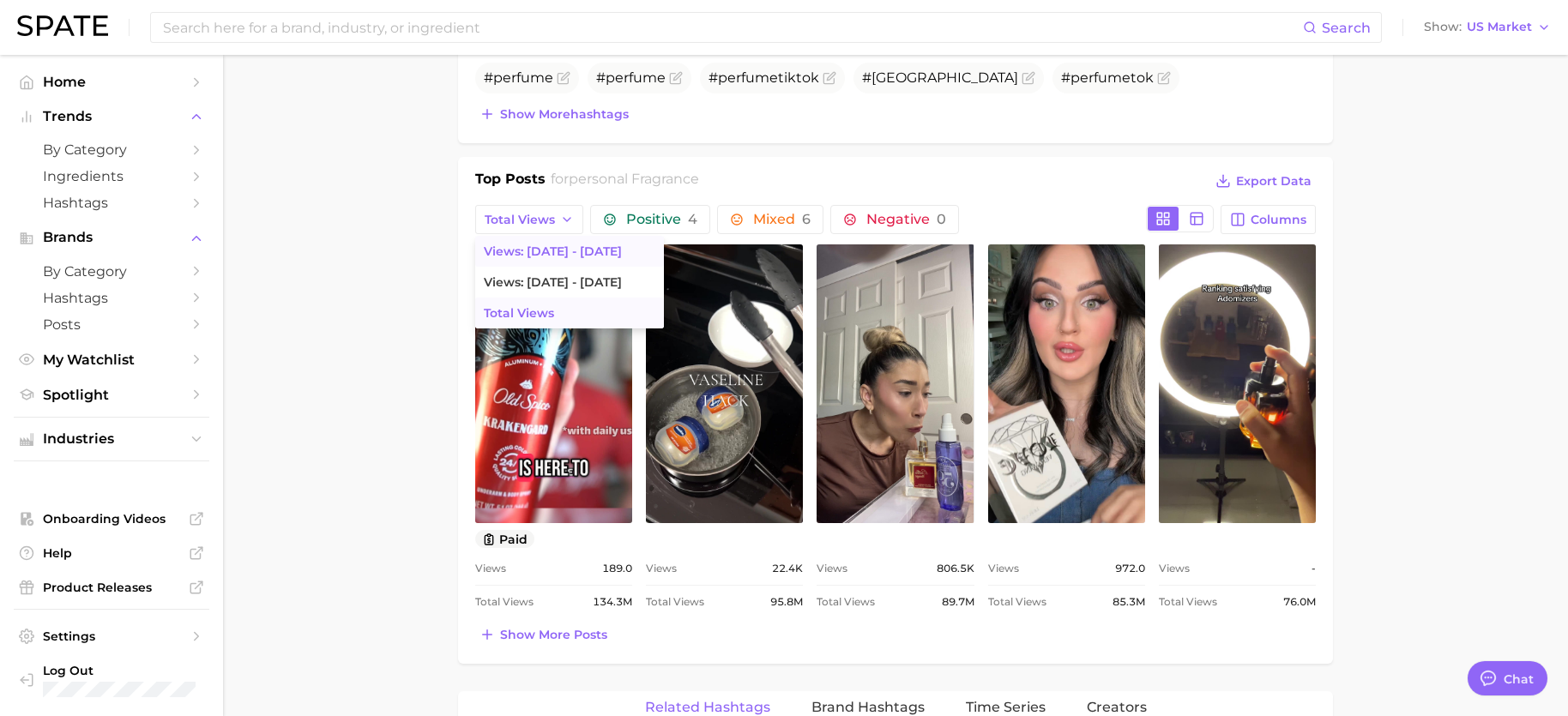
click at [549, 253] on span "Views: Aug 3 - 10" at bounding box center [552, 252] width 138 height 14
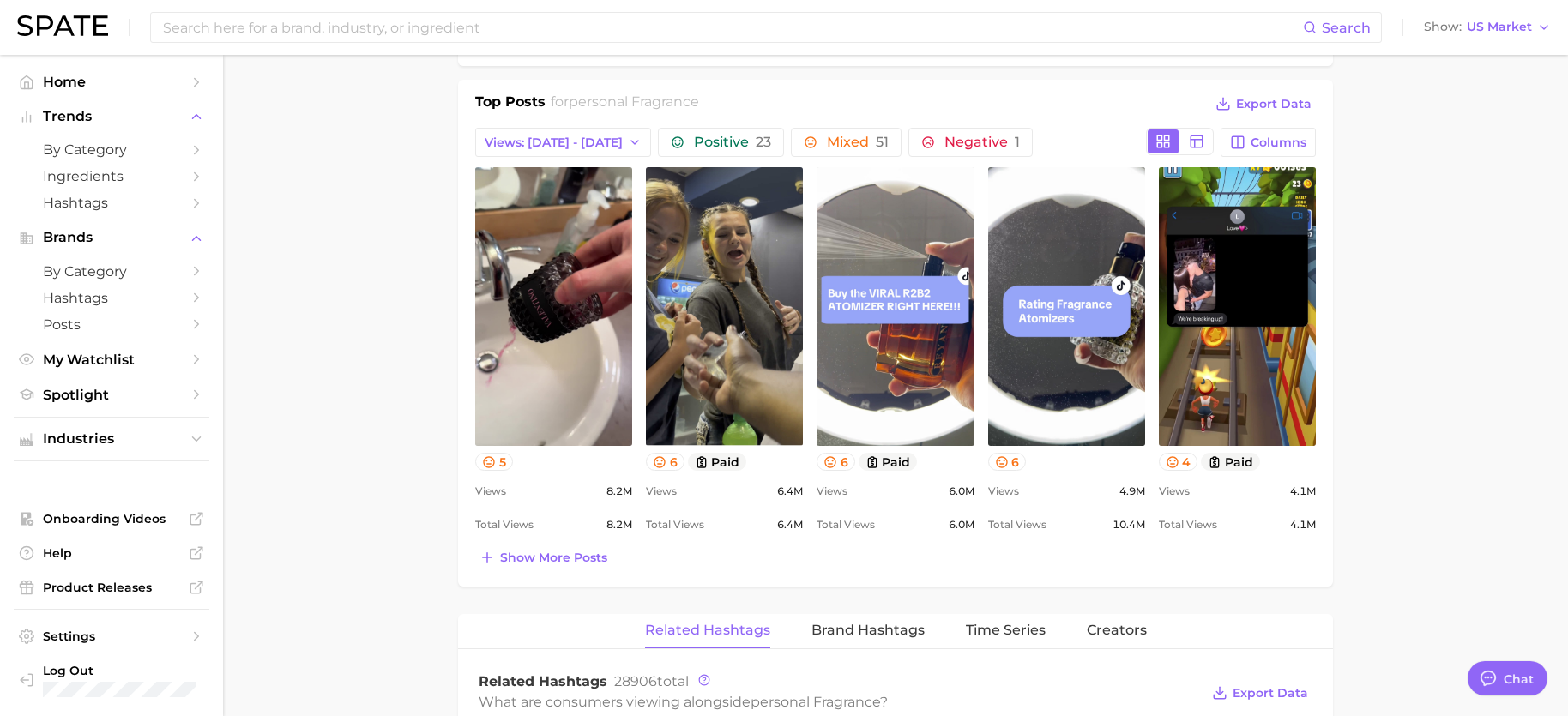
scroll to position [858, 0]
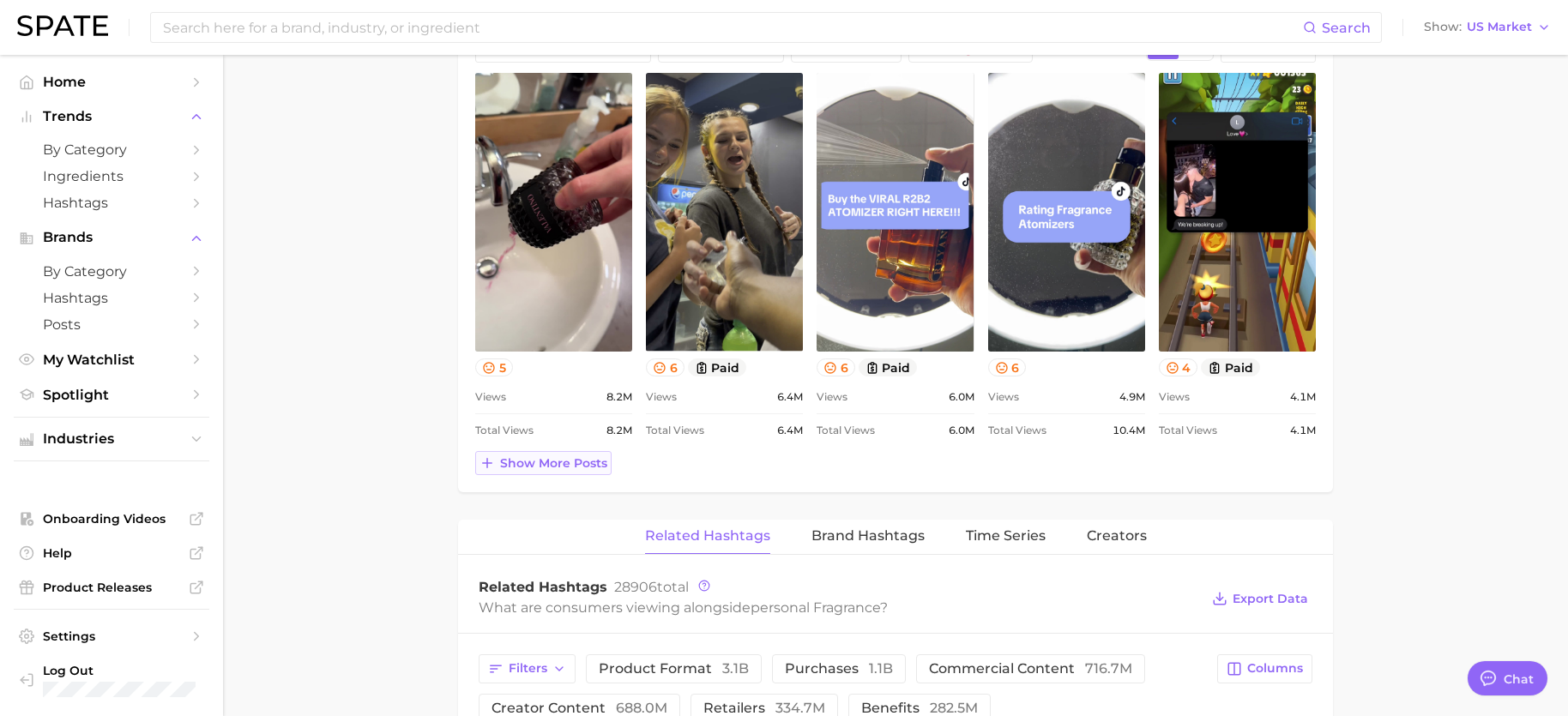
click at [551, 466] on span "Show more posts" at bounding box center [553, 464] width 107 height 14
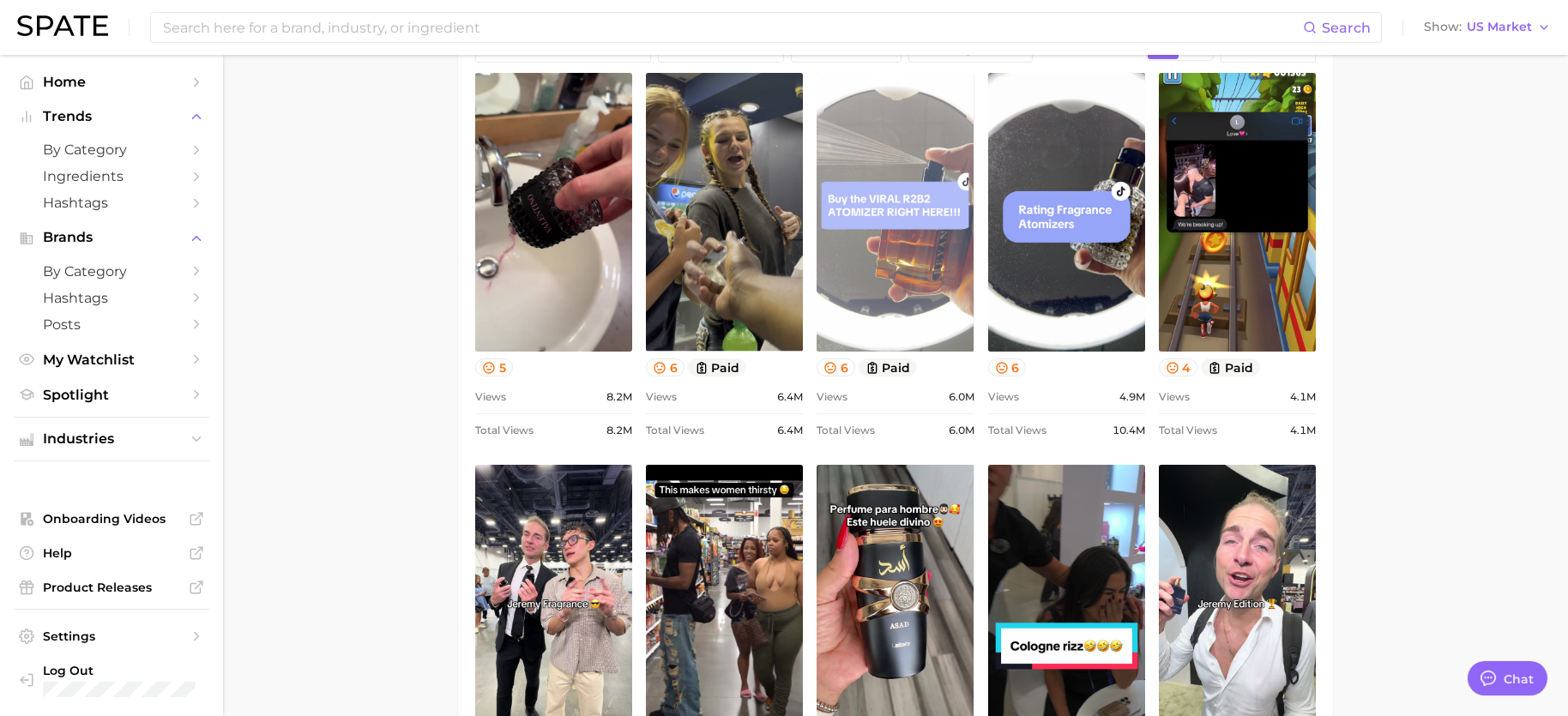
scroll to position [0, 0]
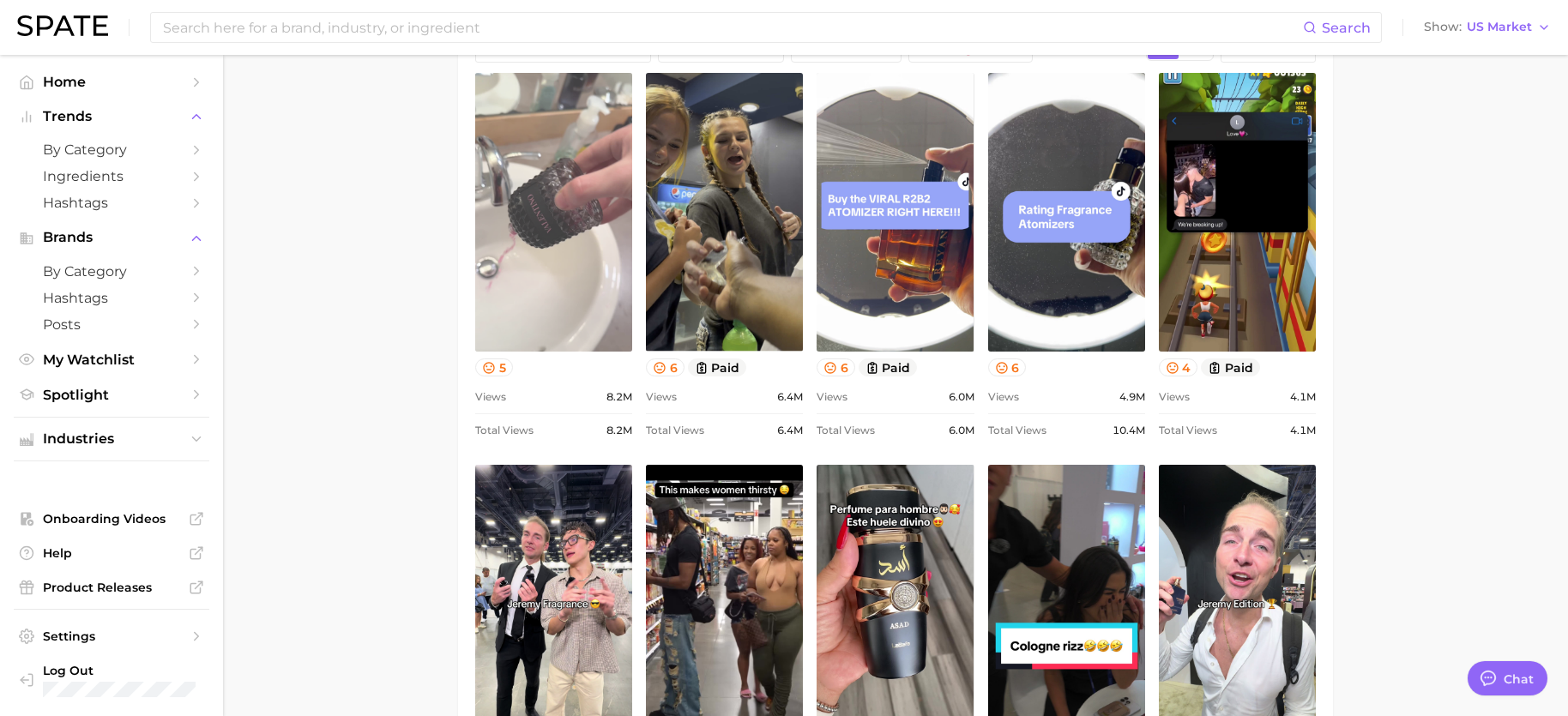
click at [533, 243] on link "view post on TikTok" at bounding box center [554, 212] width 157 height 279
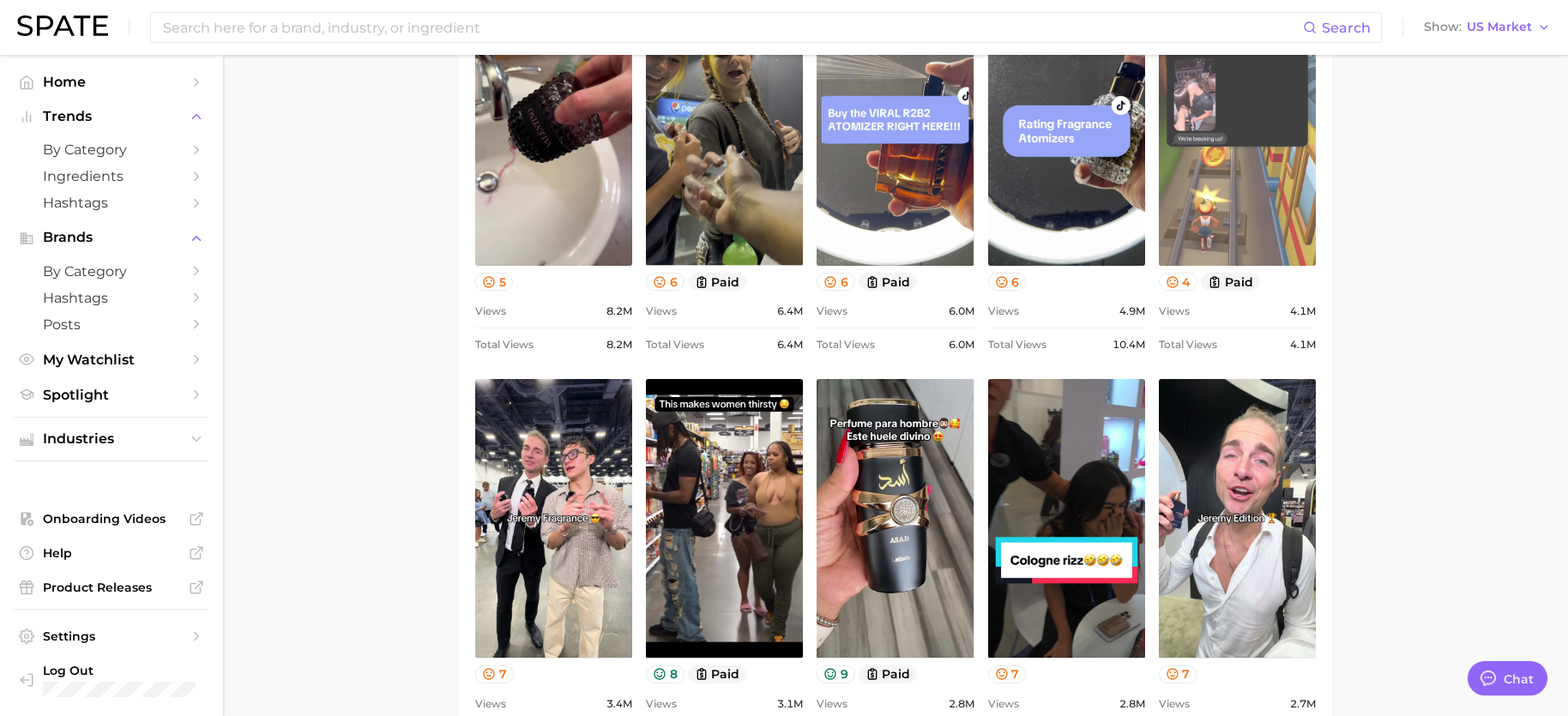
scroll to position [1115, 0]
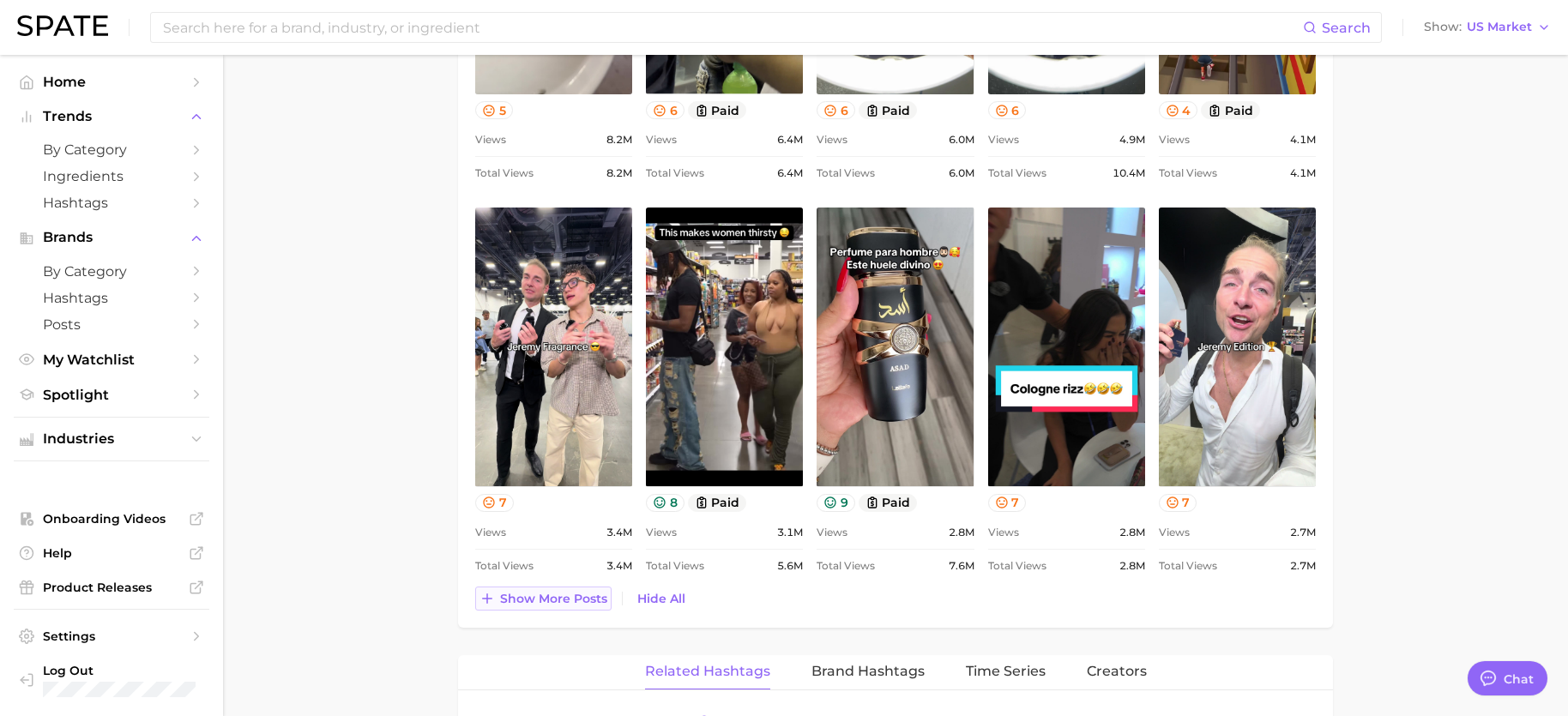
click at [583, 603] on span "Show more posts" at bounding box center [553, 599] width 107 height 14
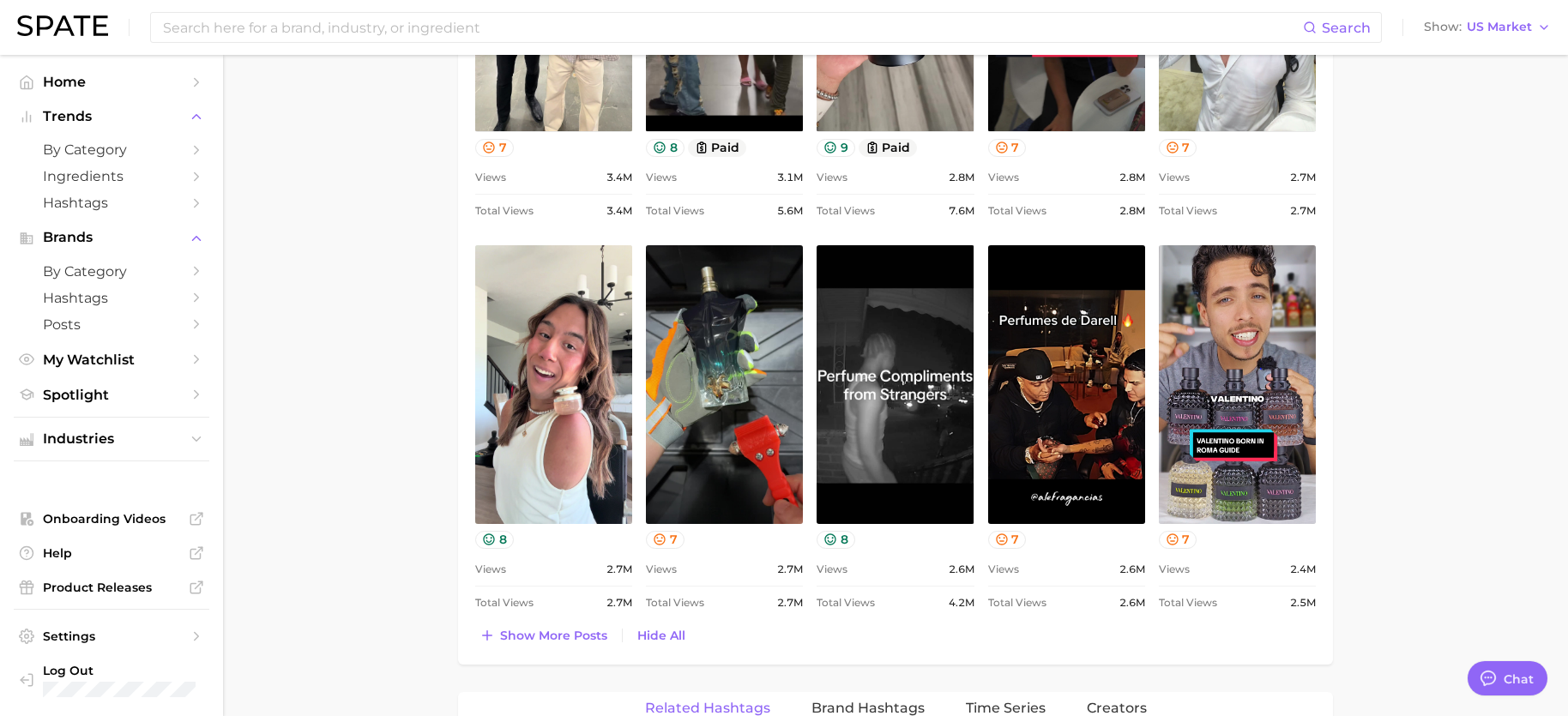
scroll to position [1543, 0]
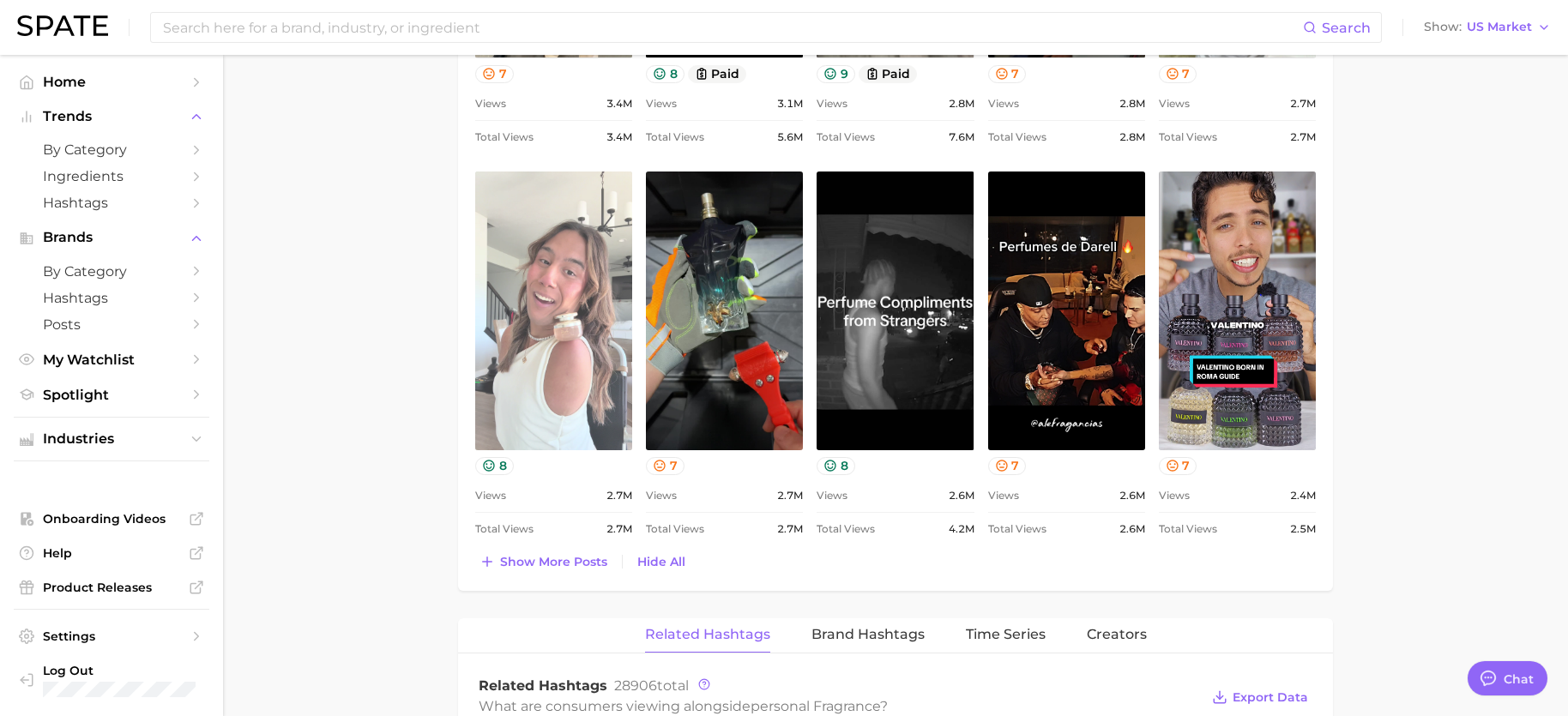
click at [536, 336] on link "view post on TikTok" at bounding box center [554, 310] width 157 height 279
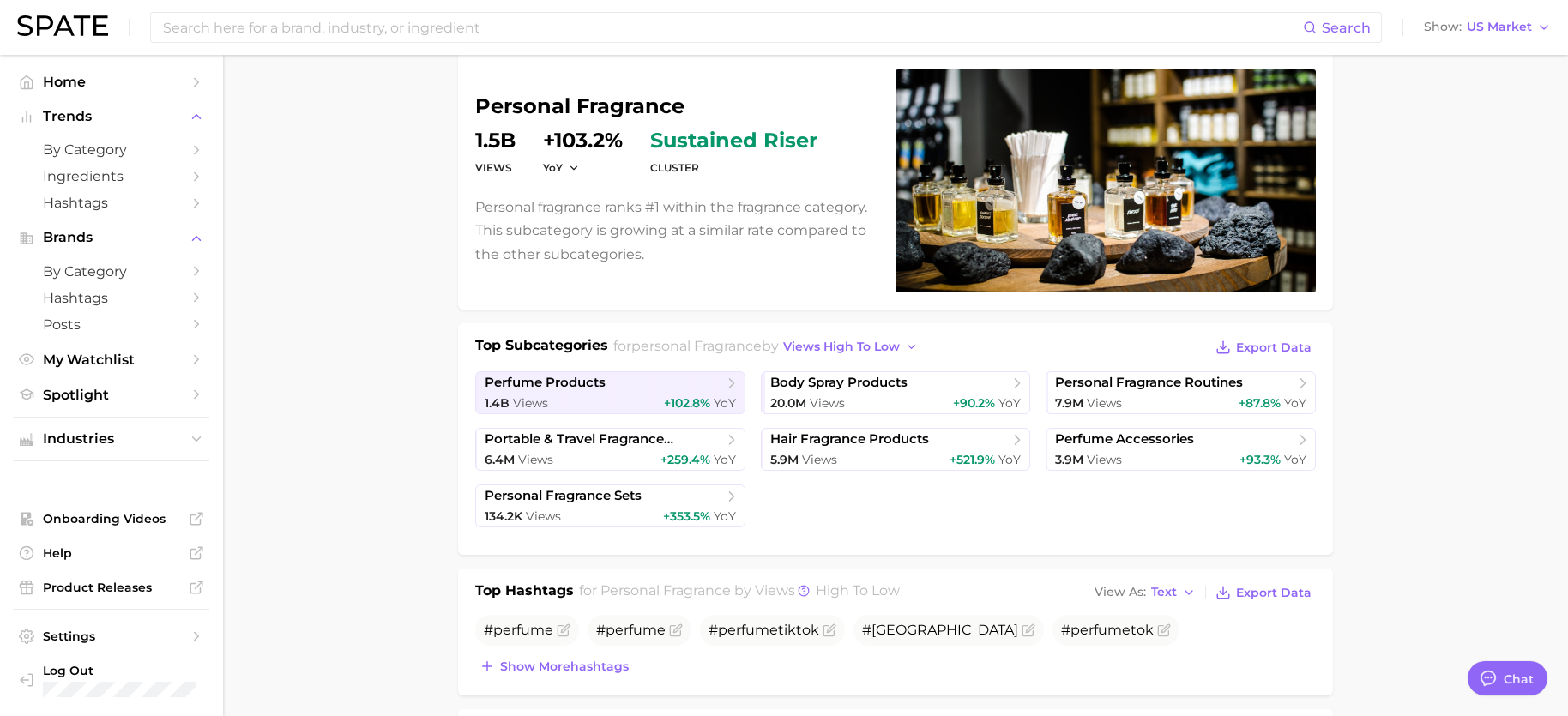
scroll to position [0, 0]
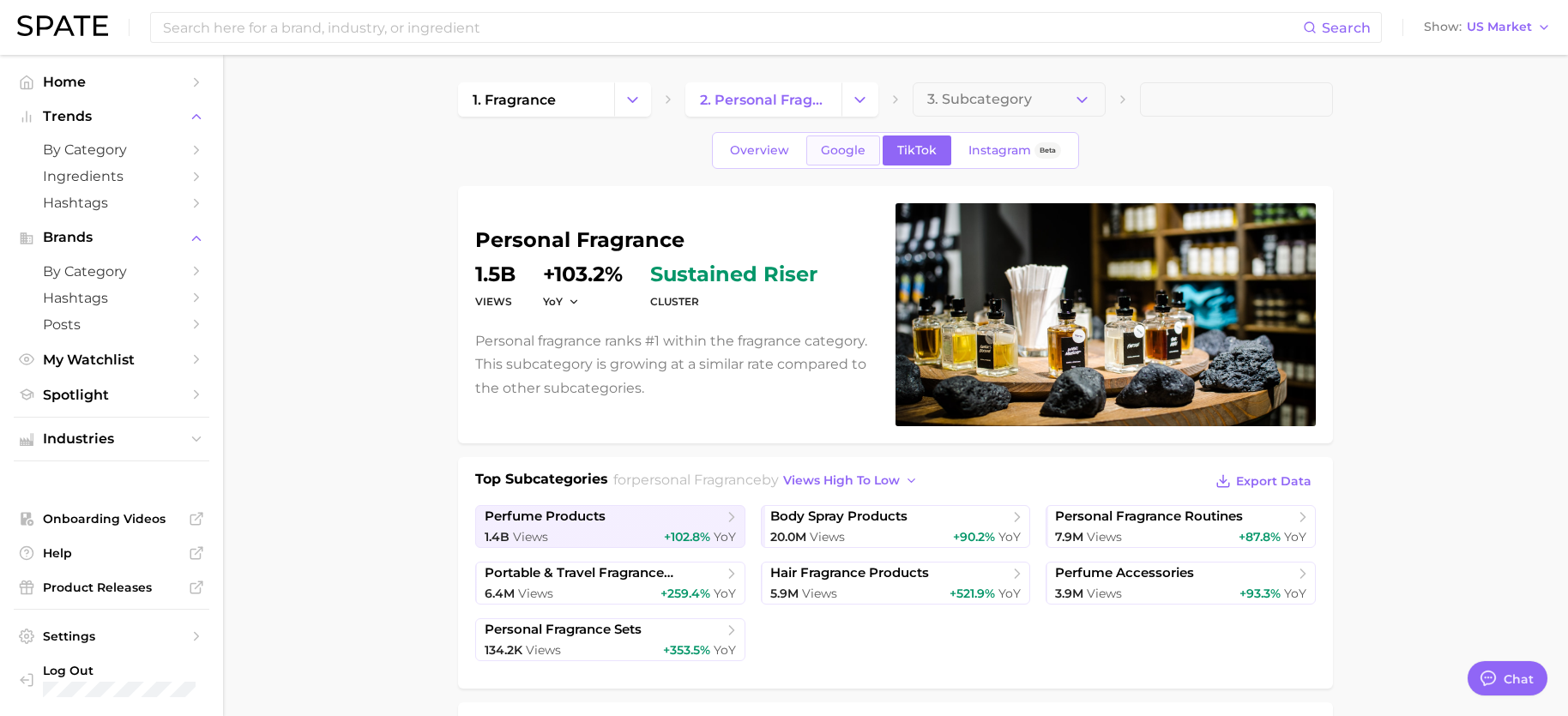
click at [838, 159] on link "Google" at bounding box center [844, 150] width 74 height 30
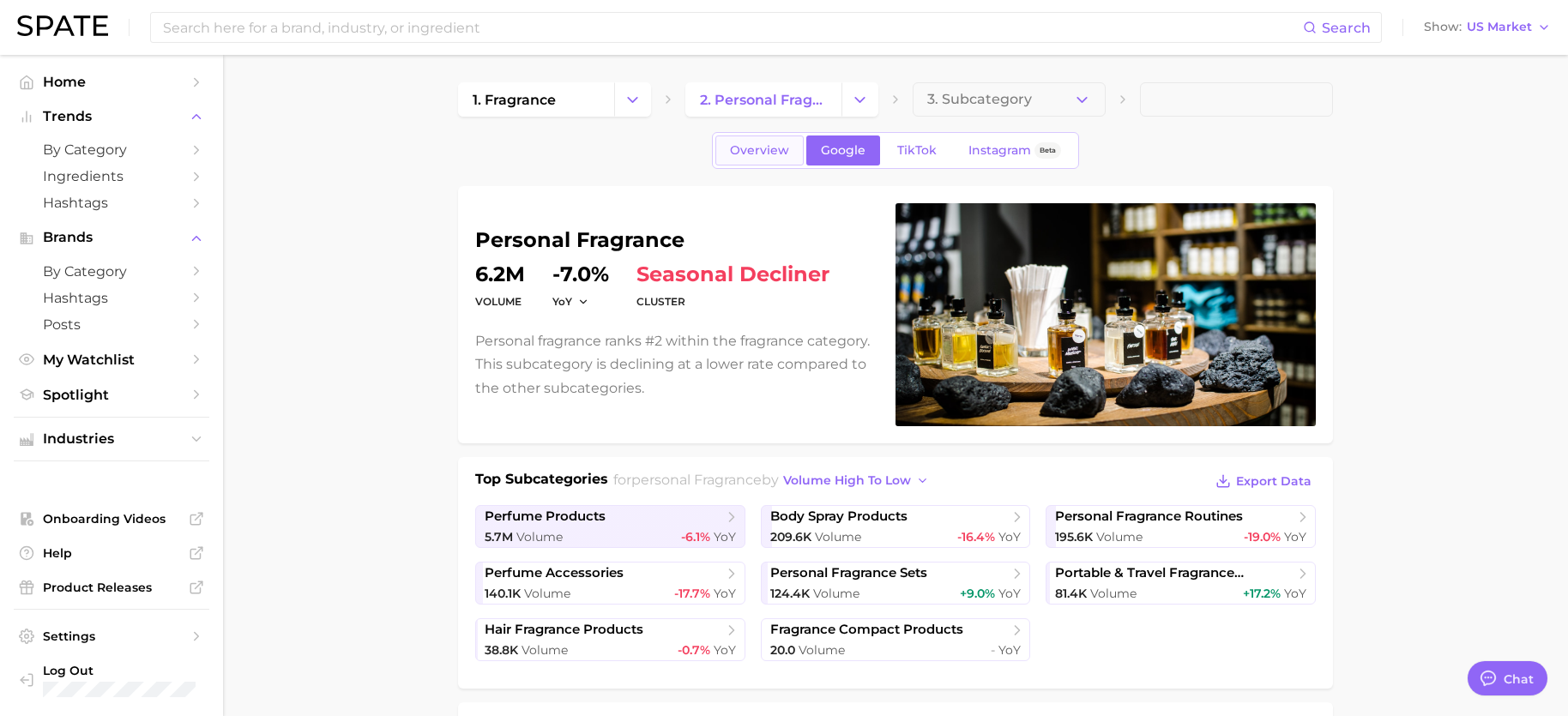
click at [779, 146] on span "Overview" at bounding box center [760, 151] width 60 height 14
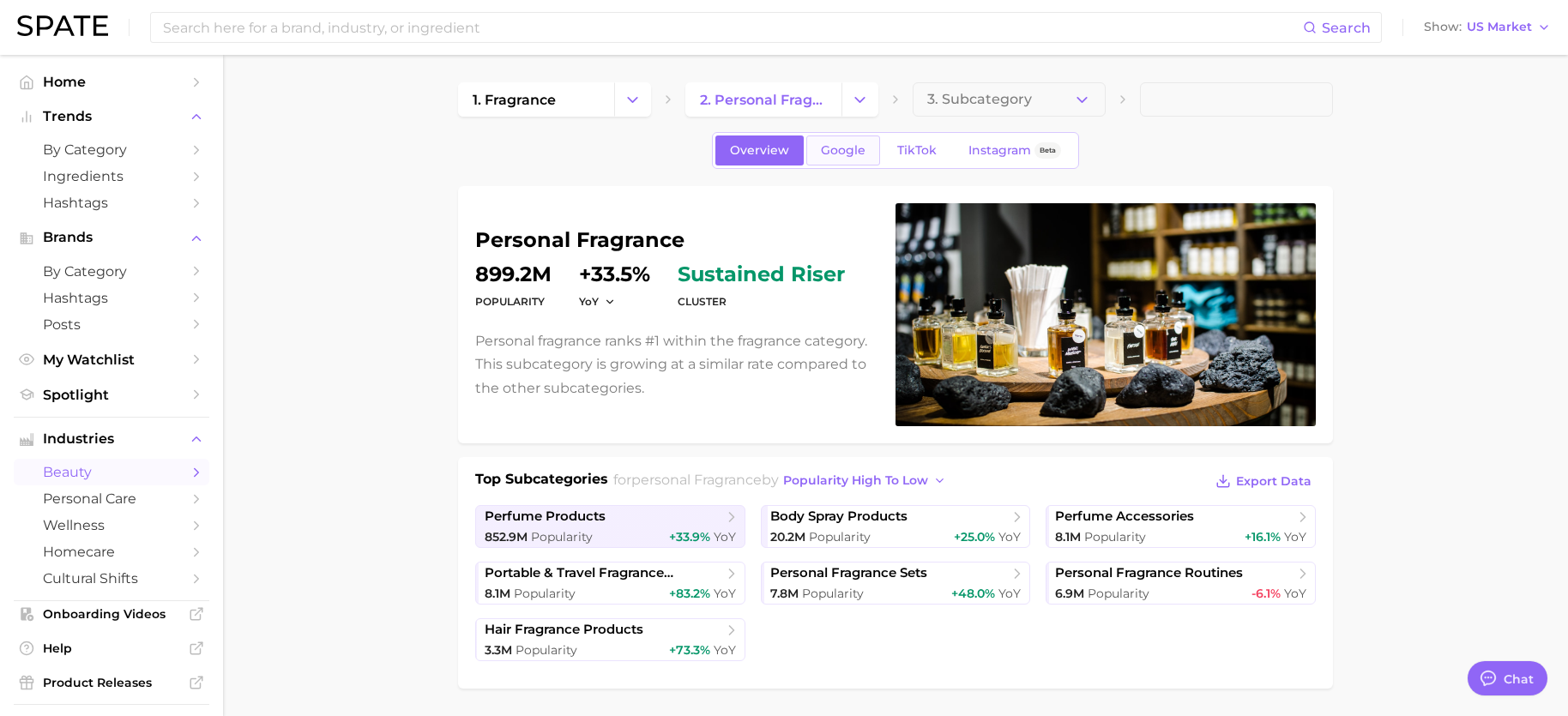
click at [842, 157] on span "Google" at bounding box center [843, 151] width 44 height 14
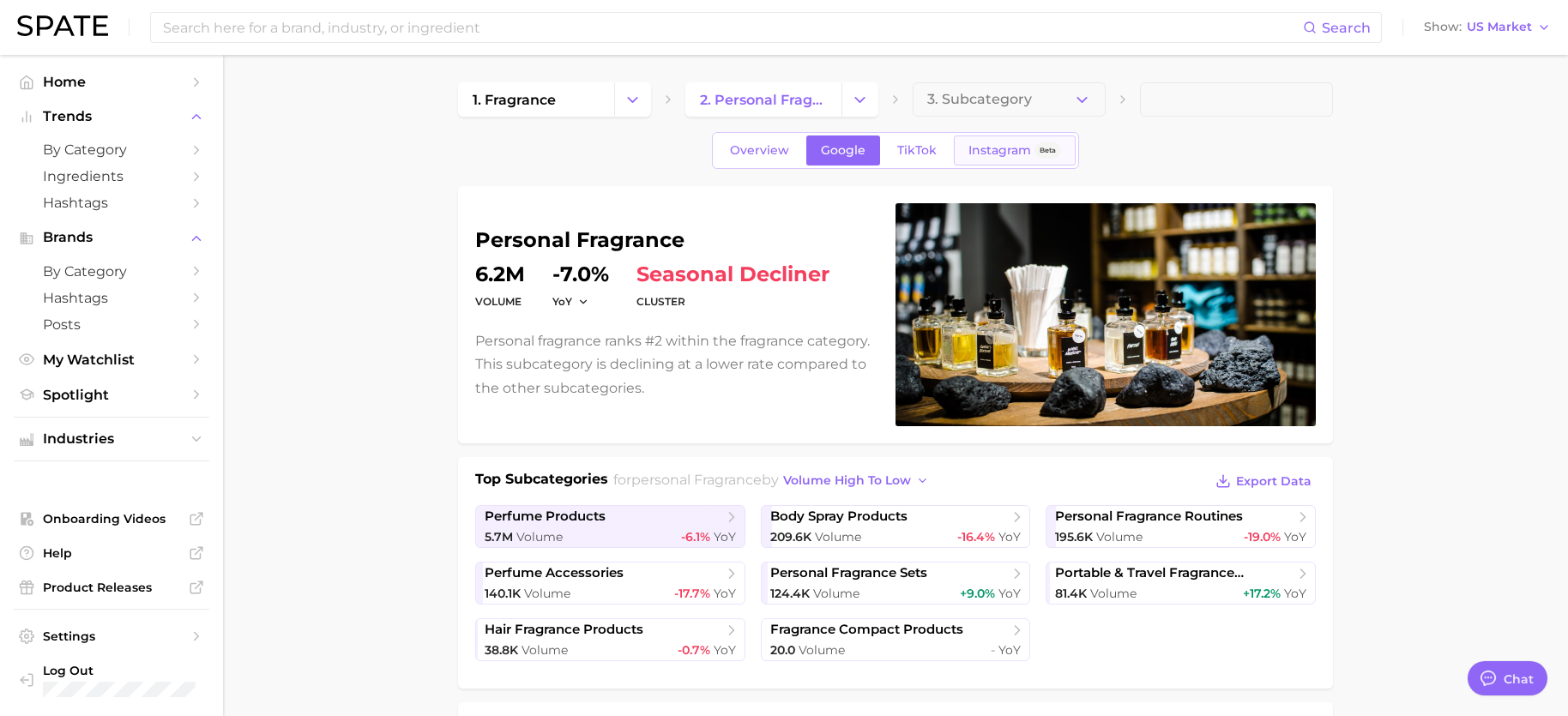
click at [968, 150] on span "Instagram" at bounding box center [999, 151] width 62 height 14
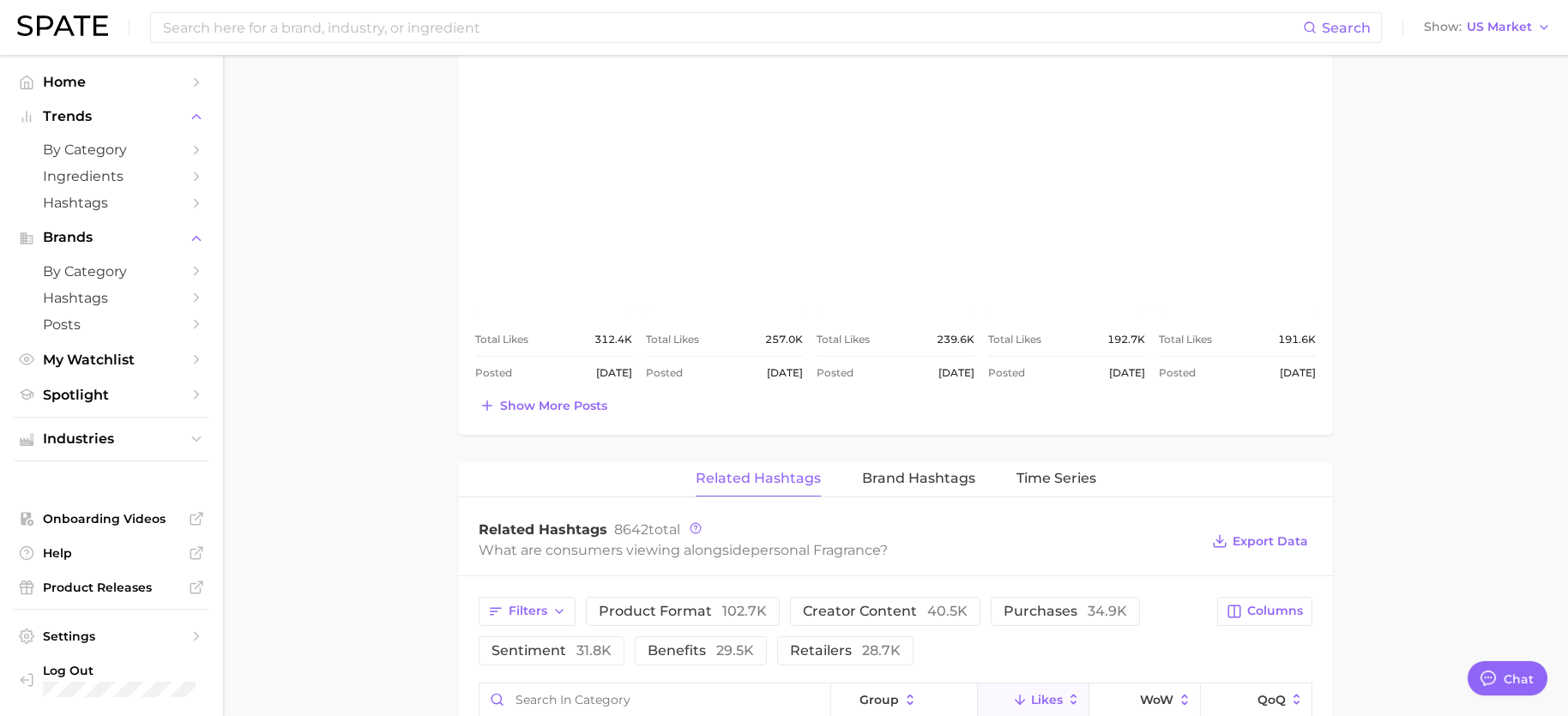
scroll to position [1029, 0]
